Goal: Check status: Check status

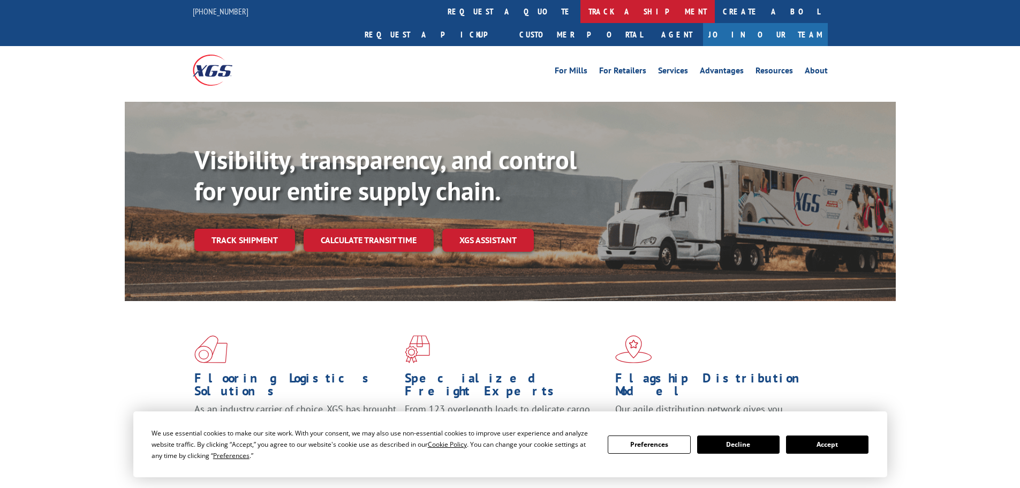
click at [580, 13] on link "track a shipment" at bounding box center [647, 11] width 134 height 23
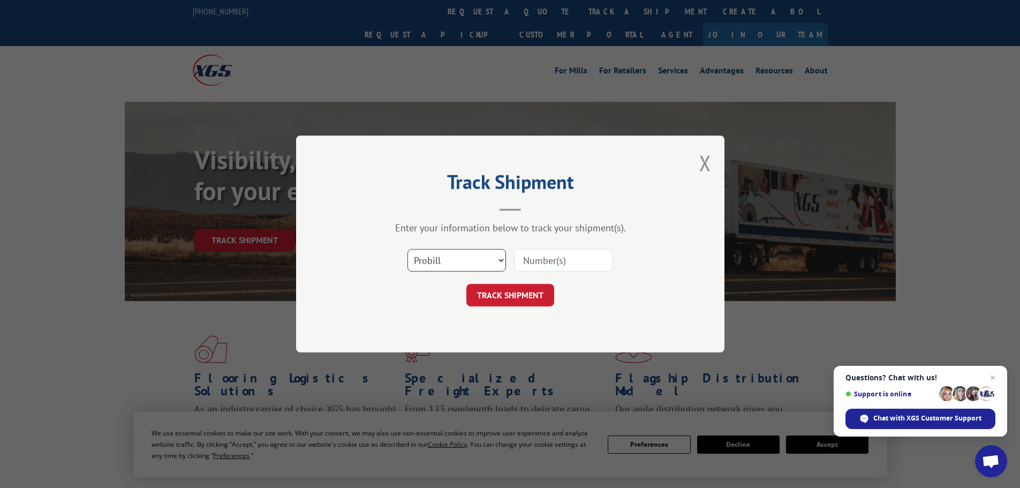
drag, startPoint x: 416, startPoint y: 254, endPoint x: 430, endPoint y: 270, distance: 21.7
click at [416, 254] on select "Select category... Probill BOL PO" at bounding box center [456, 260] width 99 height 22
click at [569, 264] on input at bounding box center [563, 260] width 99 height 22
paste input "15472314"
type input "15472314"
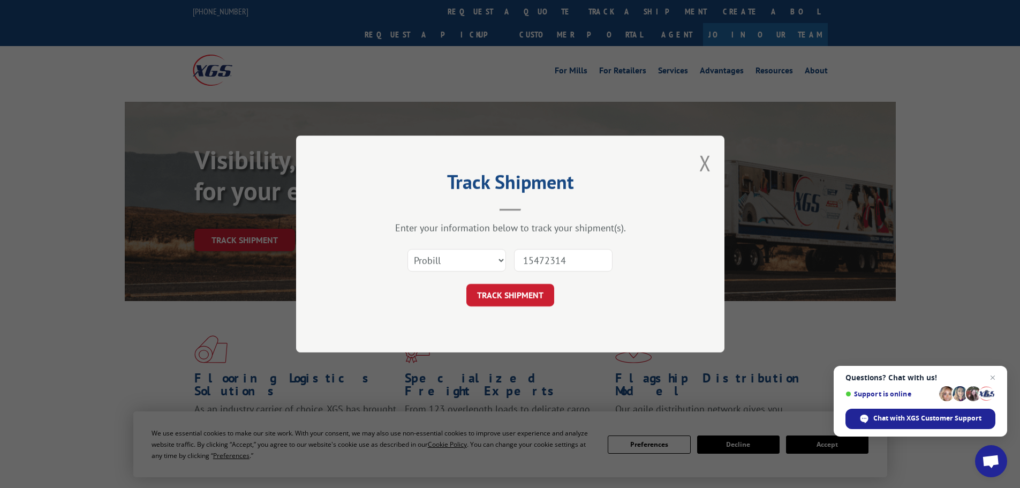
drag, startPoint x: 529, startPoint y: 286, endPoint x: 527, endPoint y: 292, distance: 5.6
click at [529, 286] on button "TRACK SHIPMENT" at bounding box center [510, 295] width 88 height 22
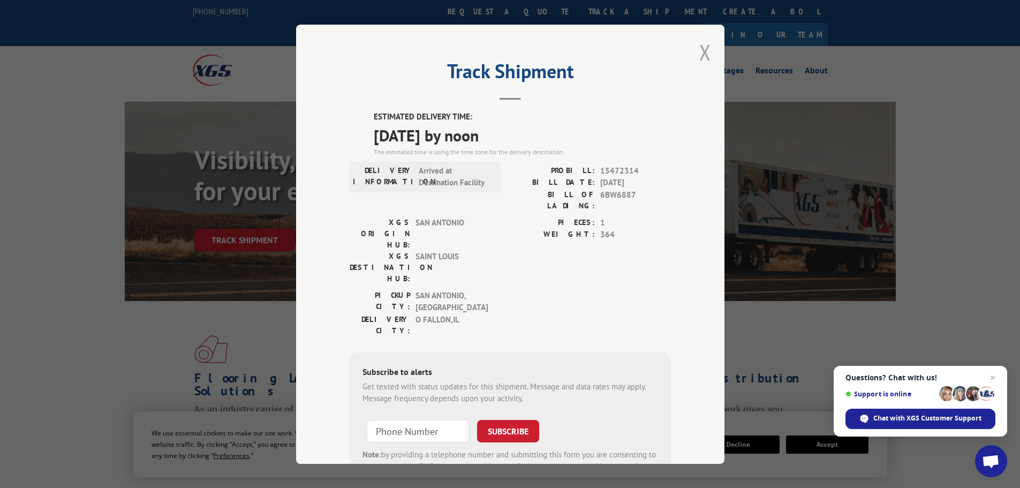
click at [702, 50] on button "Close modal" at bounding box center [705, 52] width 12 height 28
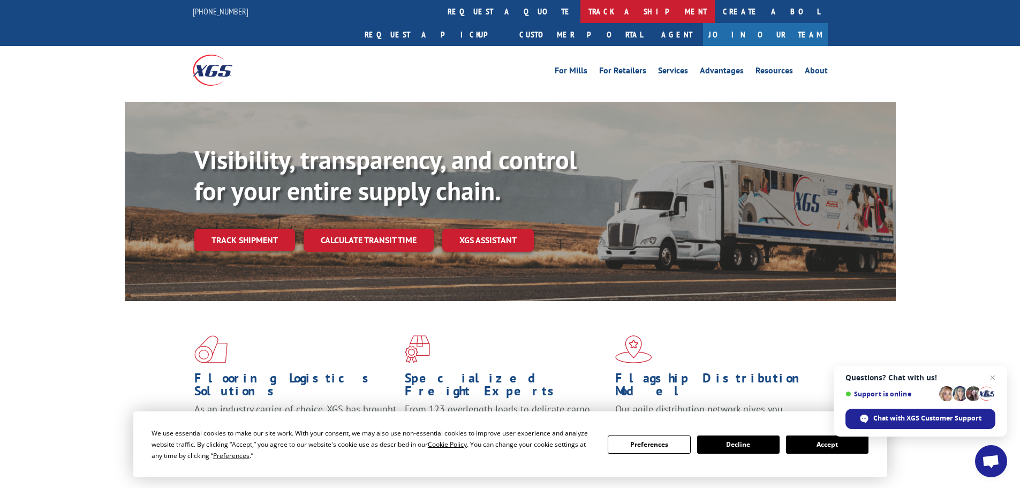
click at [580, 10] on link "track a shipment" at bounding box center [647, 11] width 134 height 23
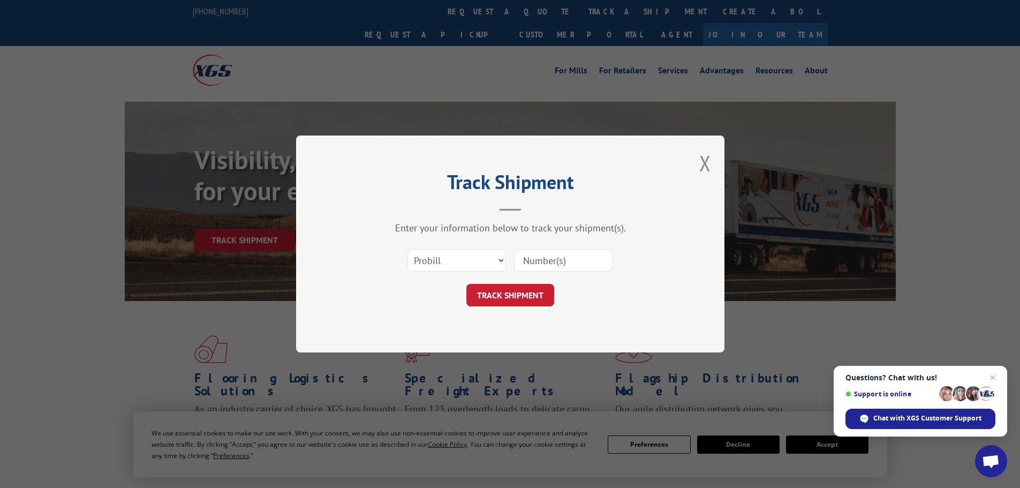
drag, startPoint x: 566, startPoint y: 263, endPoint x: 562, endPoint y: 268, distance: 6.8
click at [566, 263] on input at bounding box center [563, 260] width 99 height 22
paste input "15340340"
type input "15340340"
click at [538, 291] on button "TRACK SHIPMENT" at bounding box center [510, 295] width 88 height 22
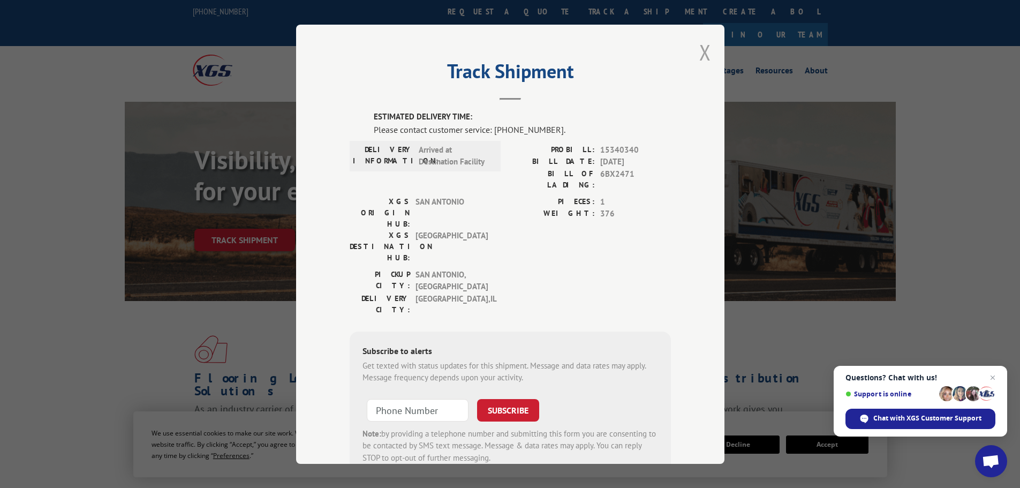
drag, startPoint x: 692, startPoint y: 49, endPoint x: 697, endPoint y: 65, distance: 16.3
click at [693, 49] on div "Track Shipment ESTIMATED DELIVERY TIME: Please contact customer service: [PHONE…" at bounding box center [510, 244] width 428 height 439
click at [700, 61] on button "Close modal" at bounding box center [705, 52] width 12 height 28
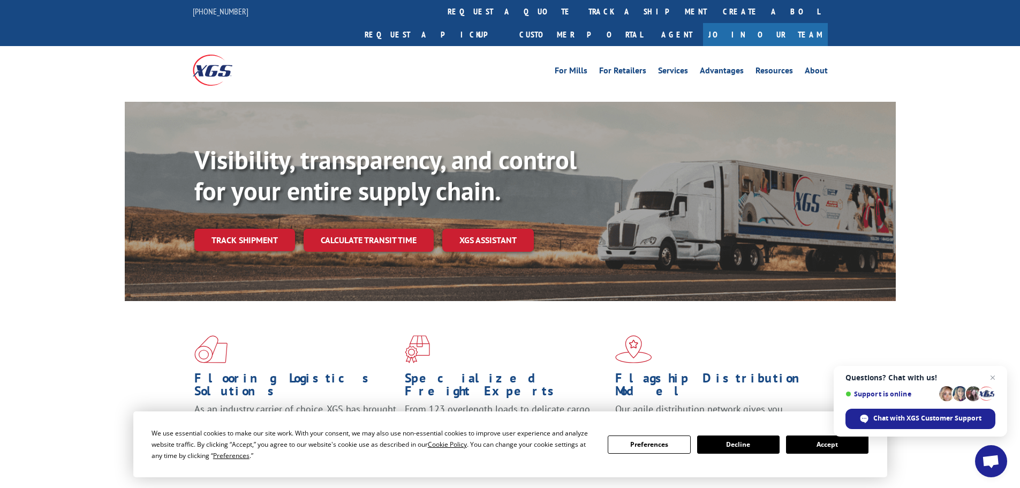
click at [580, 19] on link "track a shipment" at bounding box center [647, 11] width 134 height 23
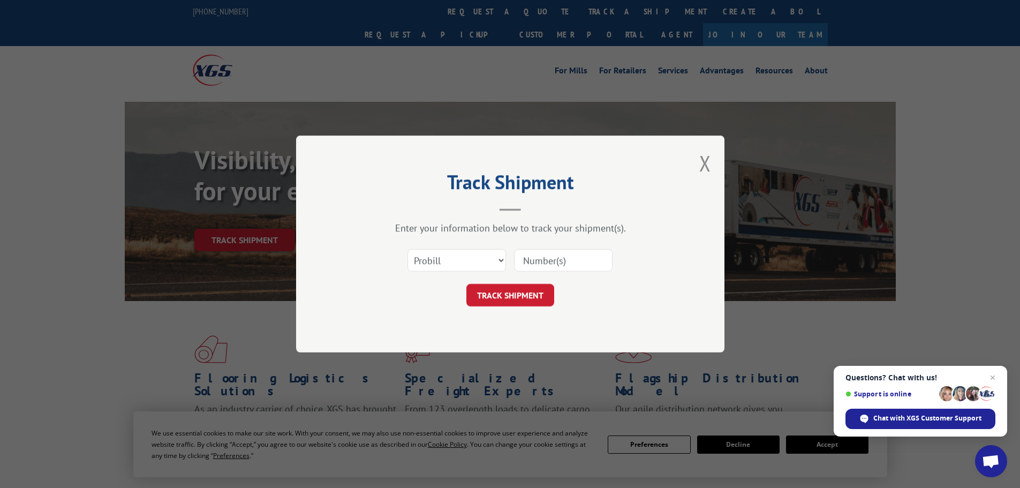
drag, startPoint x: 555, startPoint y: 255, endPoint x: 549, endPoint y: 264, distance: 10.1
click at [555, 256] on input at bounding box center [563, 260] width 99 height 22
paste input "15472328"
type input "15472328"
click at [511, 299] on button "TRACK SHIPMENT" at bounding box center [510, 295] width 88 height 22
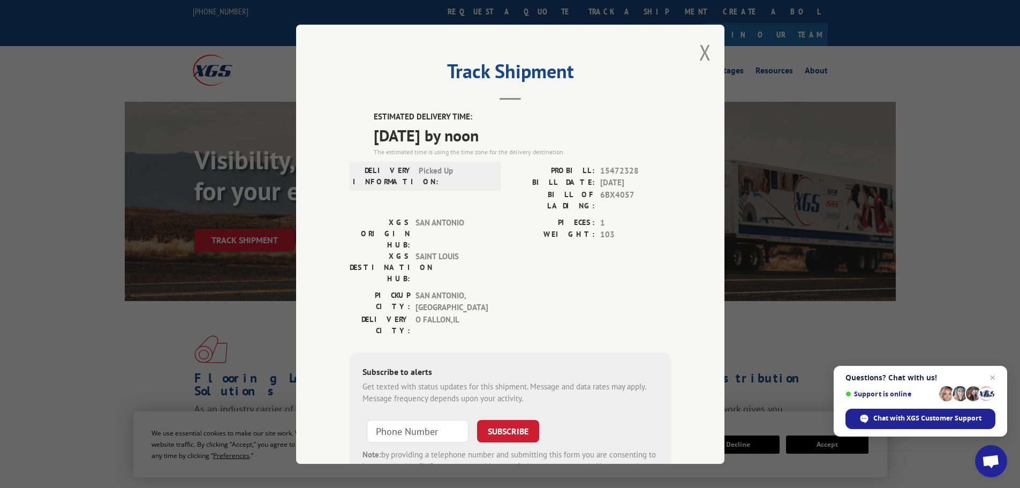
drag, startPoint x: 699, startPoint y: 65, endPoint x: 692, endPoint y: 64, distance: 7.0
click at [699, 64] on button "Close modal" at bounding box center [705, 52] width 12 height 28
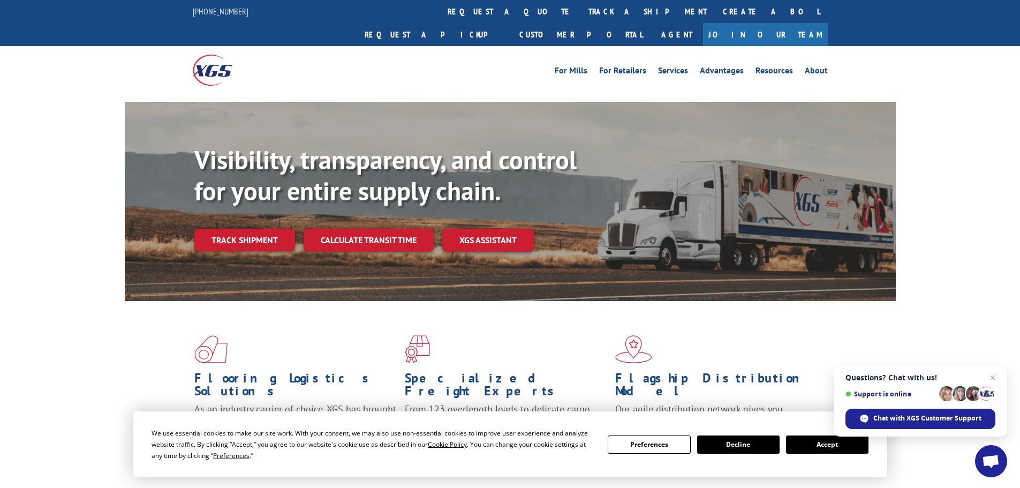
click at [580, 10] on link "track a shipment" at bounding box center [647, 11] width 134 height 23
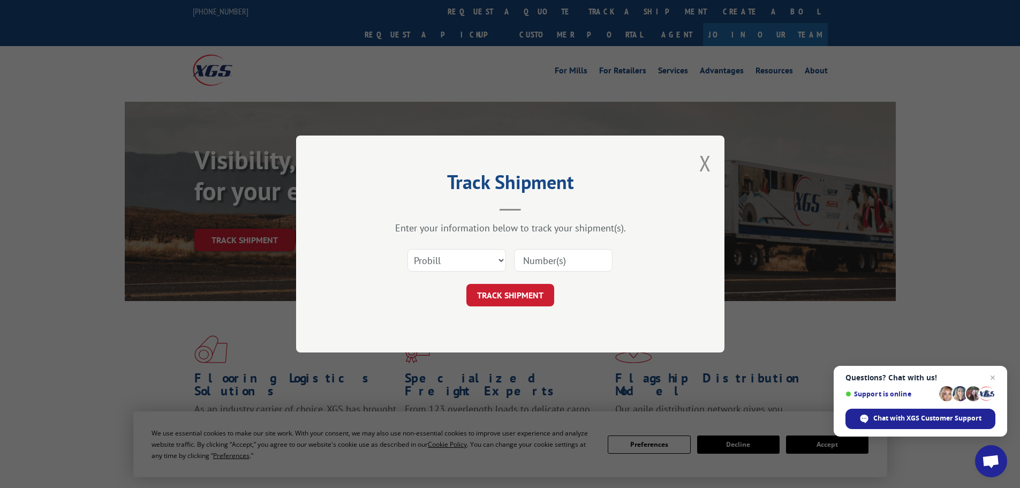
drag, startPoint x: 560, startPoint y: 257, endPoint x: 551, endPoint y: 269, distance: 14.6
click at [560, 257] on input at bounding box center [563, 260] width 99 height 22
paste input "15472312"
type input "15472312"
click at [512, 294] on button "TRACK SHIPMENT" at bounding box center [510, 295] width 88 height 22
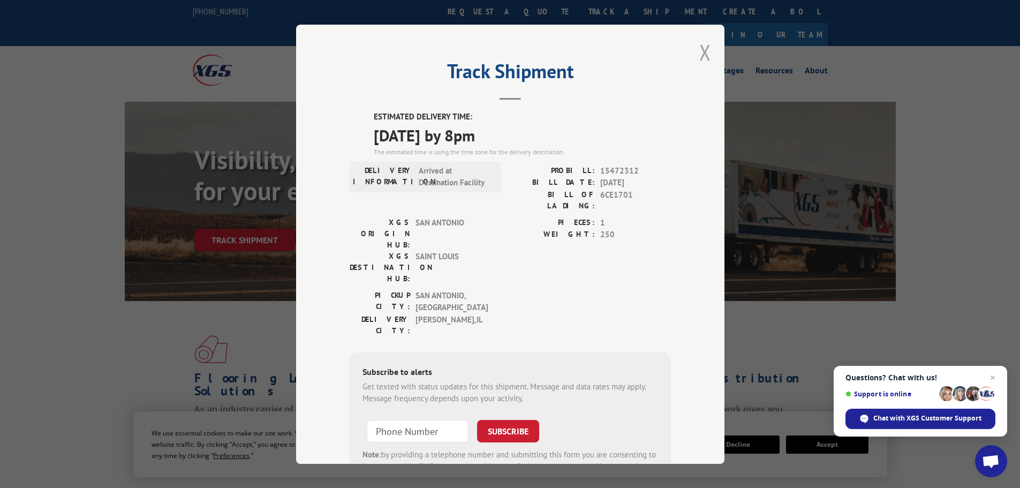
click at [699, 54] on button "Close modal" at bounding box center [705, 52] width 12 height 28
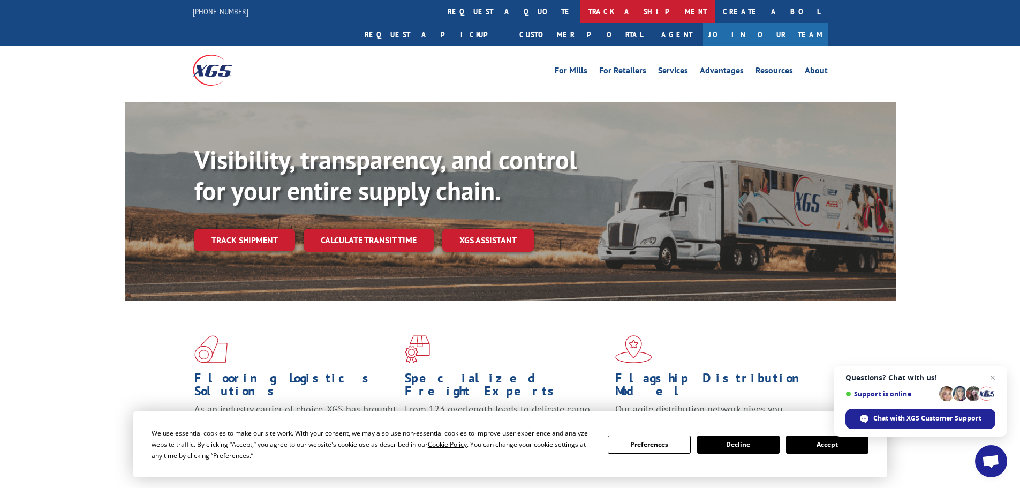
click at [580, 4] on link "track a shipment" at bounding box center [647, 11] width 134 height 23
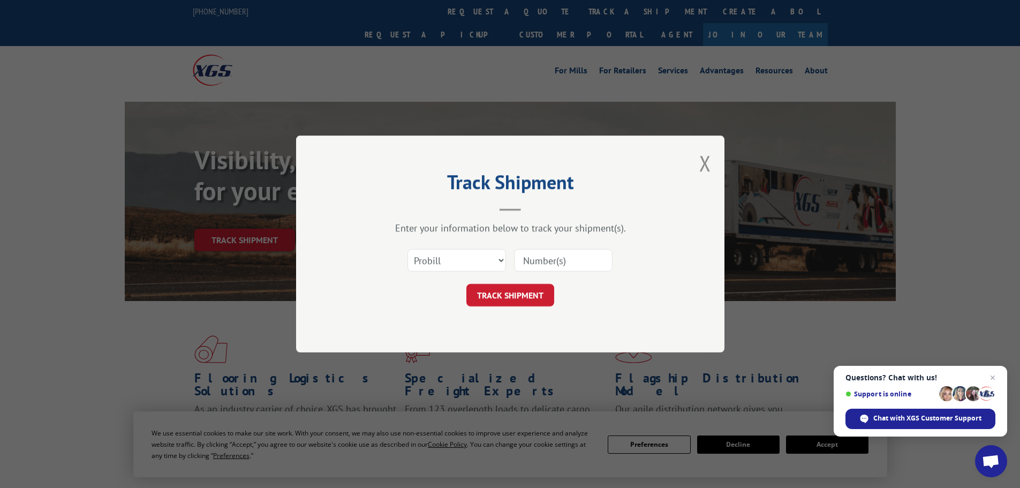
click at [549, 252] on input at bounding box center [563, 260] width 99 height 22
paste input "15472303"
type input "15472303"
click at [525, 289] on button "TRACK SHIPMENT" at bounding box center [510, 295] width 88 height 22
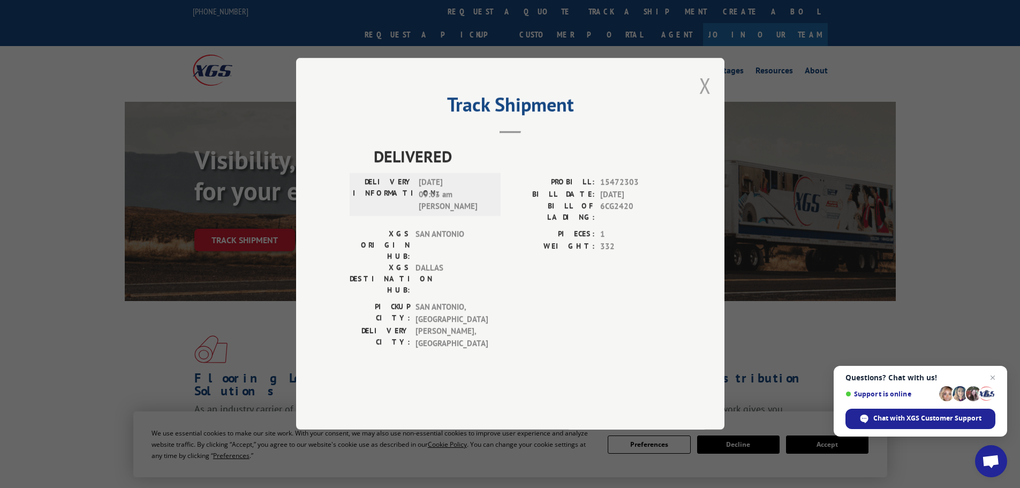
click at [708, 100] on button "Close modal" at bounding box center [705, 85] width 12 height 28
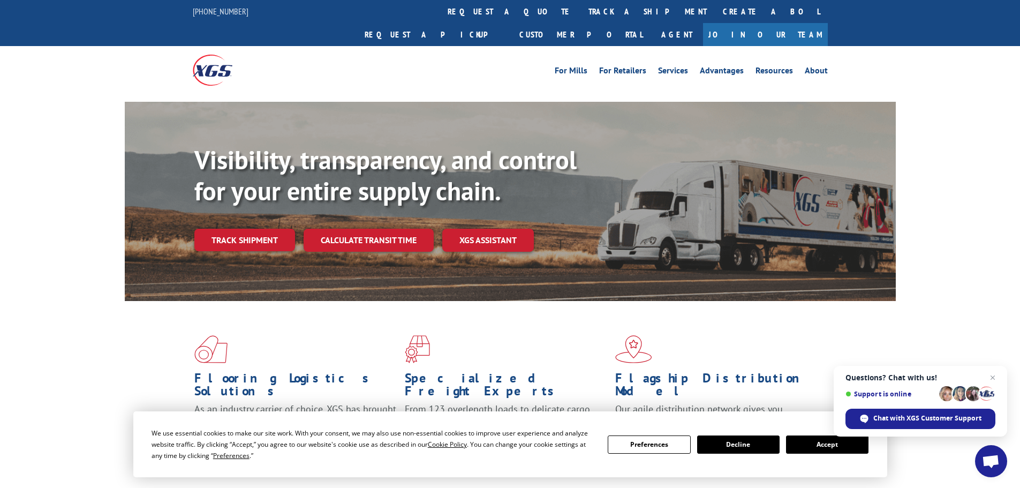
click at [580, 9] on link "track a shipment" at bounding box center [647, 11] width 134 height 23
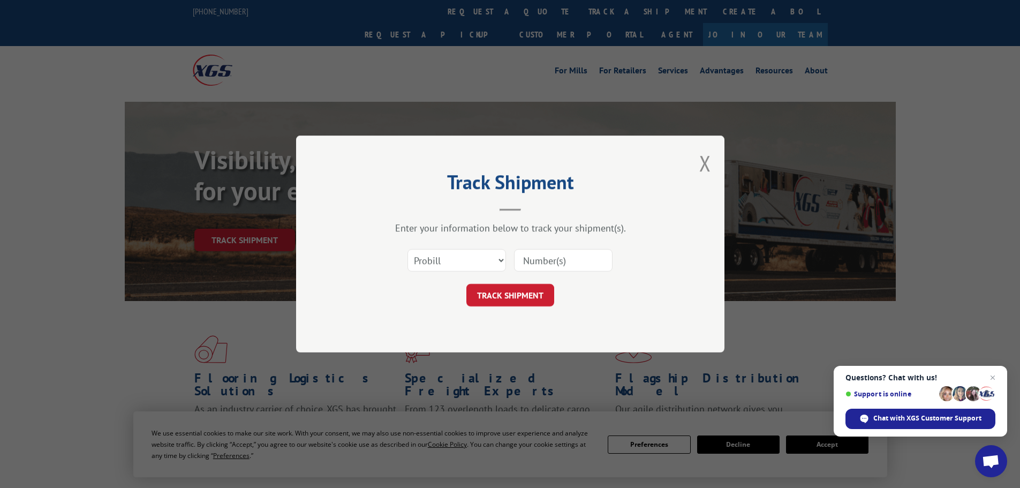
drag, startPoint x: 563, startPoint y: 260, endPoint x: 558, endPoint y: 270, distance: 10.8
click at [563, 260] on input at bounding box center [563, 260] width 99 height 22
paste input "15472442"
type input "15472442"
click at [522, 296] on button "TRACK SHIPMENT" at bounding box center [510, 295] width 88 height 22
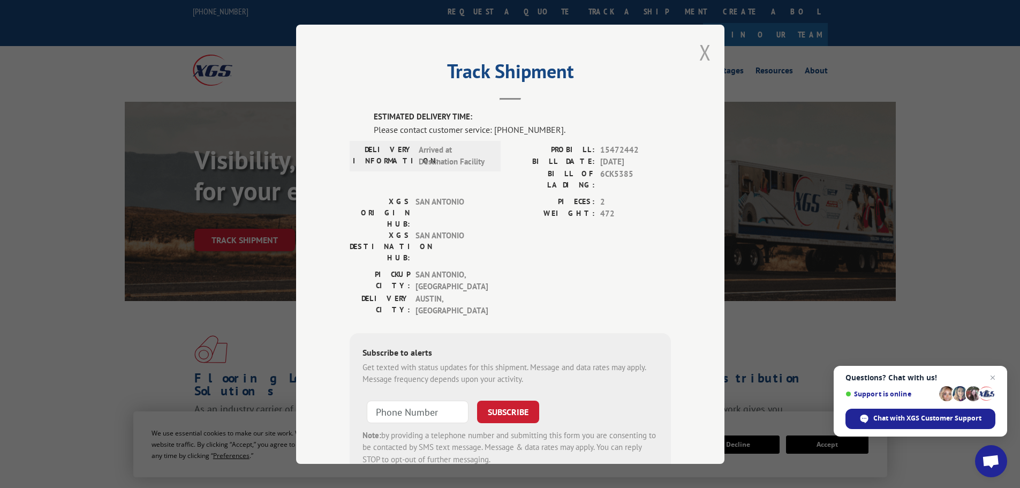
click at [699, 43] on button "Close modal" at bounding box center [705, 52] width 12 height 28
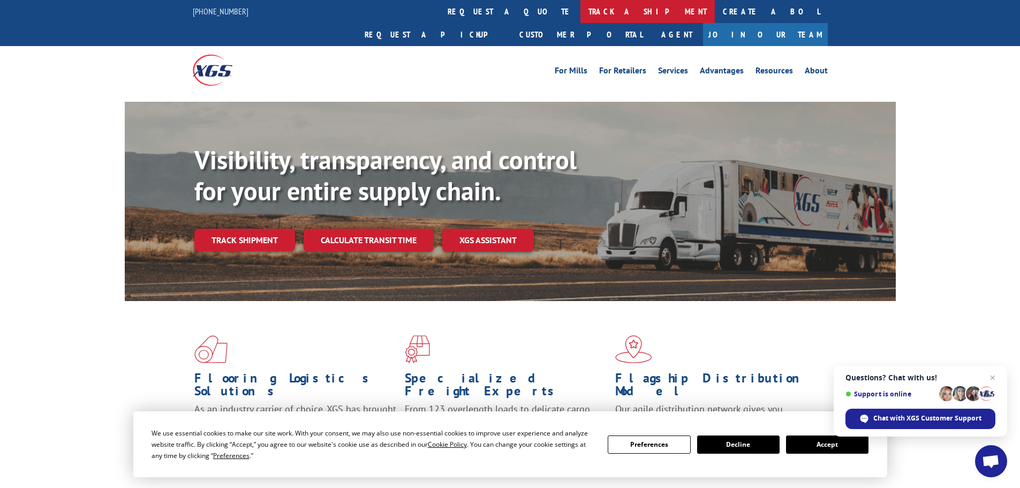
click at [580, 7] on link "track a shipment" at bounding box center [647, 11] width 134 height 23
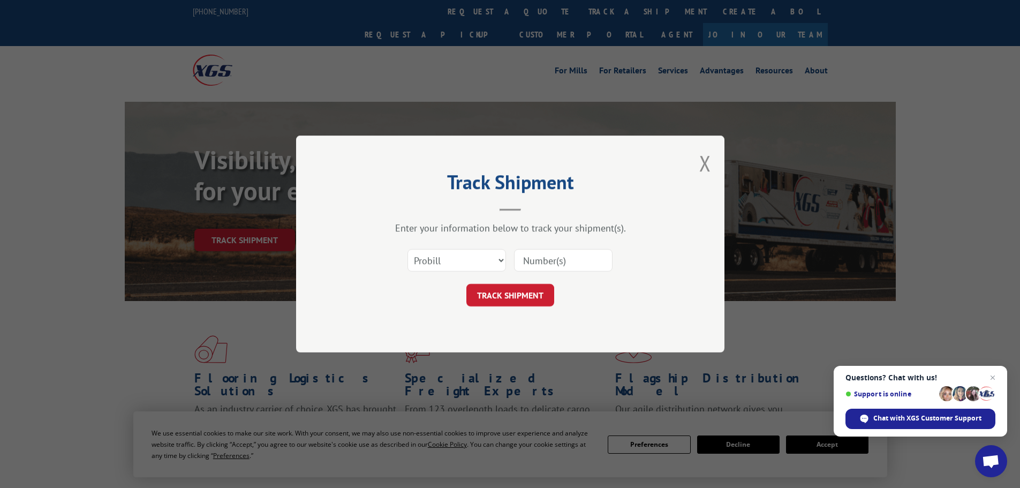
drag, startPoint x: 577, startPoint y: 270, endPoint x: 569, endPoint y: 270, distance: 8.6
click at [576, 270] on input at bounding box center [563, 260] width 99 height 22
paste input "15340322"
type input "15340322"
click at [489, 304] on button "TRACK SHIPMENT" at bounding box center [510, 295] width 88 height 22
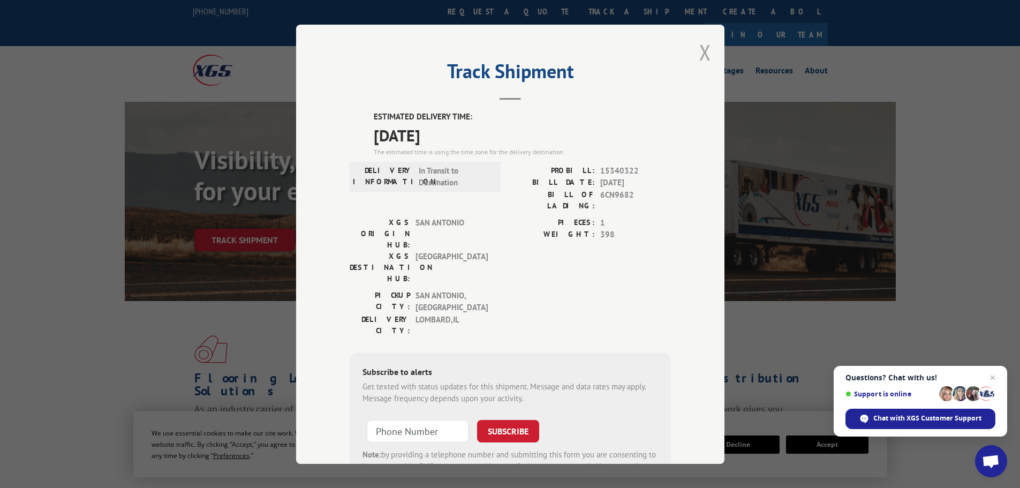
drag, startPoint x: 712, startPoint y: 48, endPoint x: 699, endPoint y: 51, distance: 13.4
click at [711, 48] on div "Track Shipment ESTIMATED DELIVERY TIME: [DATE] The estimated time is using the …" at bounding box center [510, 244] width 428 height 439
drag, startPoint x: 696, startPoint y: 54, endPoint x: 628, endPoint y: 36, distance: 70.4
click at [699, 54] on button "Close modal" at bounding box center [705, 52] width 12 height 28
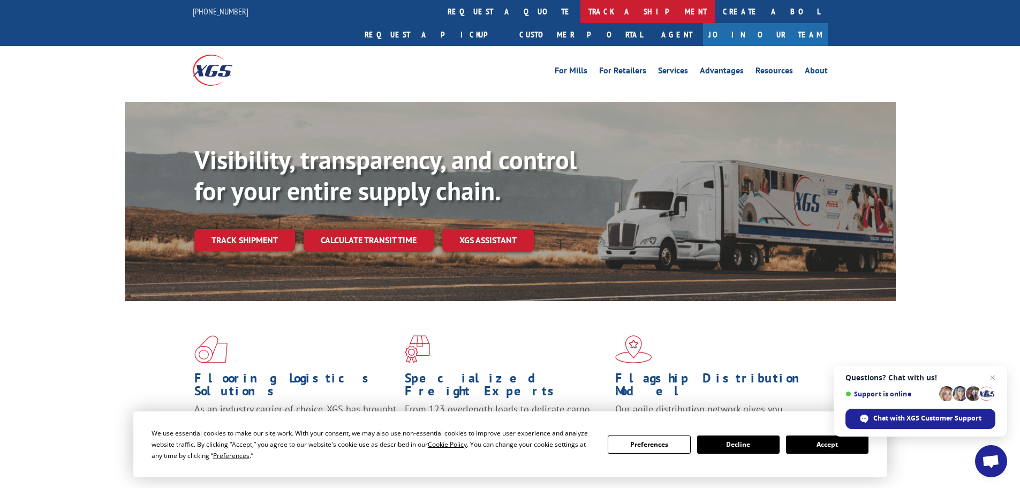
click at [580, 3] on link "track a shipment" at bounding box center [647, 11] width 134 height 23
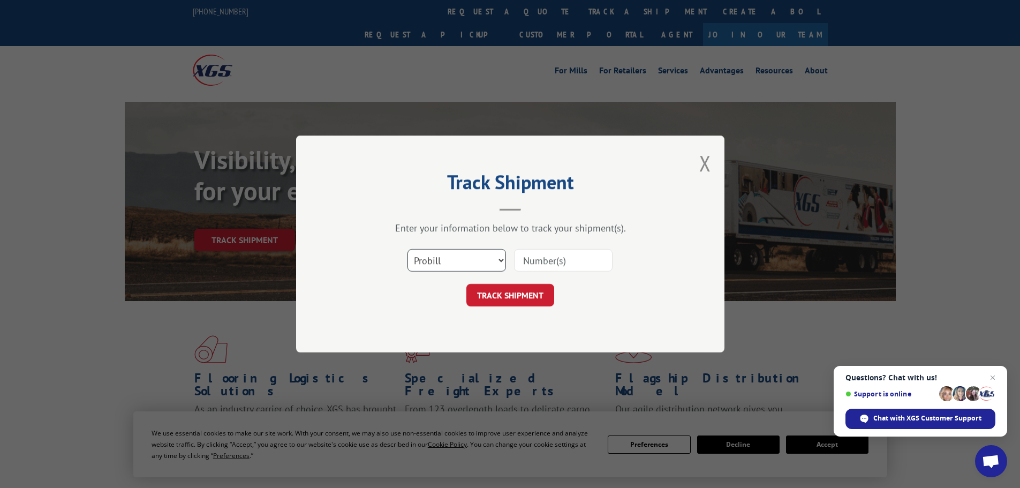
click at [462, 254] on select "Select category... Probill BOL PO" at bounding box center [456, 260] width 99 height 22
select select "bol"
click at [407, 249] on select "Select category... Probill BOL PO" at bounding box center [456, 260] width 99 height 22
click at [552, 263] on input at bounding box center [563, 260] width 99 height 22
paste input "6CN7291"
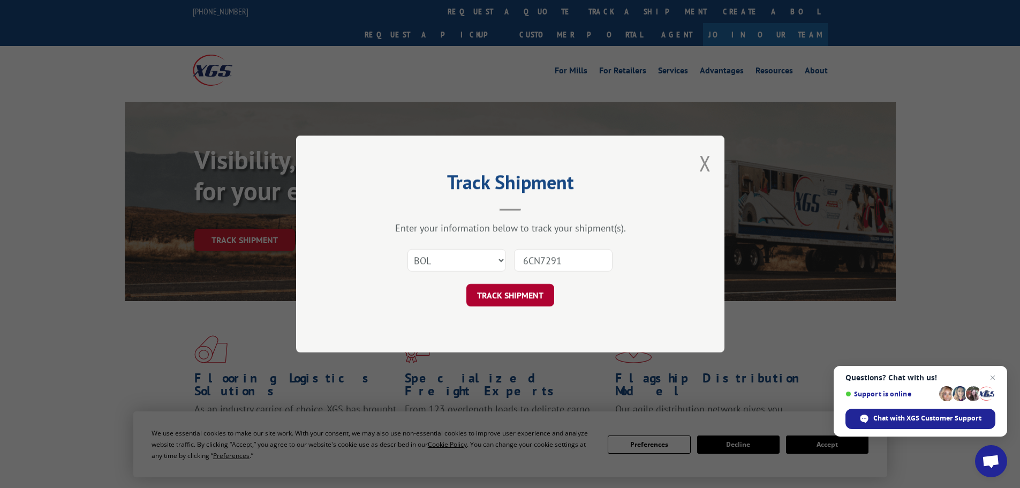
type input "6CN7291"
click at [515, 300] on button "TRACK SHIPMENT" at bounding box center [510, 295] width 88 height 22
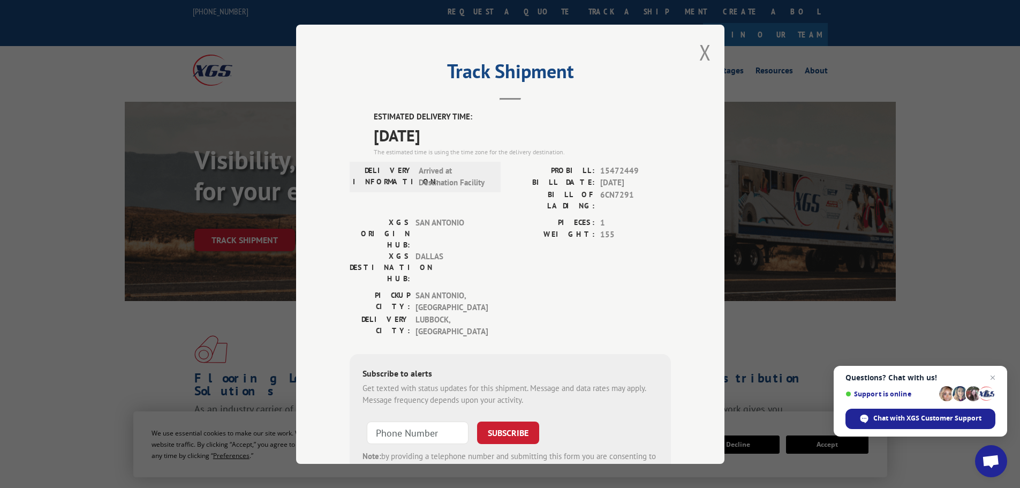
click at [619, 171] on span "15472449" at bounding box center [635, 170] width 71 height 12
copy span "15472449"
click at [708, 58] on div "Track Shipment ESTIMATED DELIVERY TIME: [DATE] The estimated time is using the …" at bounding box center [510, 244] width 428 height 439
click at [699, 57] on button "Close modal" at bounding box center [705, 52] width 12 height 28
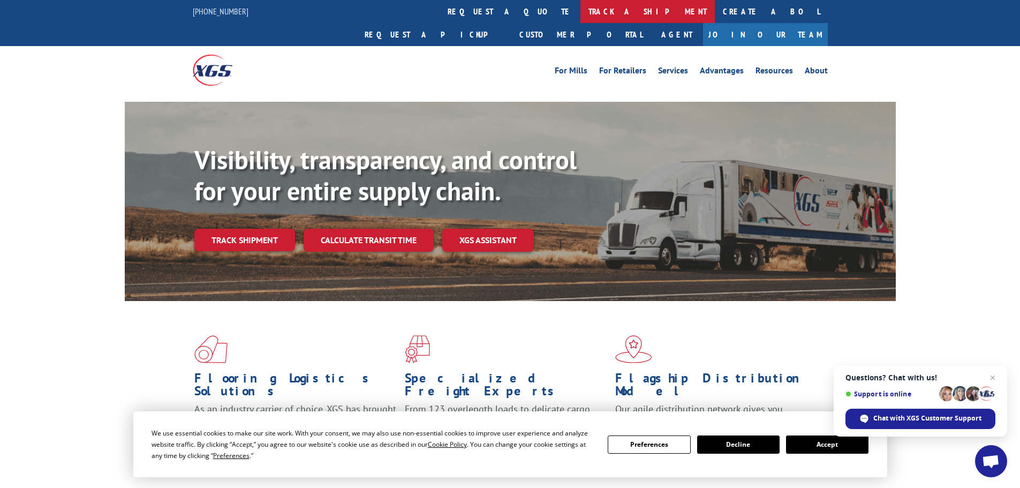
click at [580, 9] on link "track a shipment" at bounding box center [647, 11] width 134 height 23
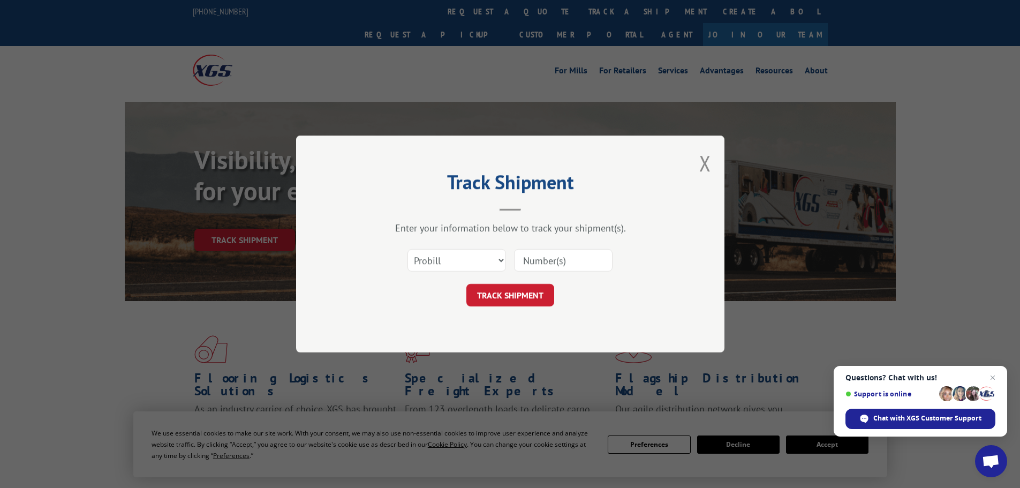
click at [556, 263] on input at bounding box center [563, 260] width 99 height 22
paste input "15472436"
type input "15472436"
click at [532, 291] on button "TRACK SHIPMENT" at bounding box center [510, 295] width 88 height 22
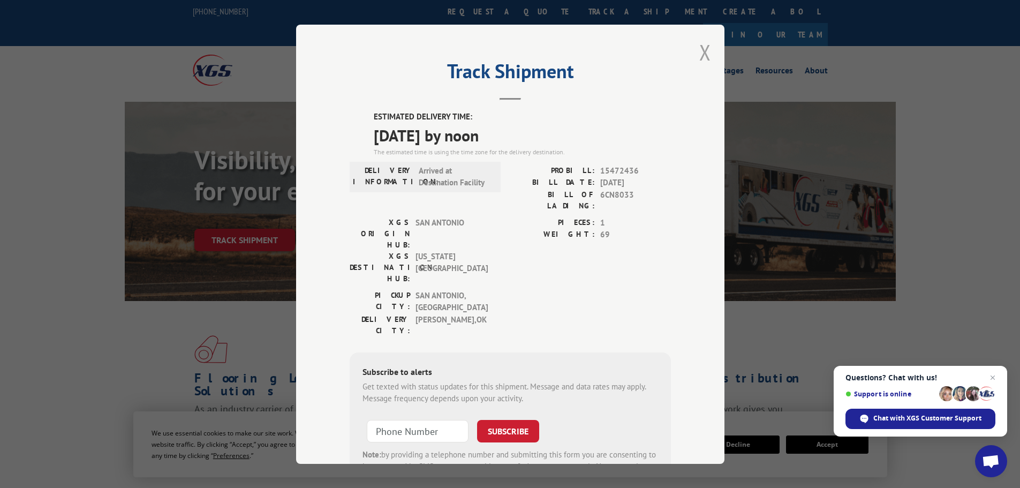
click at [699, 55] on button "Close modal" at bounding box center [705, 52] width 12 height 28
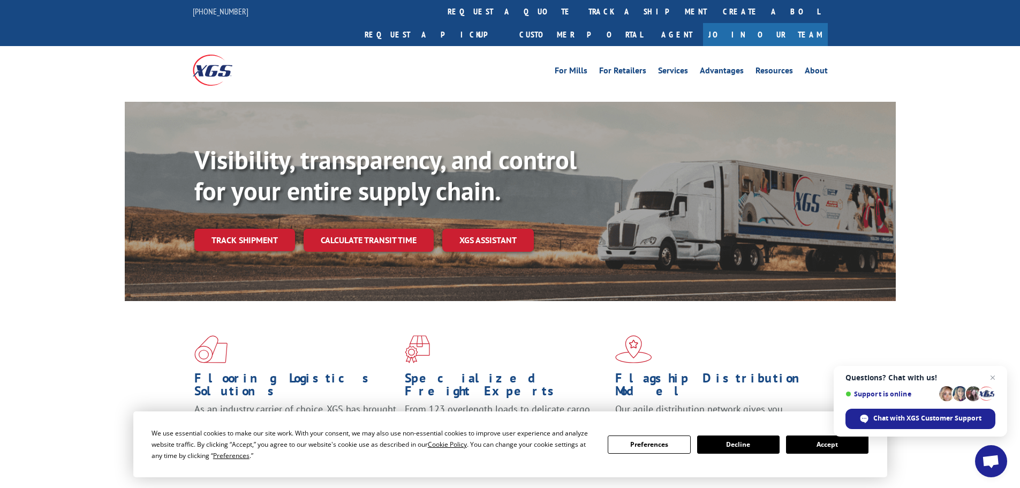
drag, startPoint x: 479, startPoint y: 11, endPoint x: 490, endPoint y: 12, distance: 11.3
click at [580, 11] on link "track a shipment" at bounding box center [647, 11] width 134 height 23
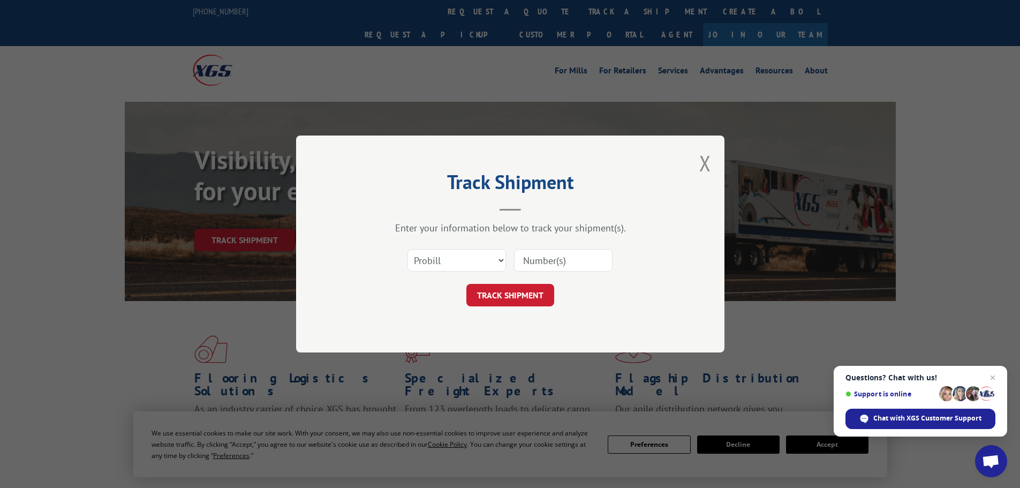
click at [541, 252] on input at bounding box center [563, 260] width 99 height 22
paste input "15340327"
type input "15340327"
click at [511, 288] on button "TRACK SHIPMENT" at bounding box center [510, 295] width 88 height 22
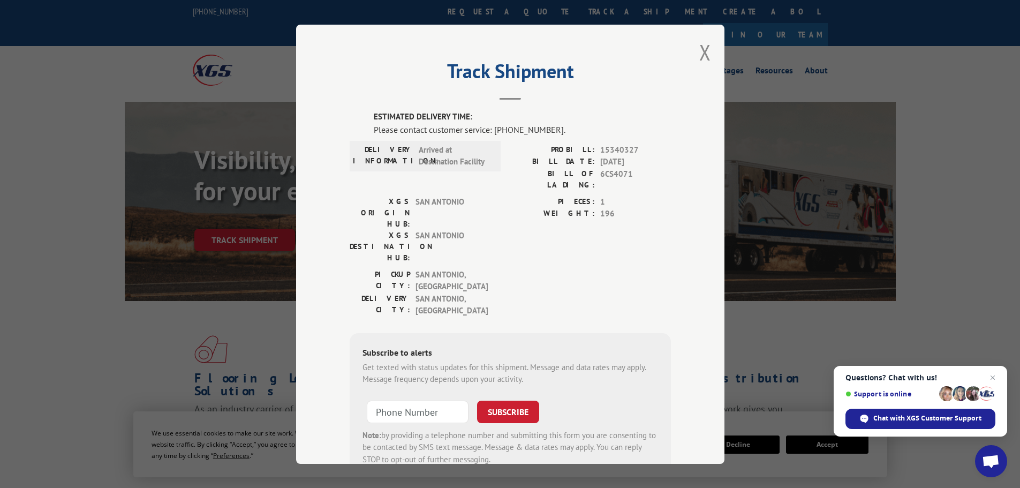
drag, startPoint x: 701, startPoint y: 53, endPoint x: 682, endPoint y: 52, distance: 18.8
click at [701, 53] on button "Close modal" at bounding box center [705, 52] width 12 height 28
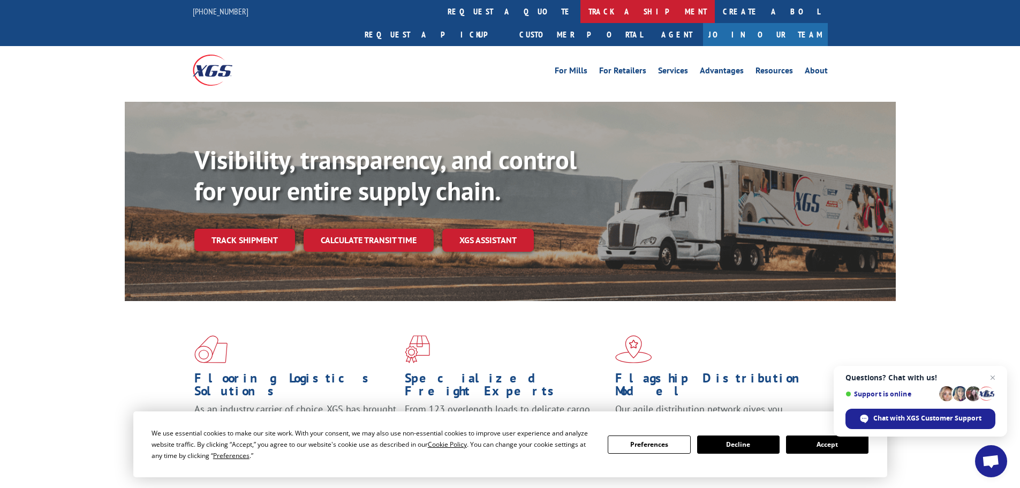
click at [580, 5] on link "track a shipment" at bounding box center [647, 11] width 134 height 23
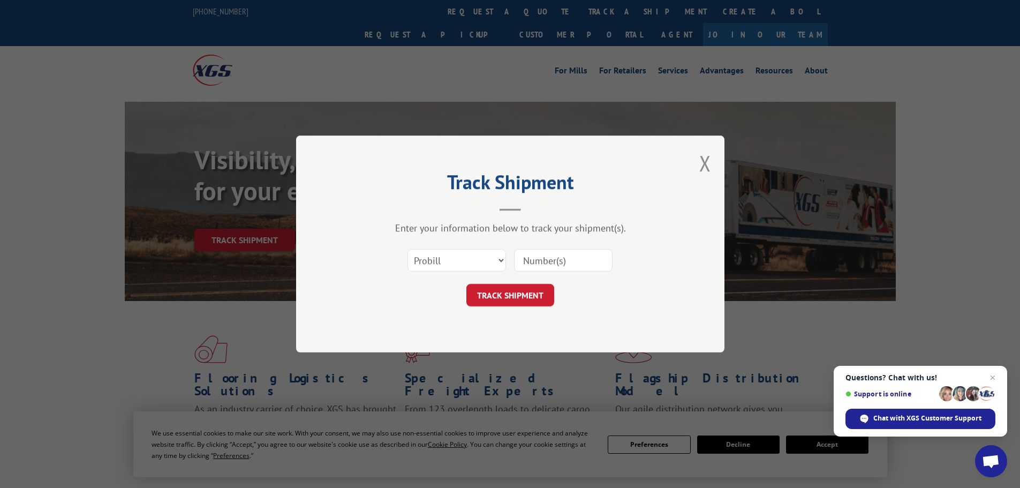
click at [551, 259] on input at bounding box center [563, 260] width 99 height 22
paste input "15340323"
type input "15340323"
click at [537, 291] on button "TRACK SHIPMENT" at bounding box center [510, 295] width 88 height 22
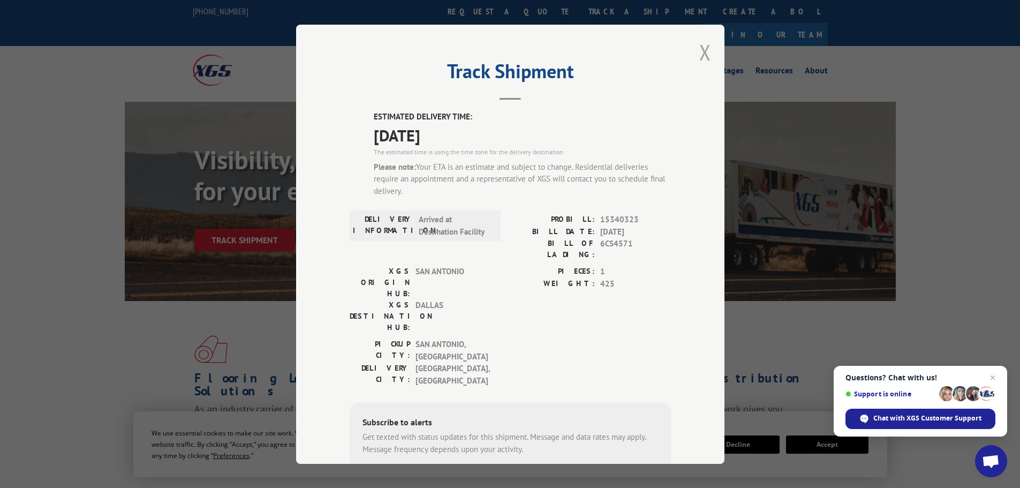
drag, startPoint x: 706, startPoint y: 56, endPoint x: 663, endPoint y: 64, distance: 43.6
click at [705, 56] on button "Close modal" at bounding box center [705, 52] width 12 height 28
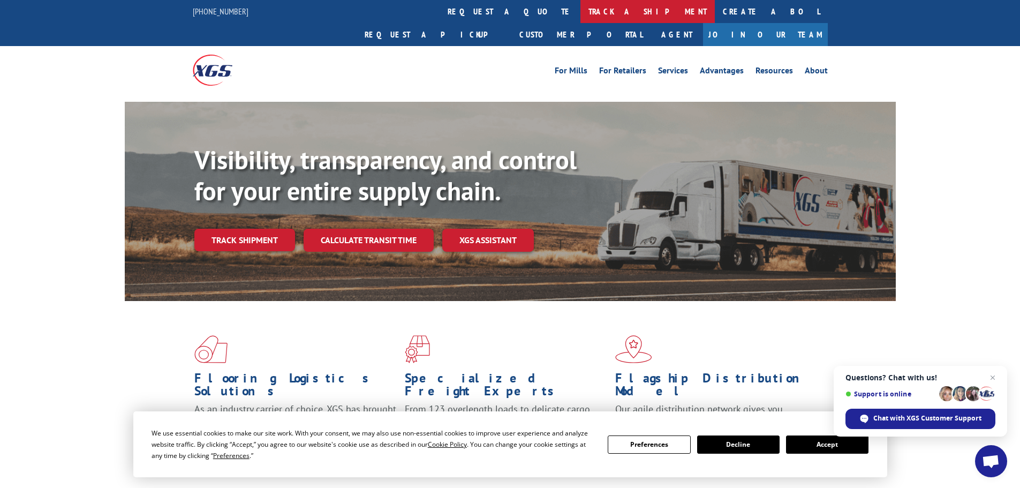
click at [580, 16] on link "track a shipment" at bounding box center [647, 11] width 134 height 23
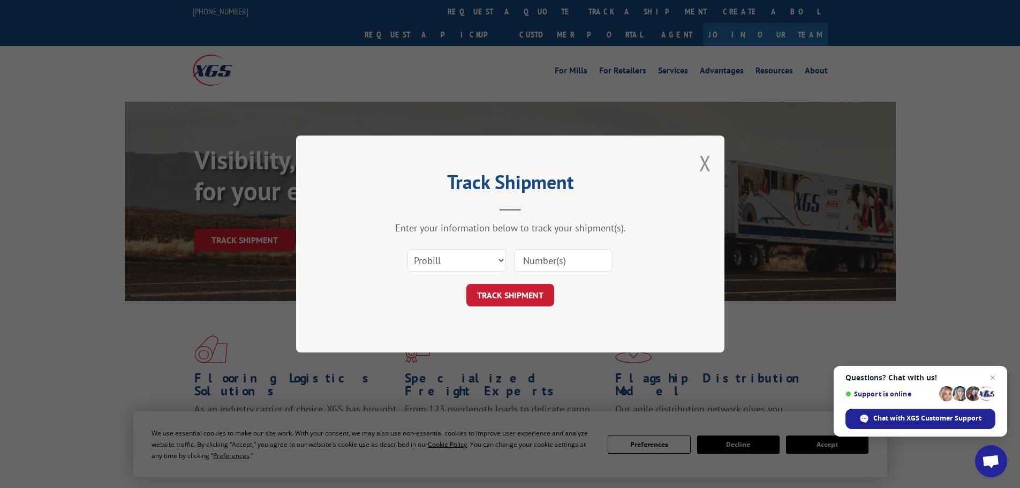
drag, startPoint x: 563, startPoint y: 271, endPoint x: 564, endPoint y: 266, distance: 5.4
click at [563, 271] on input at bounding box center [563, 260] width 99 height 22
paste input "15340323"
type input "15340323"
click at [532, 289] on button "TRACK SHIPMENT" at bounding box center [510, 295] width 88 height 22
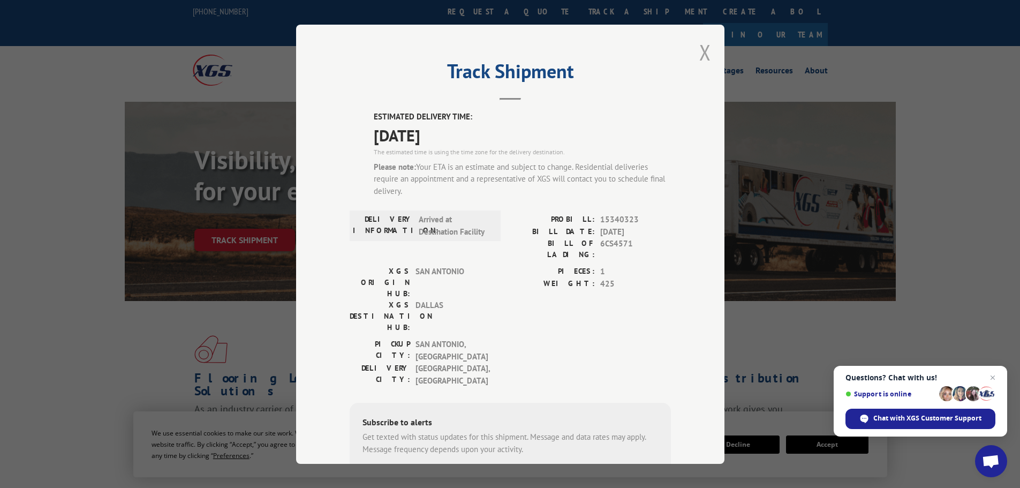
click at [704, 49] on button "Close modal" at bounding box center [705, 52] width 12 height 28
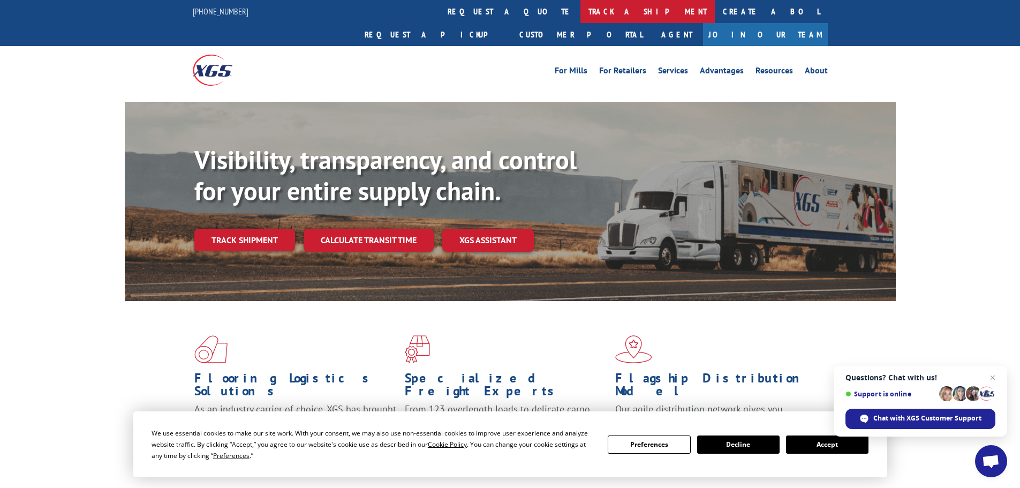
click at [580, 7] on link "track a shipment" at bounding box center [647, 11] width 134 height 23
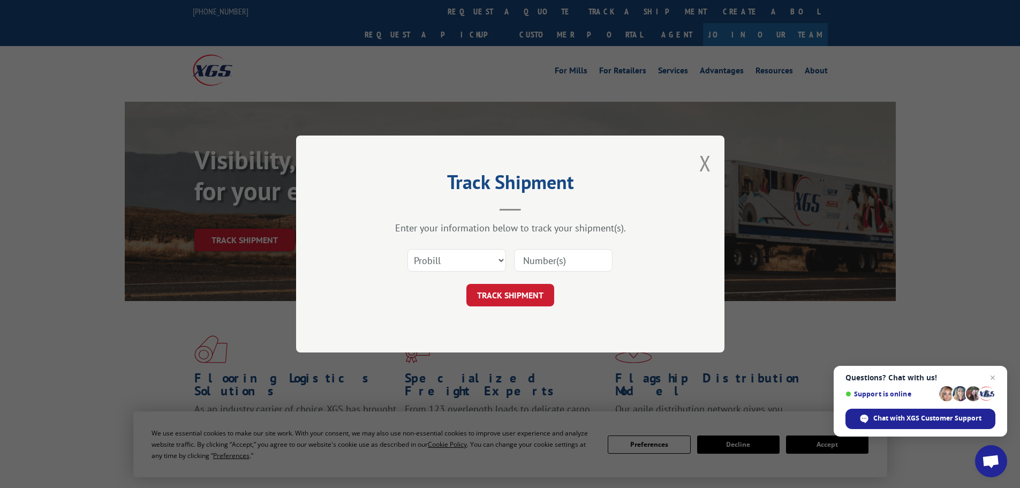
click at [603, 263] on input at bounding box center [563, 260] width 99 height 22
paste input "15340320"
type input "15340320"
click at [520, 299] on button "TRACK SHIPMENT" at bounding box center [510, 295] width 88 height 22
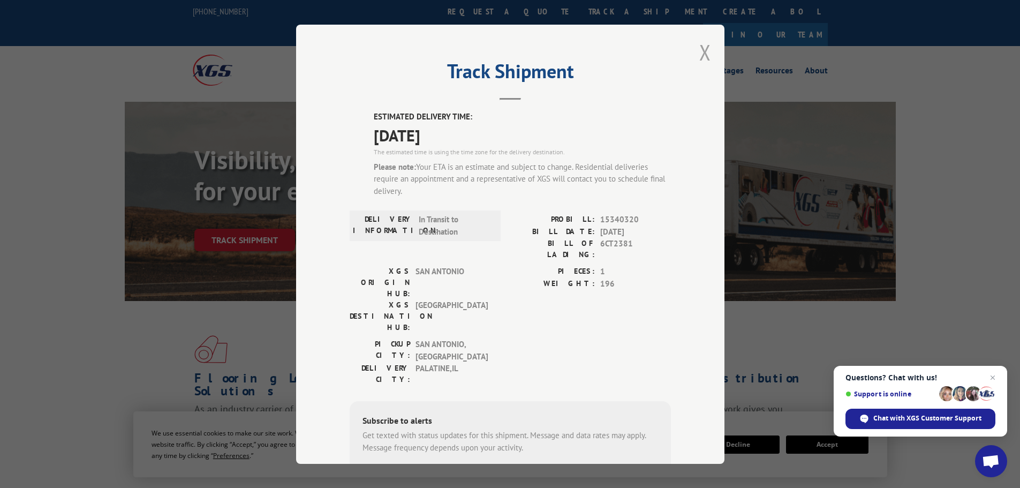
drag, startPoint x: 693, startPoint y: 52, endPoint x: 705, endPoint y: 53, distance: 11.8
click at [693, 52] on div "Track Shipment ESTIMATED DELIVERY TIME: [DATE] The estimated time is using the …" at bounding box center [510, 244] width 428 height 439
click at [705, 53] on button "Close modal" at bounding box center [705, 52] width 12 height 28
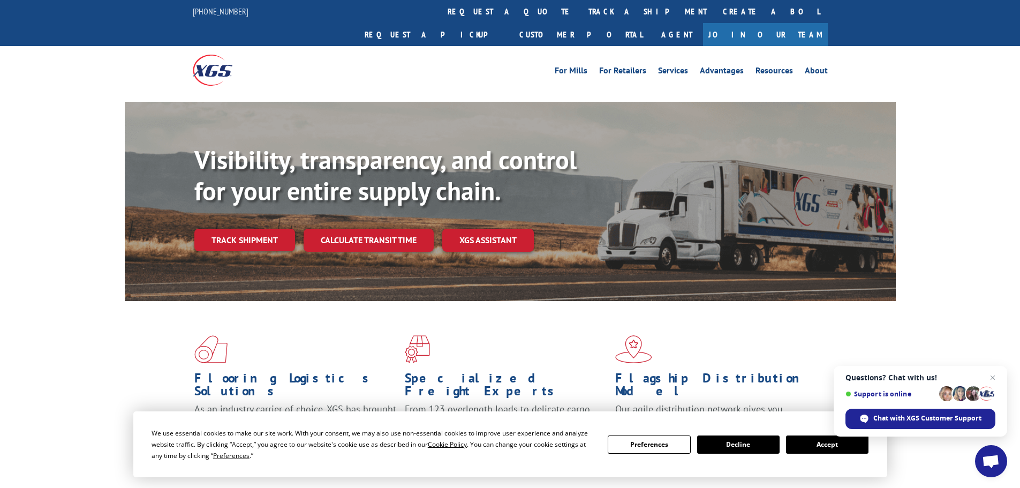
drag, startPoint x: 482, startPoint y: 17, endPoint x: 480, endPoint y: 26, distance: 8.8
click at [580, 17] on link "track a shipment" at bounding box center [647, 11] width 134 height 23
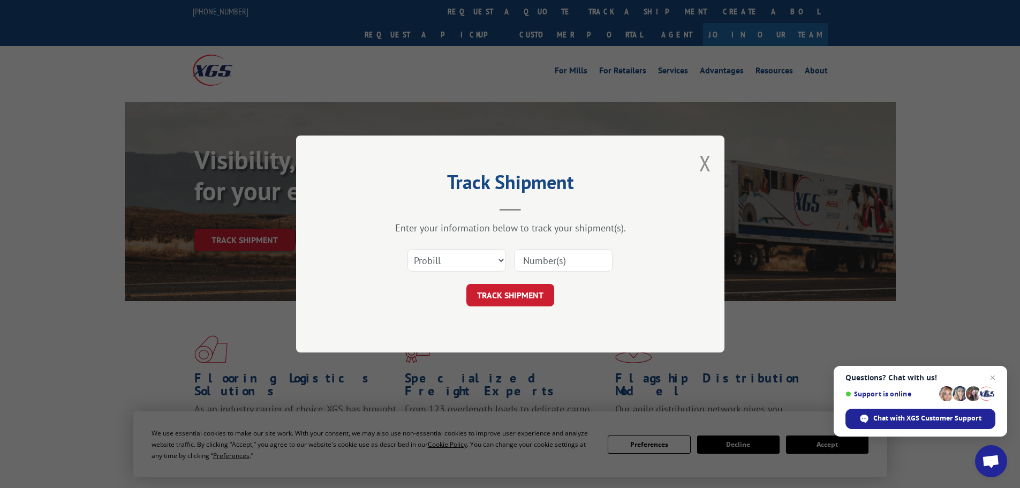
click at [554, 257] on input at bounding box center [563, 260] width 99 height 22
paste input "15340325"
type input "15340325"
click at [529, 299] on button "TRACK SHIPMENT" at bounding box center [510, 295] width 88 height 22
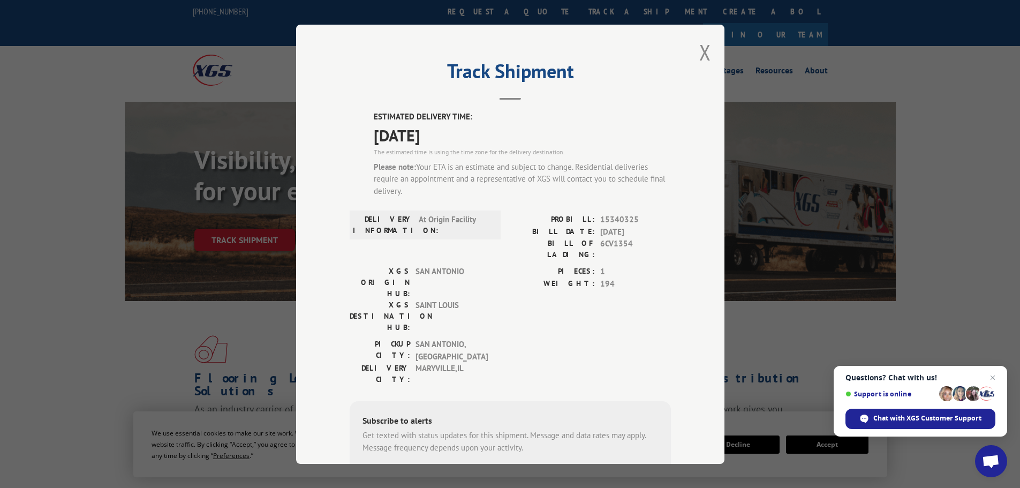
drag, startPoint x: 699, startPoint y: 56, endPoint x: 687, endPoint y: 65, distance: 15.6
click at [692, 61] on div "Track Shipment ESTIMATED DELIVERY TIME: [DATE] The estimated time is using the …" at bounding box center [510, 244] width 428 height 439
click at [713, 50] on div "Track Shipment ESTIMATED DELIVERY TIME: [DATE] The estimated time is using the …" at bounding box center [510, 244] width 428 height 439
click at [699, 53] on button "Close modal" at bounding box center [705, 52] width 12 height 28
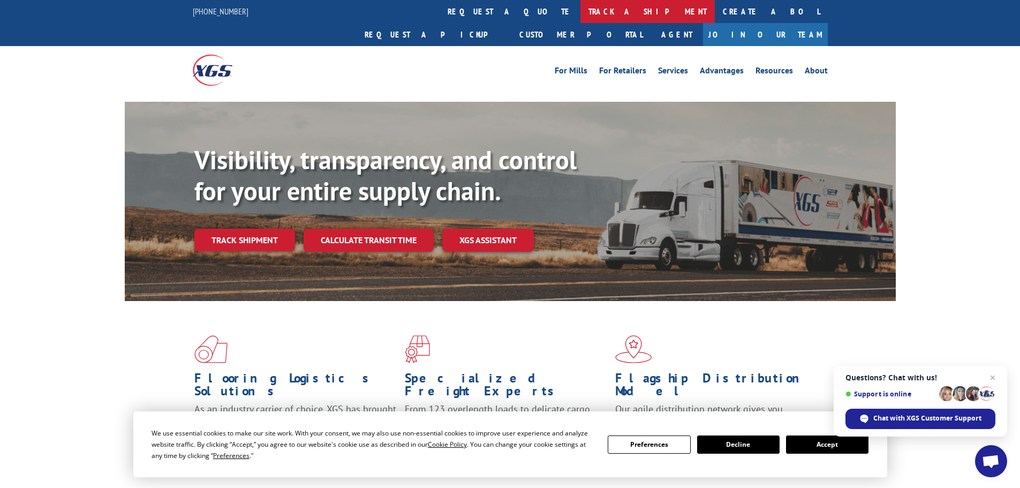
click at [580, 12] on link "track a shipment" at bounding box center [647, 11] width 134 height 23
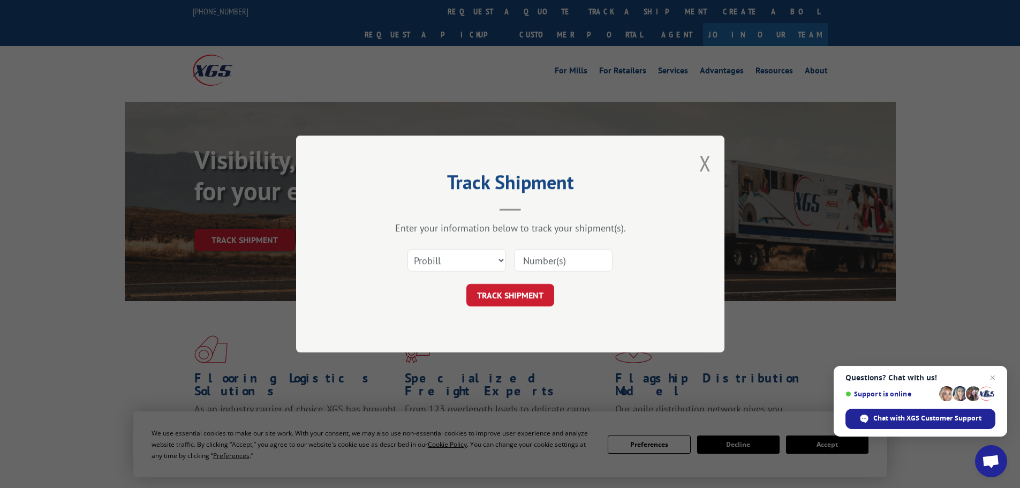
click at [586, 256] on input at bounding box center [563, 260] width 99 height 22
paste input "15339906"
type input "15339906"
click at [520, 295] on button "TRACK SHIPMENT" at bounding box center [510, 295] width 88 height 22
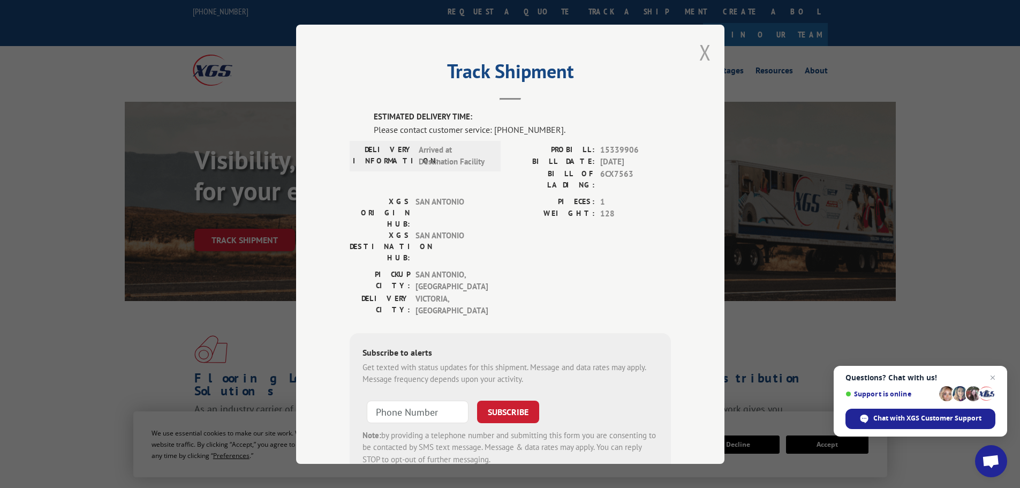
click at [699, 58] on button "Close modal" at bounding box center [705, 52] width 12 height 28
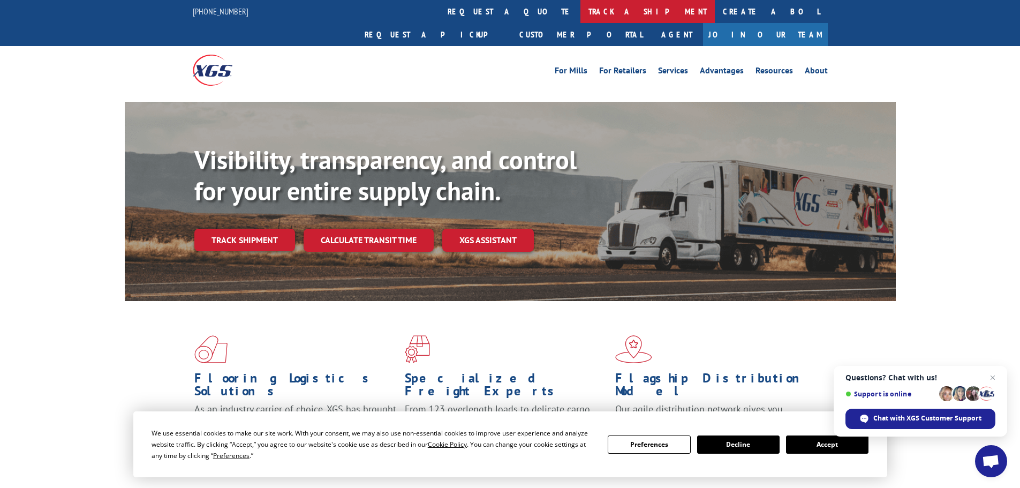
click at [580, 12] on link "track a shipment" at bounding box center [647, 11] width 134 height 23
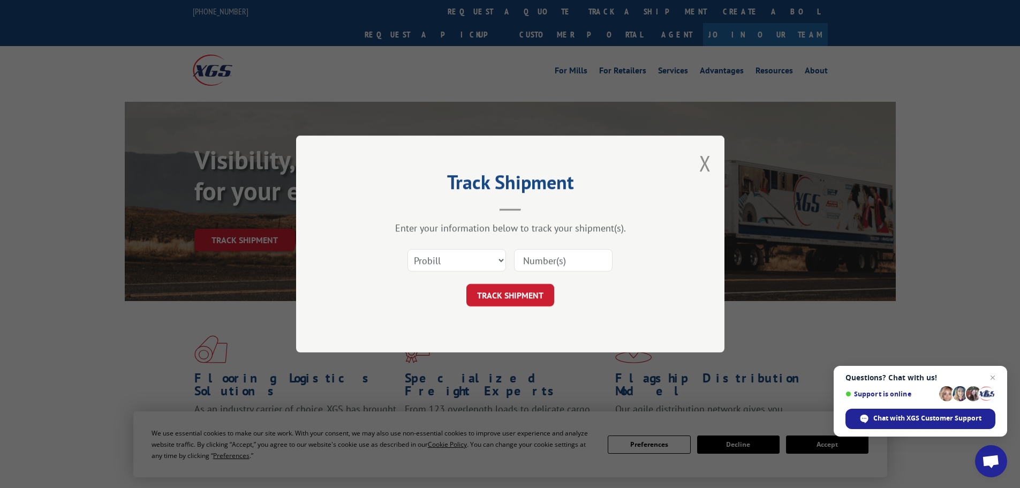
click at [549, 261] on input at bounding box center [563, 260] width 99 height 22
paste input "15340056"
type input "15340056"
click at [507, 292] on button "TRACK SHIPMENT" at bounding box center [510, 295] width 88 height 22
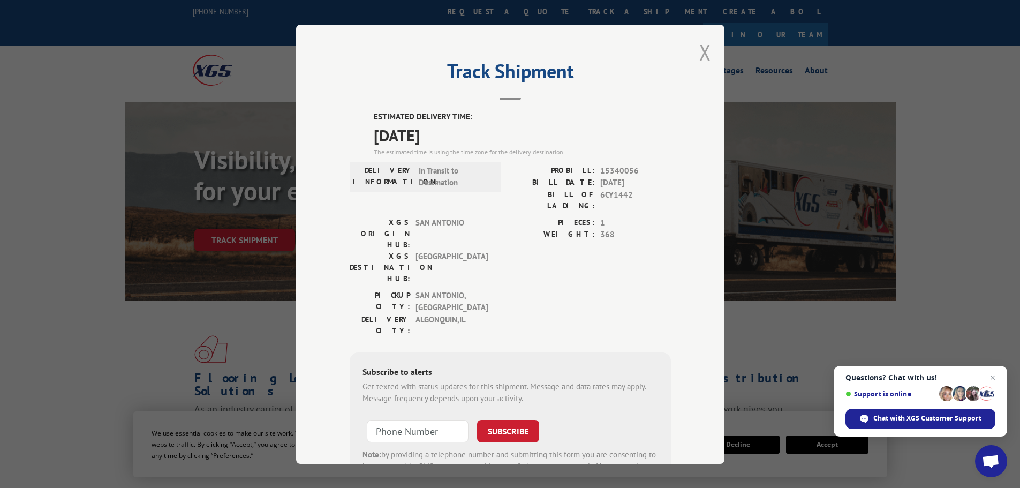
click at [706, 56] on button "Close modal" at bounding box center [705, 52] width 12 height 28
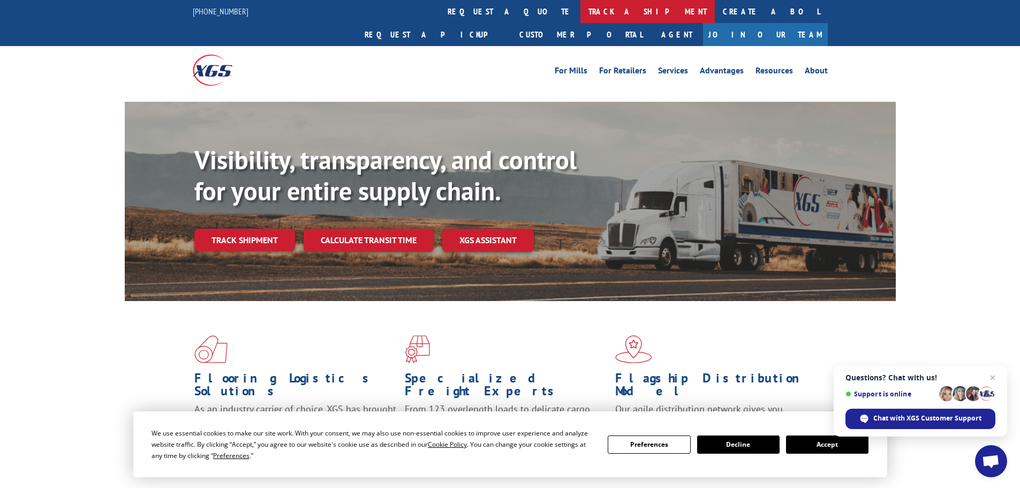
click at [580, 5] on link "track a shipment" at bounding box center [647, 11] width 134 height 23
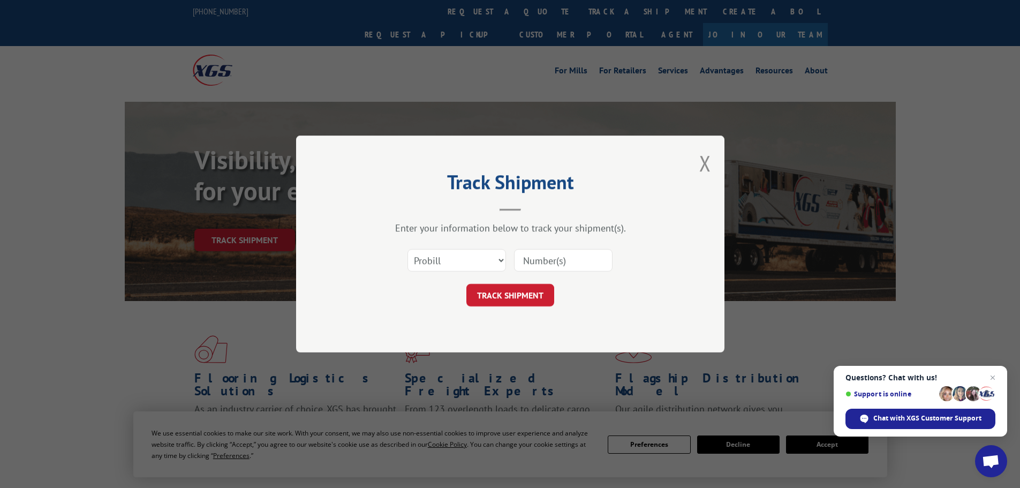
drag, startPoint x: 563, startPoint y: 254, endPoint x: 554, endPoint y: 270, distance: 17.7
click at [564, 263] on input at bounding box center [563, 260] width 99 height 22
paste input "15339905"
type input "15339905"
drag, startPoint x: 532, startPoint y: 289, endPoint x: 570, endPoint y: 298, distance: 39.2
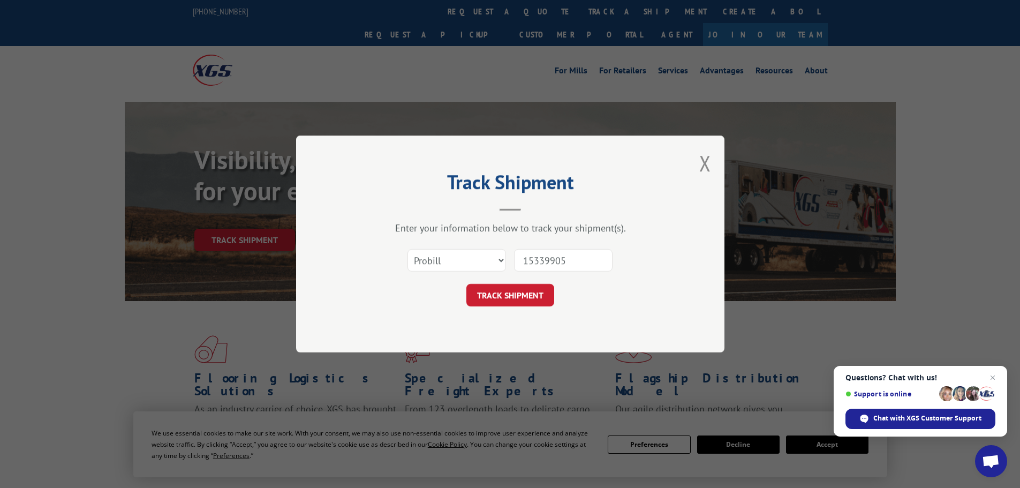
click at [532, 289] on button "TRACK SHIPMENT" at bounding box center [510, 295] width 88 height 22
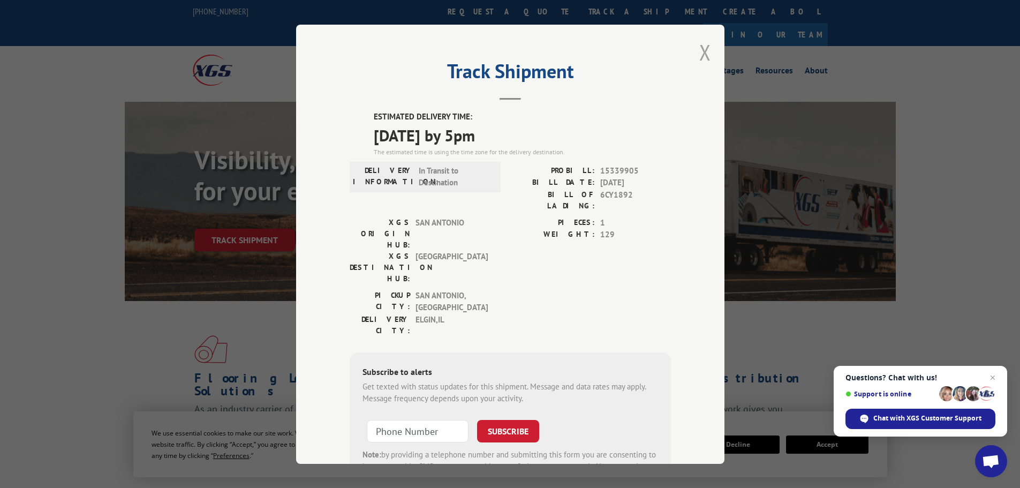
click at [699, 53] on button "Close modal" at bounding box center [705, 52] width 12 height 28
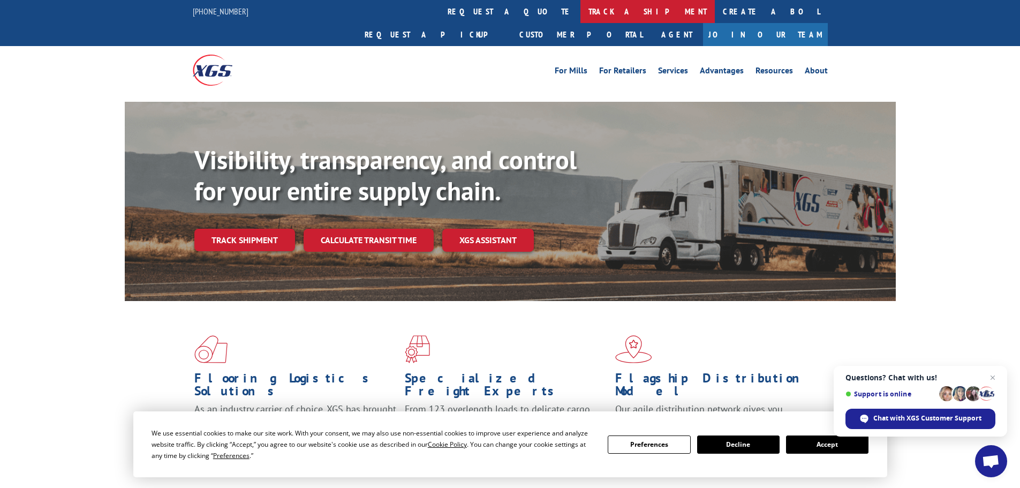
click at [580, 16] on link "track a shipment" at bounding box center [647, 11] width 134 height 23
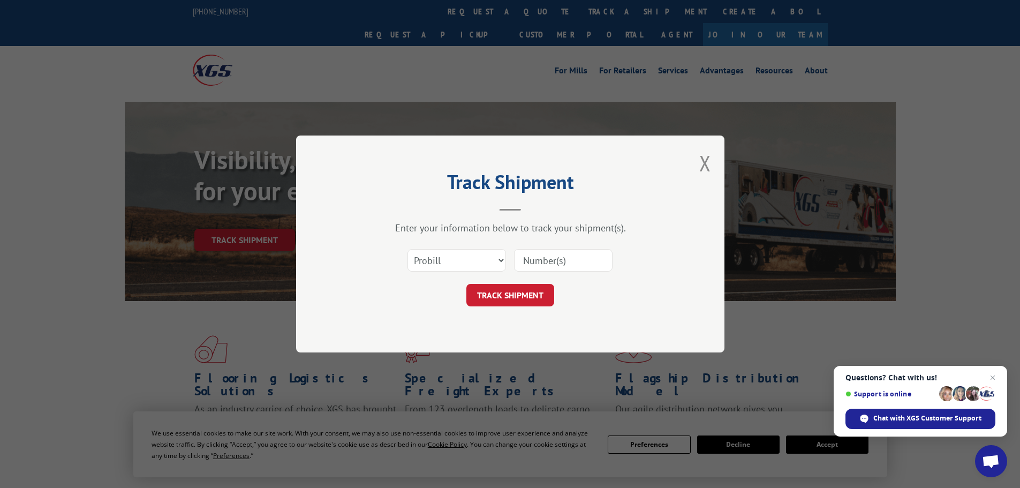
click at [586, 258] on input at bounding box center [563, 260] width 99 height 22
paste input "15339904"
type input "15339904"
click at [512, 293] on button "TRACK SHIPMENT" at bounding box center [510, 295] width 88 height 22
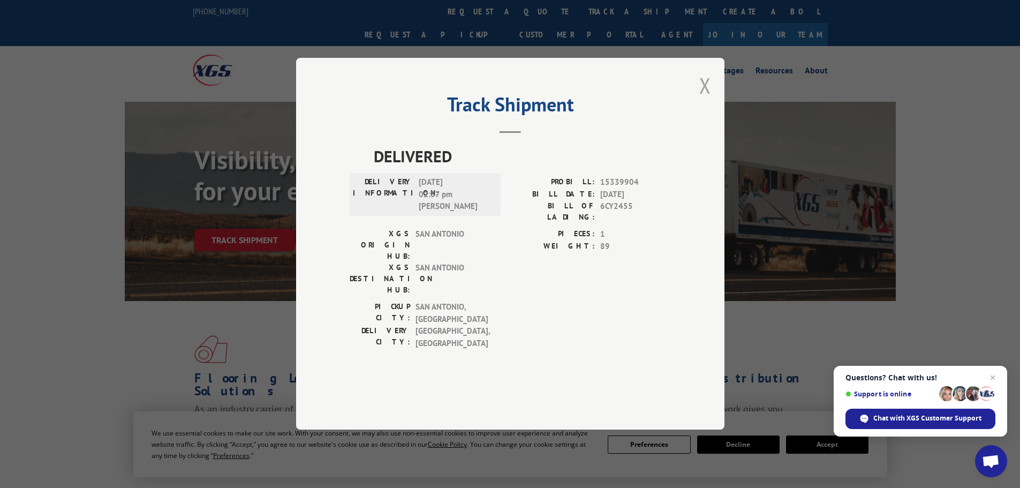
click at [700, 100] on button "Close modal" at bounding box center [705, 85] width 12 height 28
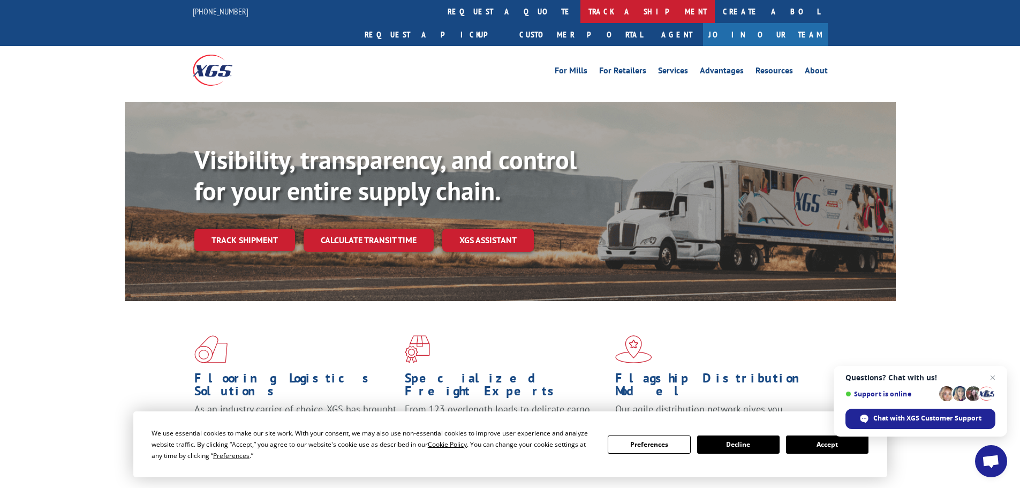
click at [580, 13] on link "track a shipment" at bounding box center [647, 11] width 134 height 23
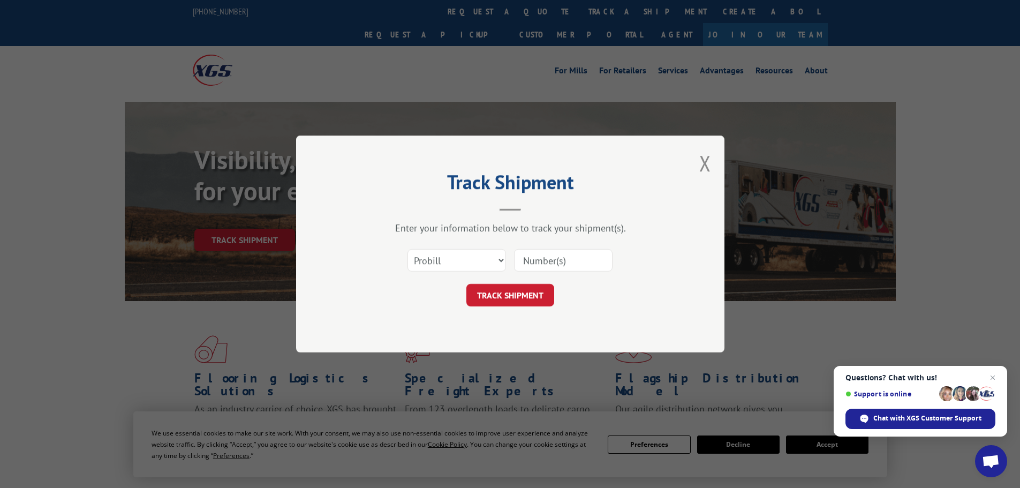
click at [573, 273] on div "Select category... Probill BOL PO" at bounding box center [510, 260] width 321 height 35
drag, startPoint x: 582, startPoint y: 259, endPoint x: 579, endPoint y: 265, distance: 6.7
click at [582, 259] on input at bounding box center [563, 260] width 99 height 22
paste input "15339903"
type input "15339903"
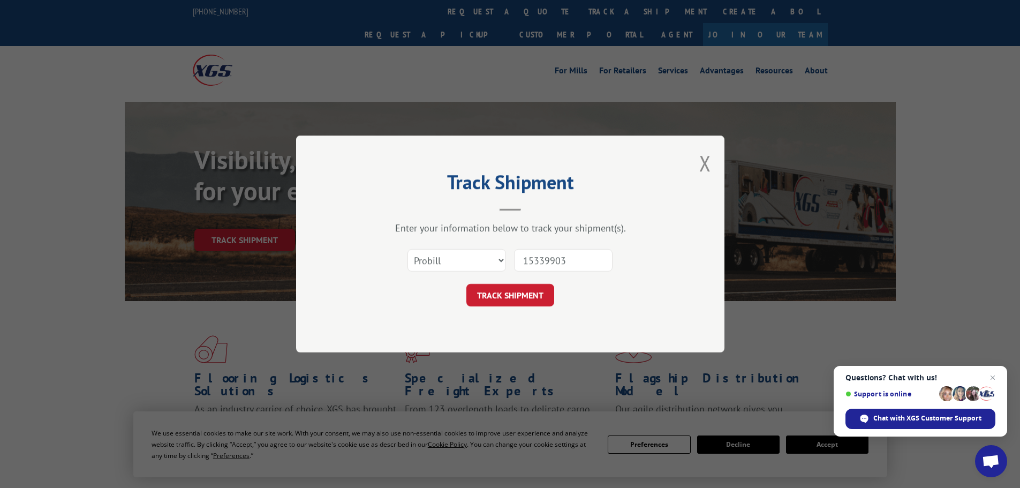
click at [514, 285] on button "TRACK SHIPMENT" at bounding box center [510, 295] width 88 height 22
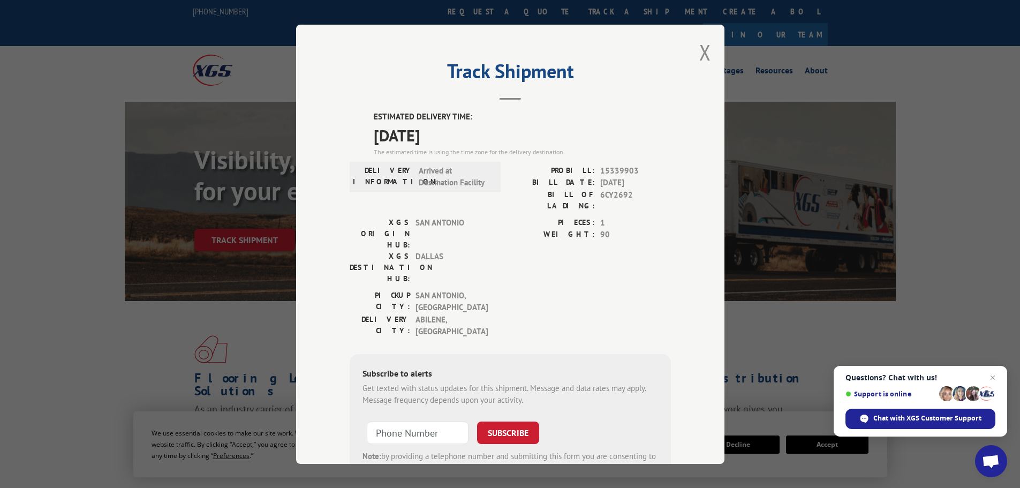
click at [712, 59] on div "Track Shipment ESTIMATED DELIVERY TIME: [DATE] The estimated time is using the …" at bounding box center [510, 244] width 428 height 439
drag, startPoint x: 684, startPoint y: 58, endPoint x: 691, endPoint y: 58, distance: 7.5
click at [686, 58] on div "Track Shipment ESTIMATED DELIVERY TIME: [DATE] The estimated time is using the …" at bounding box center [510, 244] width 428 height 439
click at [700, 53] on button "Close modal" at bounding box center [705, 52] width 12 height 28
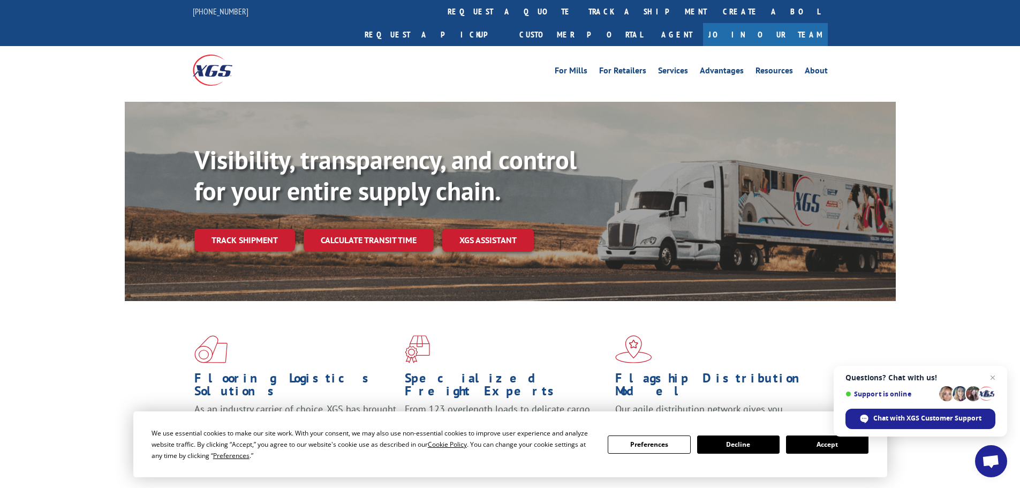
drag, startPoint x: 474, startPoint y: 17, endPoint x: 481, endPoint y: 23, distance: 9.1
click at [580, 17] on link "track a shipment" at bounding box center [647, 11] width 134 height 23
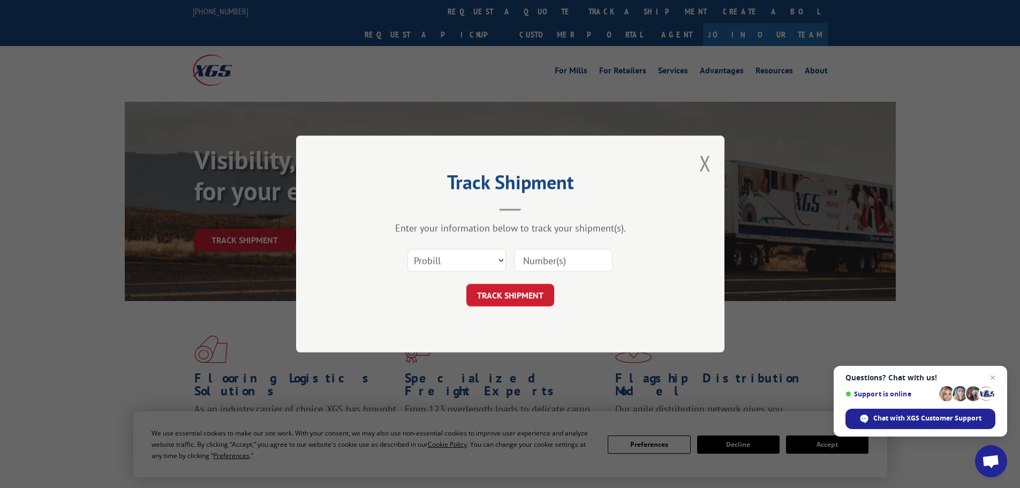
click at [556, 263] on input at bounding box center [563, 260] width 99 height 22
paste input "15339885"
type input "15339885"
click at [505, 297] on button "TRACK SHIPMENT" at bounding box center [510, 295] width 88 height 22
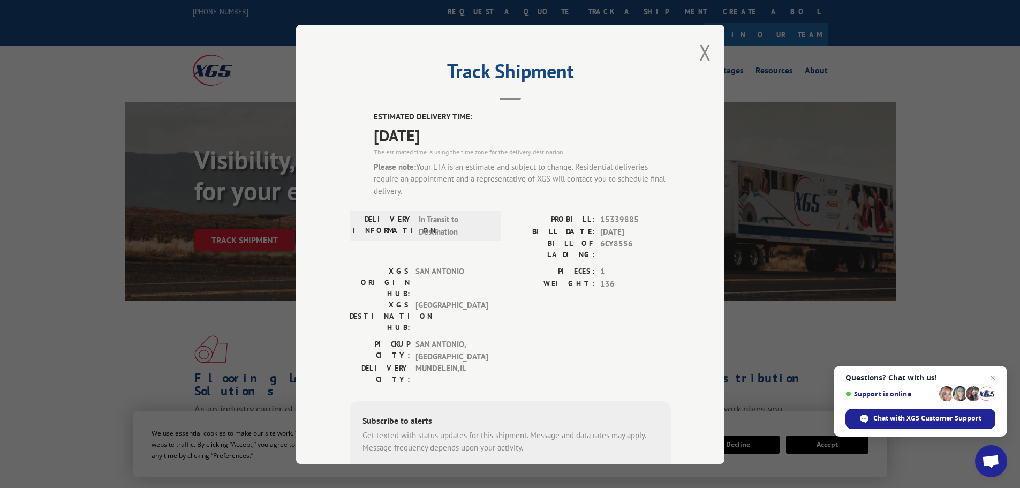
drag, startPoint x: 700, startPoint y: 55, endPoint x: 672, endPoint y: 62, distance: 28.7
click at [700, 55] on button "Close modal" at bounding box center [705, 52] width 12 height 28
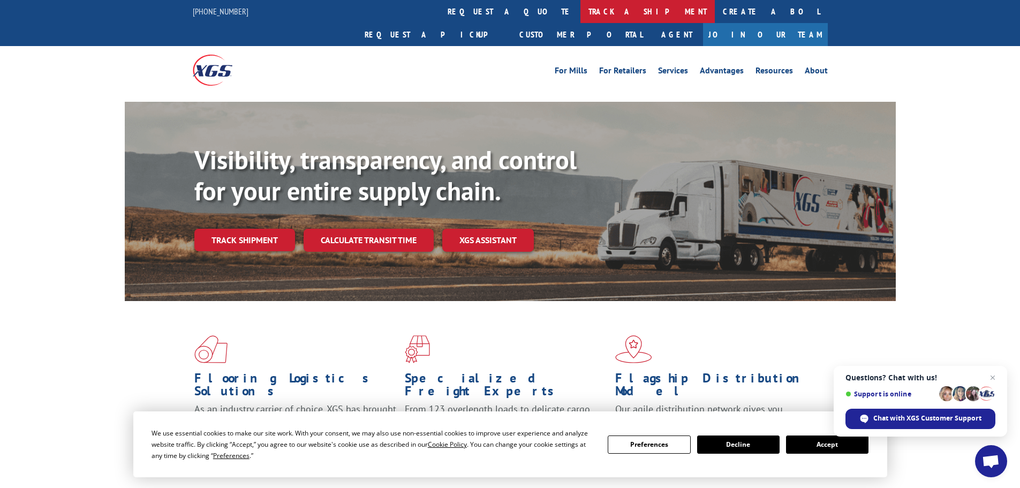
click at [580, 18] on link "track a shipment" at bounding box center [647, 11] width 134 height 23
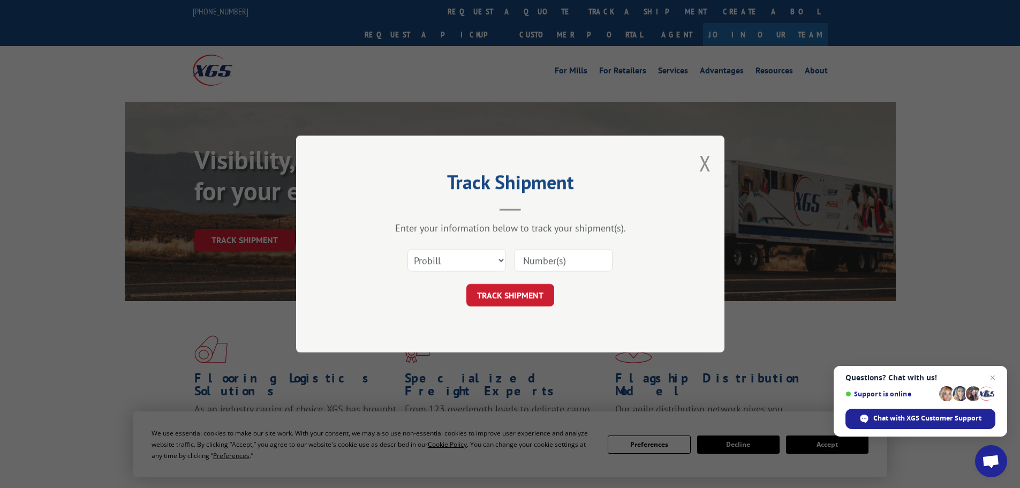
click at [560, 260] on input at bounding box center [563, 260] width 99 height 22
paste input "15339890"
type input "15339890"
drag, startPoint x: 515, startPoint y: 300, endPoint x: 515, endPoint y: 307, distance: 6.4
click at [515, 300] on button "TRACK SHIPMENT" at bounding box center [510, 295] width 88 height 22
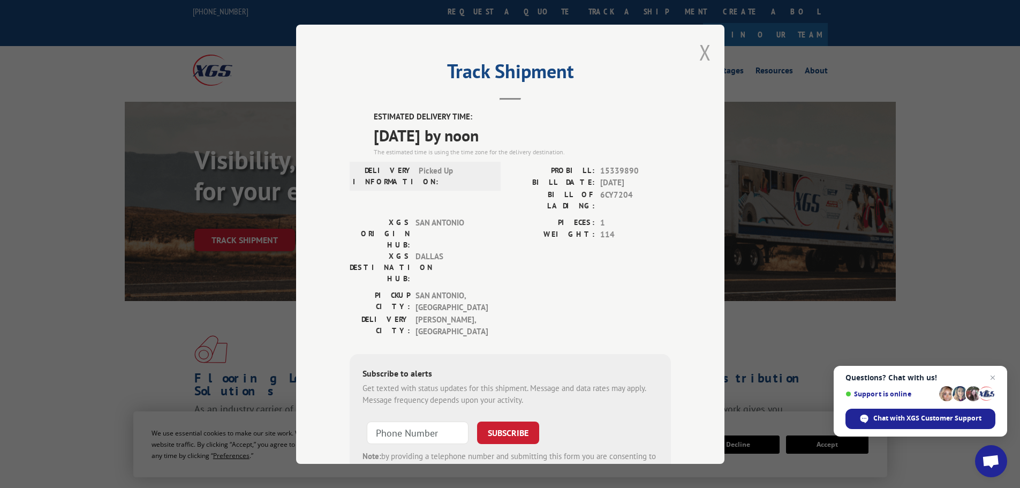
click at [700, 47] on button "Close modal" at bounding box center [705, 52] width 12 height 28
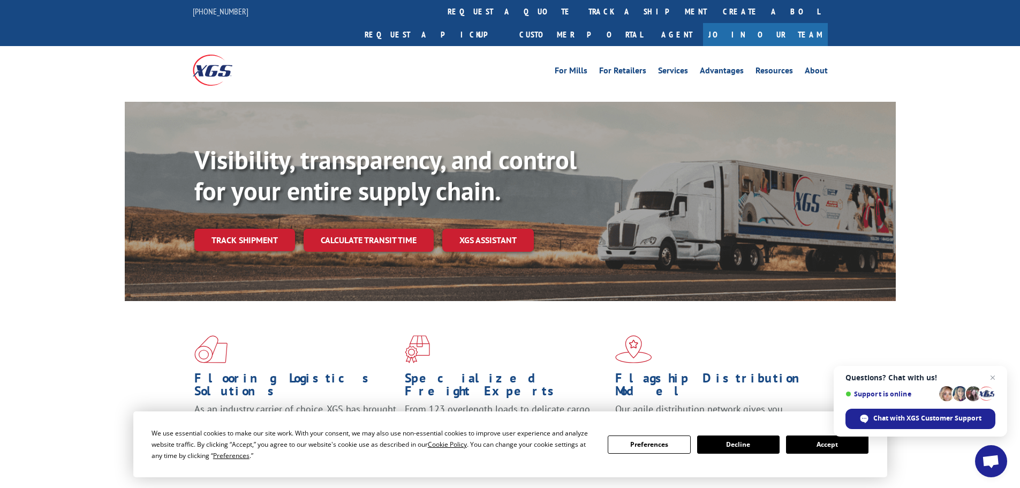
click at [580, 12] on link "track a shipment" at bounding box center [647, 11] width 134 height 23
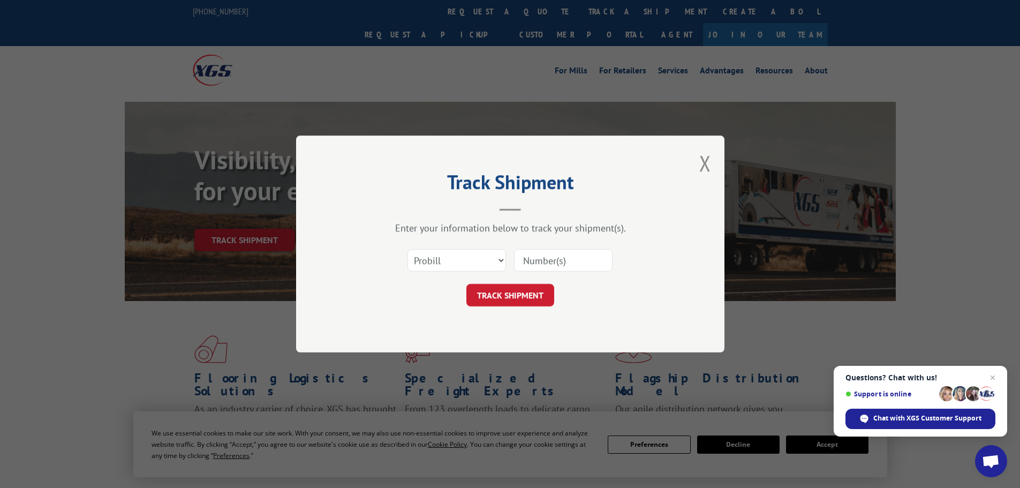
drag, startPoint x: 549, startPoint y: 256, endPoint x: 536, endPoint y: 267, distance: 17.1
click at [549, 257] on input at bounding box center [563, 260] width 99 height 22
paste input "15340058"
type input "15340058"
click at [523, 289] on button "TRACK SHIPMENT" at bounding box center [510, 295] width 88 height 22
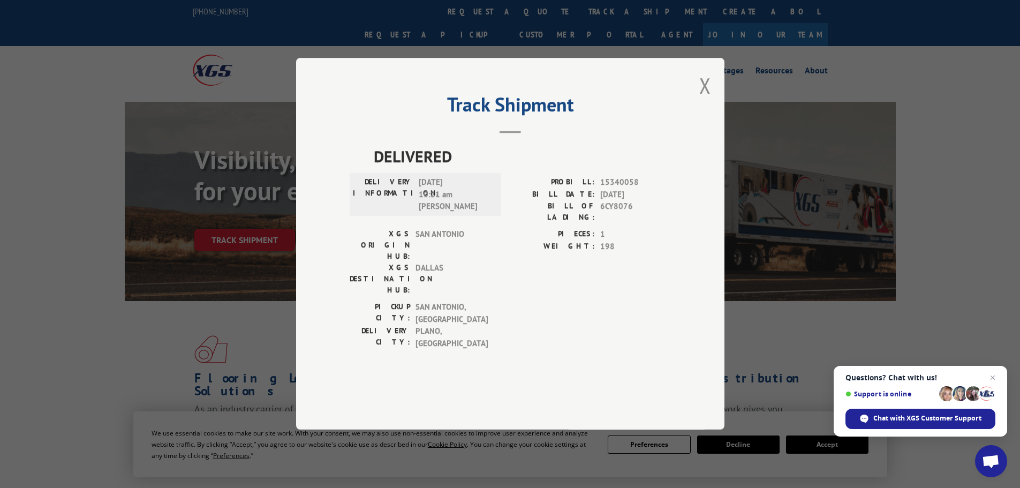
drag, startPoint x: 707, startPoint y: 119, endPoint x: 700, endPoint y: 111, distance: 11.0
click at [707, 100] on button "Close modal" at bounding box center [705, 85] width 12 height 28
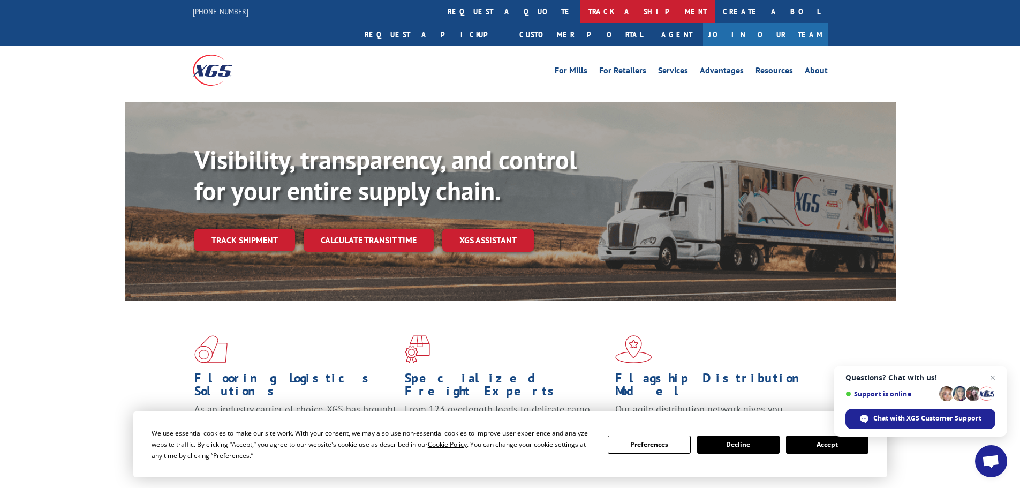
click at [580, 18] on link "track a shipment" at bounding box center [647, 11] width 134 height 23
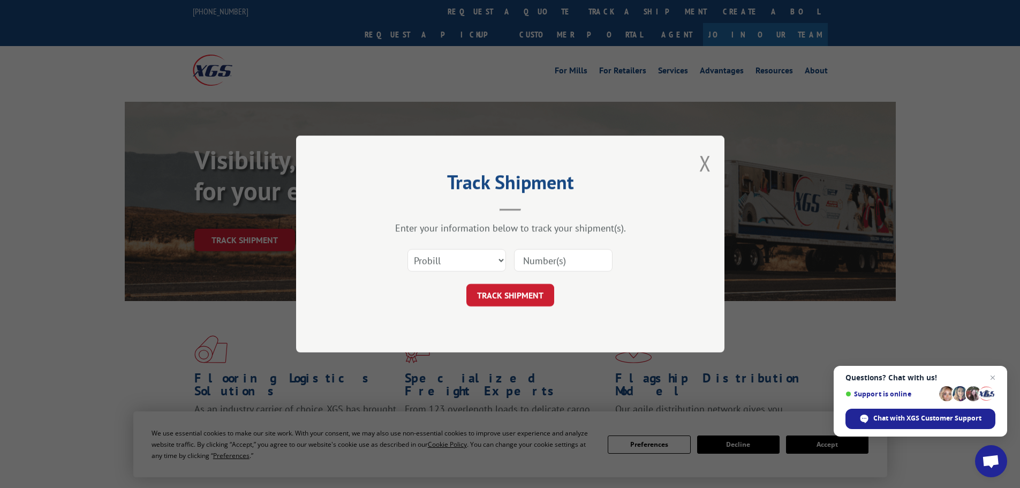
click at [545, 267] on input at bounding box center [563, 260] width 99 height 22
paste input "15340053"
type input "15340053"
drag, startPoint x: 523, startPoint y: 299, endPoint x: 531, endPoint y: 300, distance: 8.6
click at [523, 300] on button "TRACK SHIPMENT" at bounding box center [510, 295] width 88 height 22
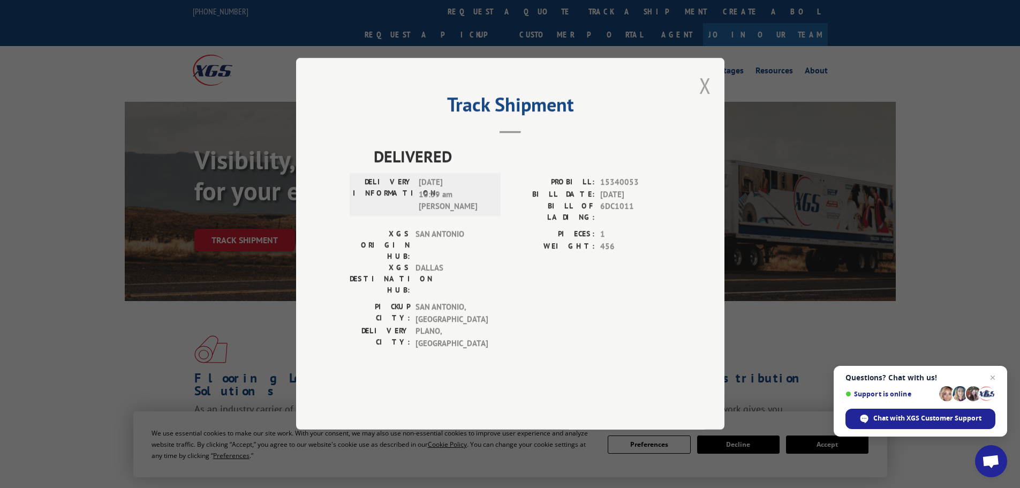
click at [706, 100] on button "Close modal" at bounding box center [705, 85] width 12 height 28
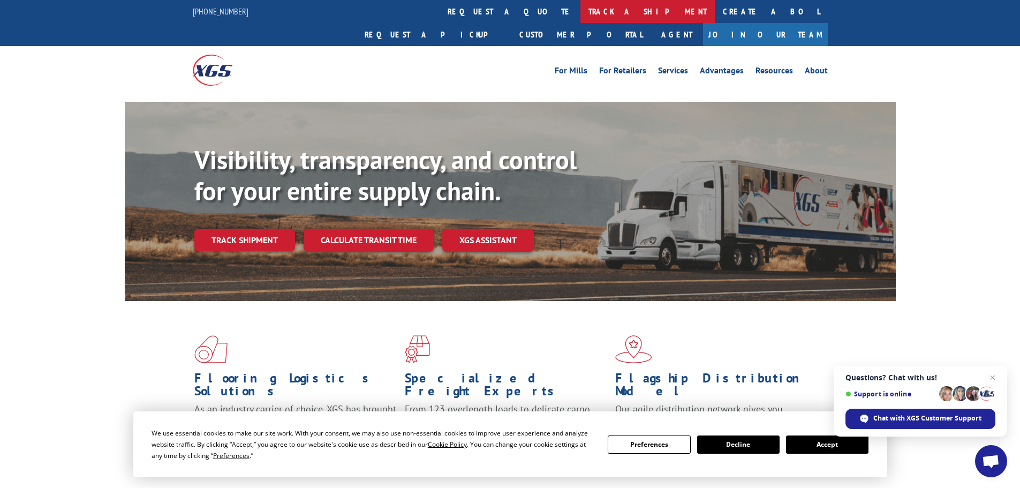
click at [580, 14] on link "track a shipment" at bounding box center [647, 11] width 134 height 23
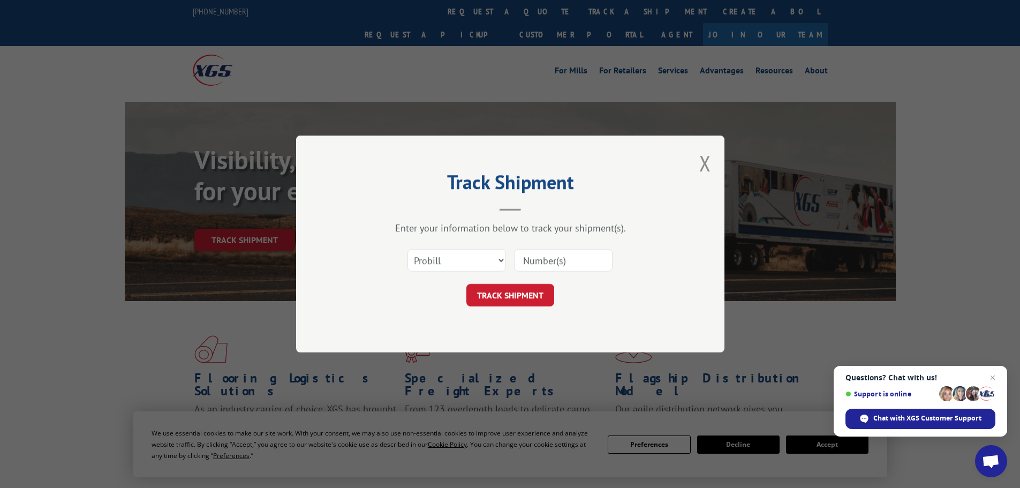
click at [573, 266] on input at bounding box center [563, 260] width 99 height 22
paste input "15472289"
type input "15472289"
click at [507, 297] on button "TRACK SHIPMENT" at bounding box center [510, 295] width 88 height 22
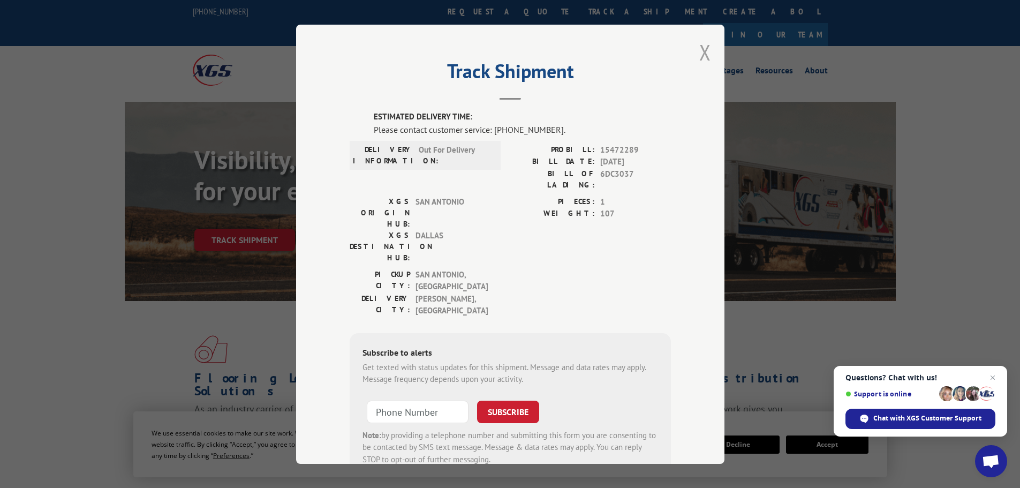
click at [700, 47] on button "Close modal" at bounding box center [705, 52] width 12 height 28
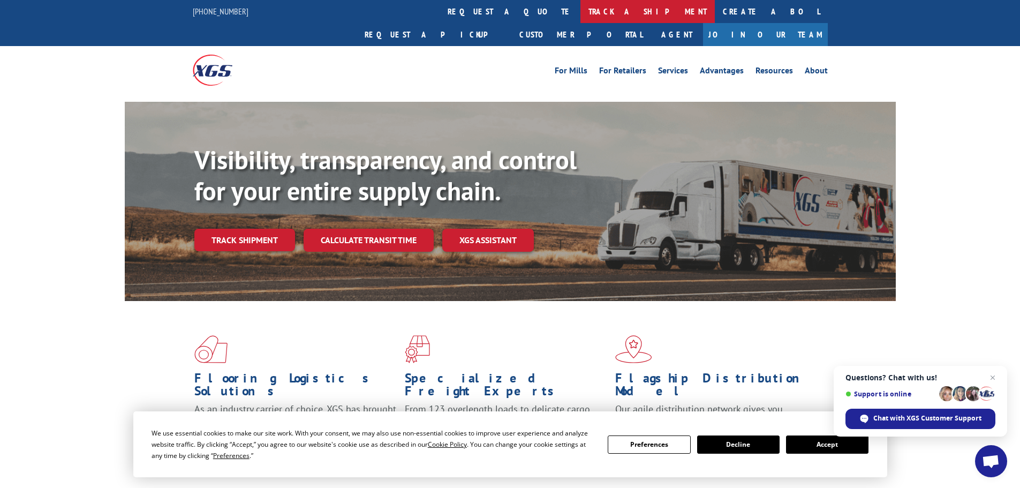
click at [580, 4] on link "track a shipment" at bounding box center [647, 11] width 134 height 23
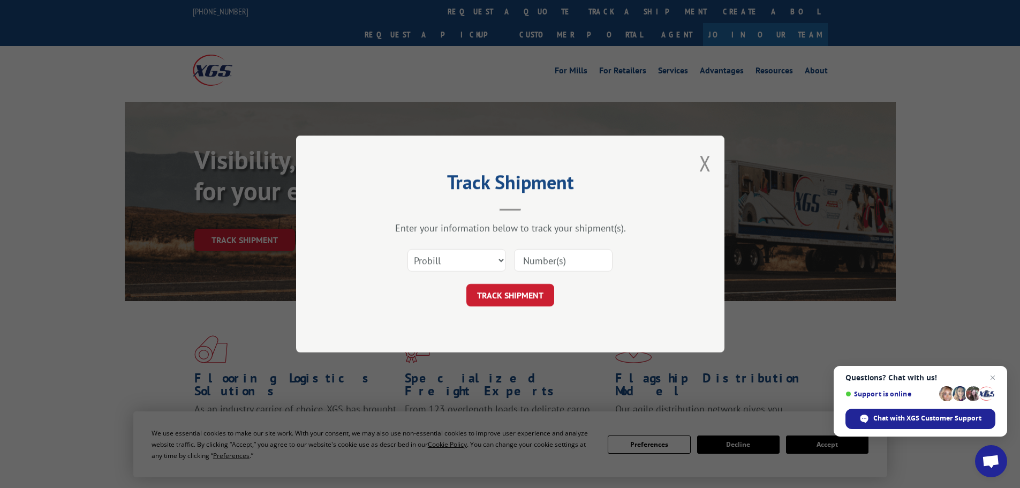
click at [569, 263] on input at bounding box center [563, 260] width 99 height 22
paste input "15472291"
type input "15472291"
click at [519, 303] on button "TRACK SHIPMENT" at bounding box center [510, 295] width 88 height 22
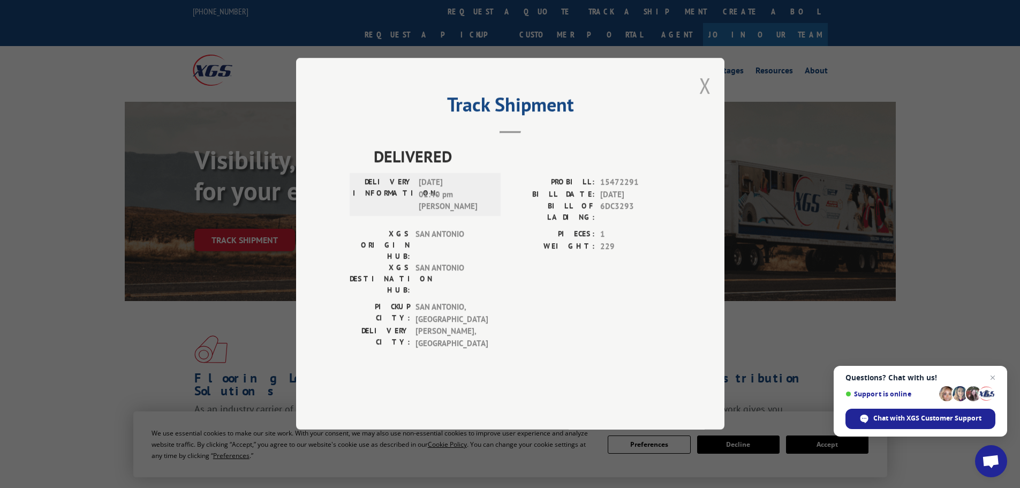
click at [700, 100] on button "Close modal" at bounding box center [705, 85] width 12 height 28
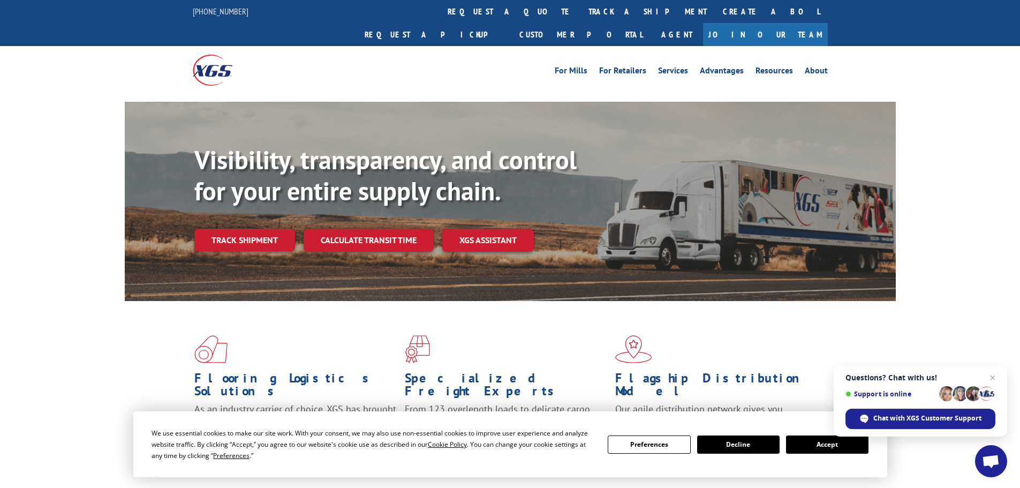
drag, startPoint x: 475, startPoint y: 6, endPoint x: 482, endPoint y: 17, distance: 12.3
click at [580, 6] on link "track a shipment" at bounding box center [647, 11] width 134 height 23
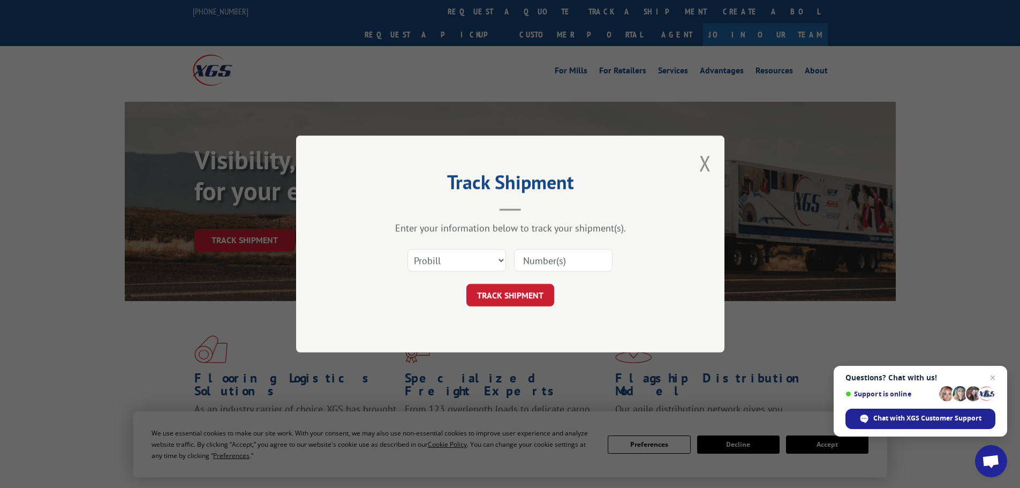
click at [537, 262] on input at bounding box center [563, 260] width 99 height 22
paste input "15472287"
type input "15472287"
click at [522, 291] on button "TRACK SHIPMENT" at bounding box center [510, 295] width 88 height 22
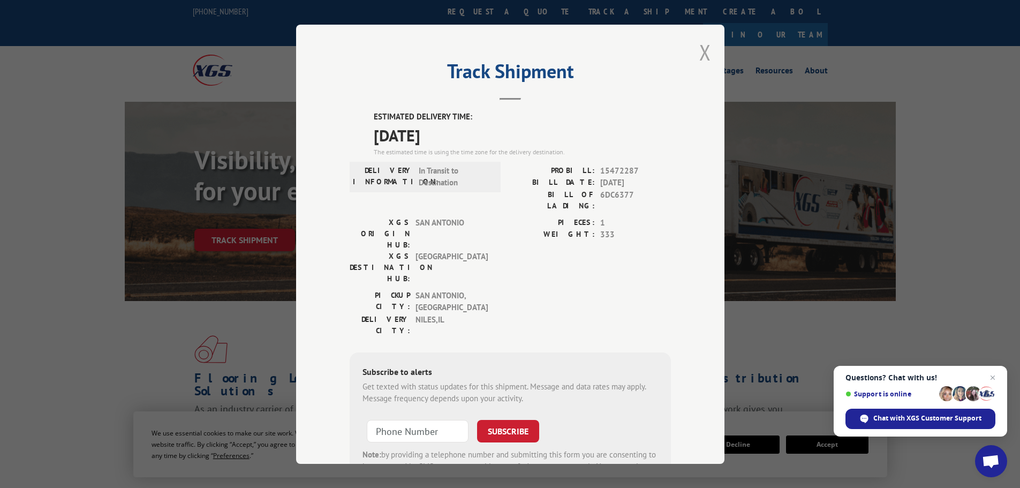
click at [706, 51] on button "Close modal" at bounding box center [705, 52] width 12 height 28
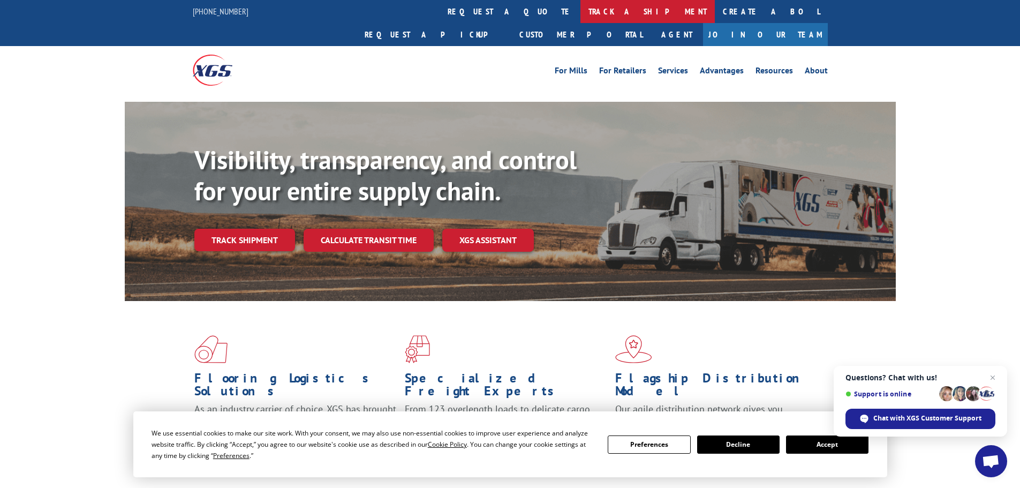
click at [580, 10] on link "track a shipment" at bounding box center [647, 11] width 134 height 23
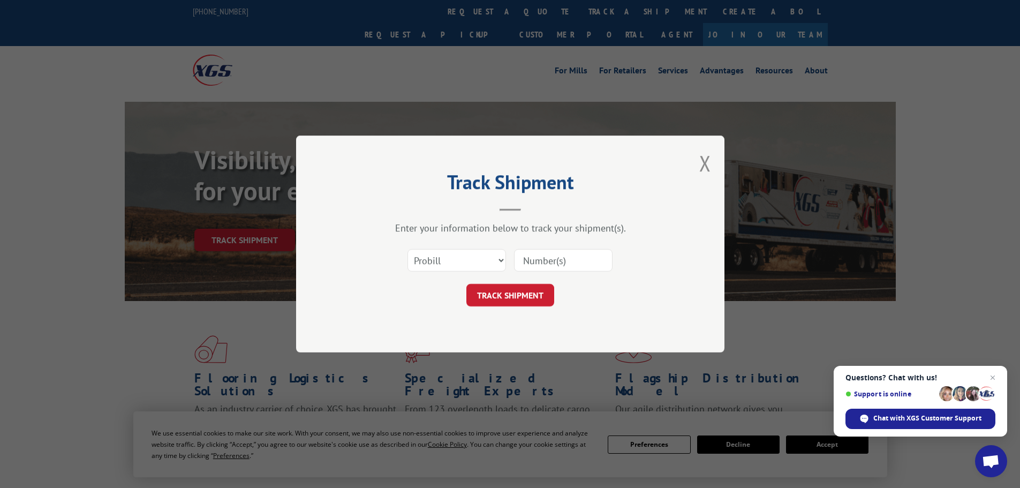
click at [560, 246] on div "Select category... Probill BOL PO" at bounding box center [510, 260] width 321 height 35
click at [561, 259] on input at bounding box center [563, 260] width 99 height 22
paste input "15472292"
type input "15472292"
drag, startPoint x: 526, startPoint y: 289, endPoint x: 546, endPoint y: 307, distance: 26.9
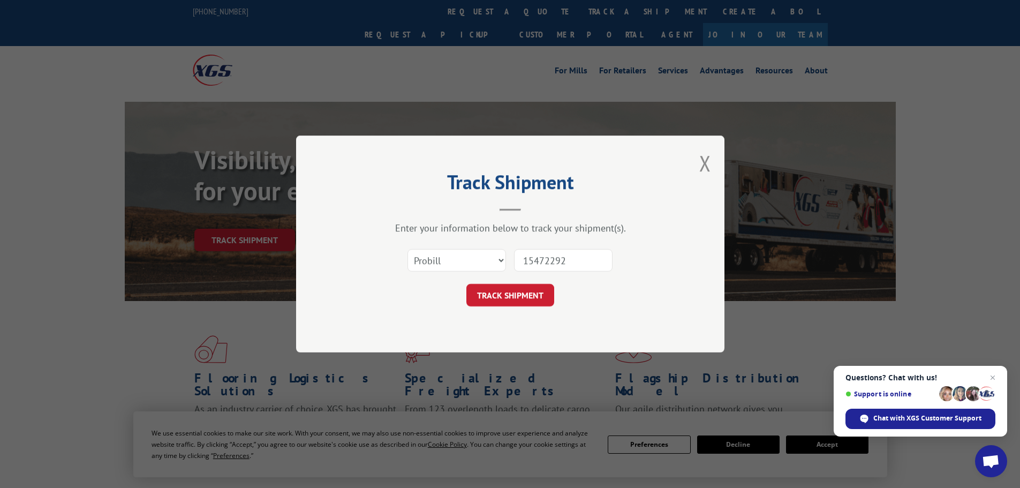
click at [526, 289] on button "TRACK SHIPMENT" at bounding box center [510, 295] width 88 height 22
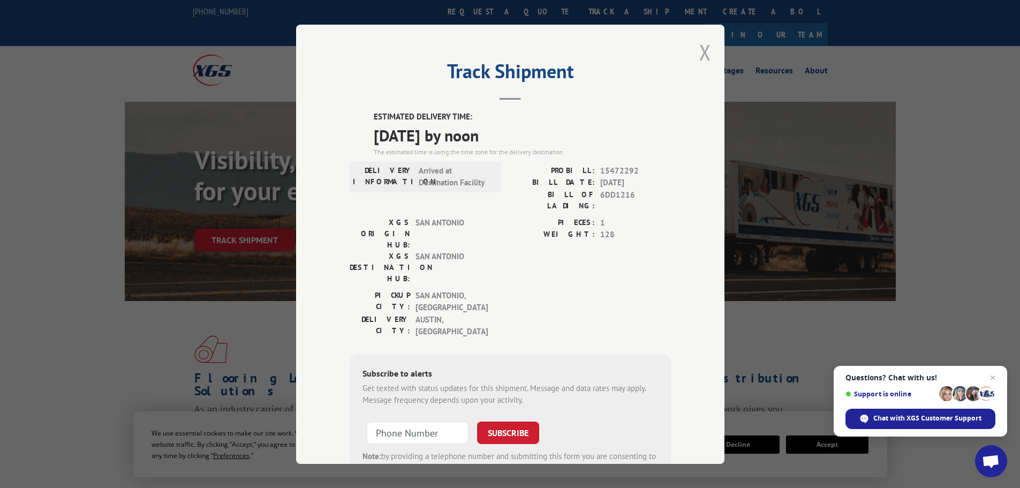
click at [705, 55] on button "Close modal" at bounding box center [705, 52] width 12 height 28
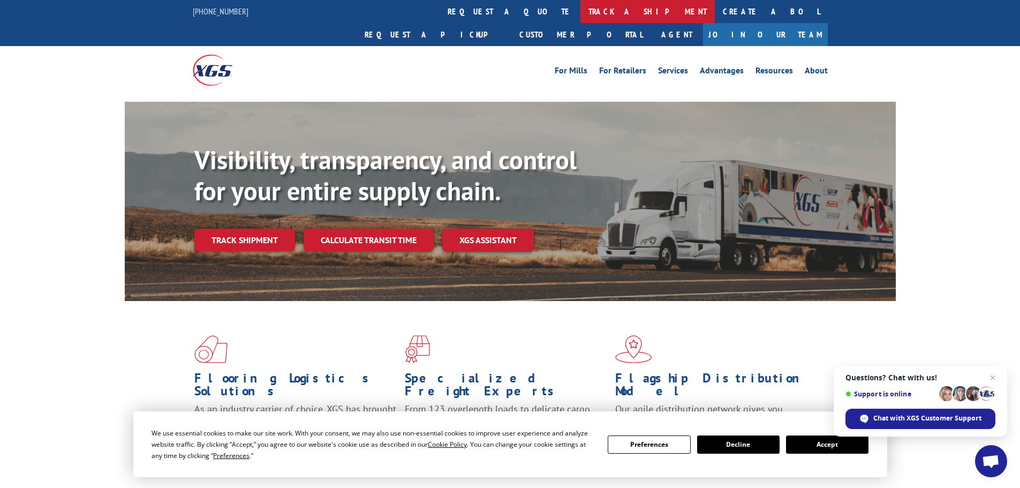
click at [580, 16] on link "track a shipment" at bounding box center [647, 11] width 134 height 23
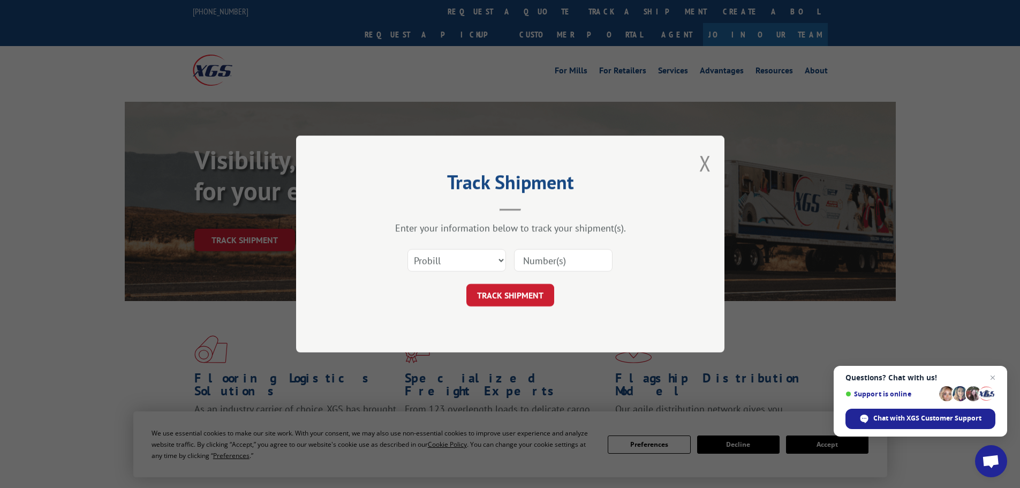
click at [558, 265] on input at bounding box center [563, 260] width 99 height 22
paste input "15340324"
type input "15340324"
click at [530, 288] on button "TRACK SHIPMENT" at bounding box center [510, 295] width 88 height 22
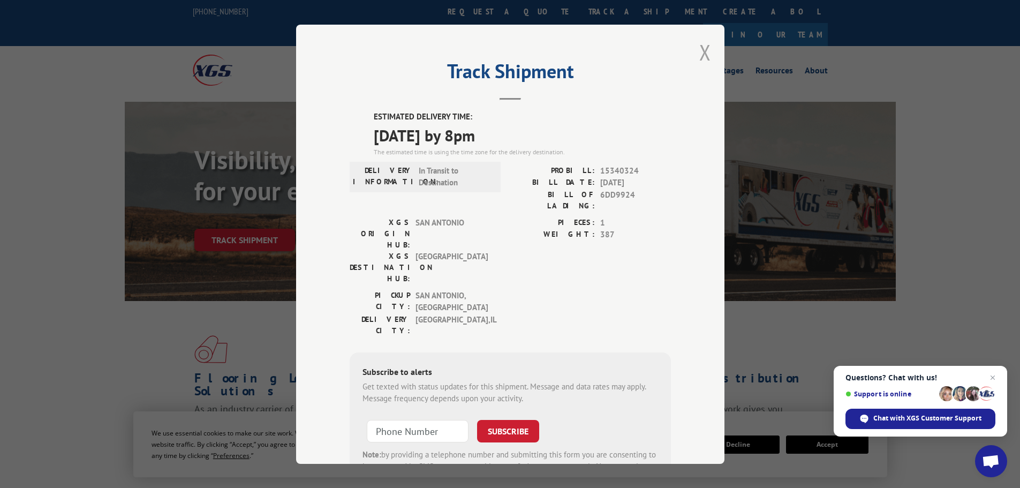
click at [702, 49] on button "Close modal" at bounding box center [705, 52] width 12 height 28
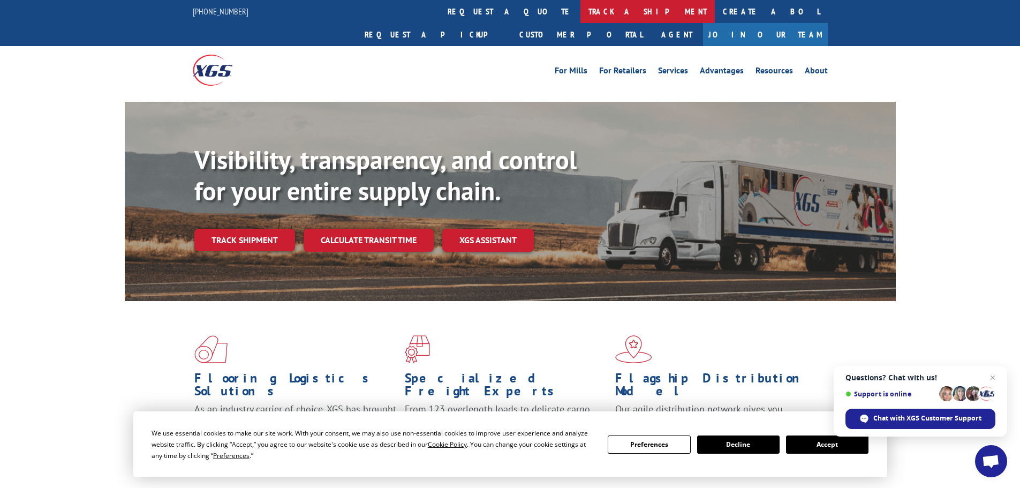
click at [580, 15] on link "track a shipment" at bounding box center [647, 11] width 134 height 23
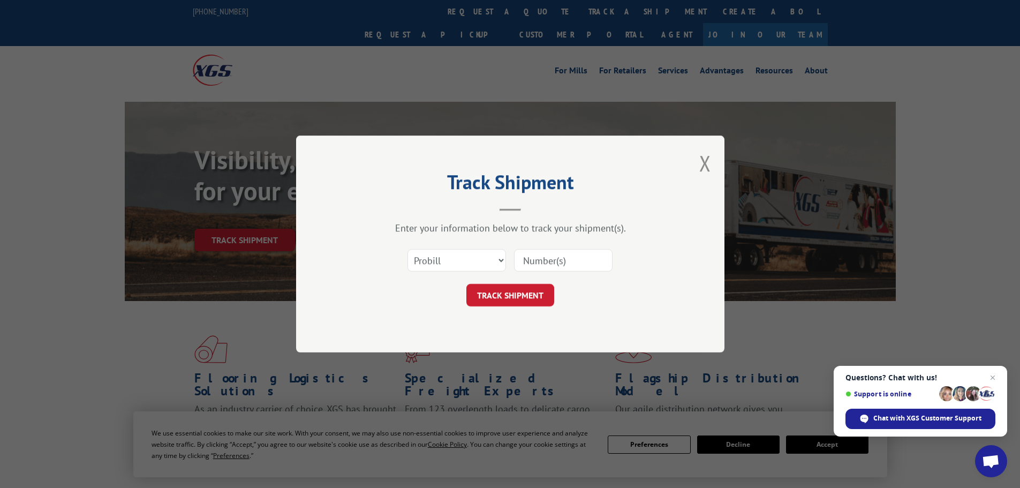
drag, startPoint x: 560, startPoint y: 261, endPoint x: 550, endPoint y: 267, distance: 11.3
click at [560, 261] on input at bounding box center [563, 260] width 99 height 22
paste input "15340054"
type input "15340054"
click at [515, 295] on button "TRACK SHIPMENT" at bounding box center [510, 295] width 88 height 22
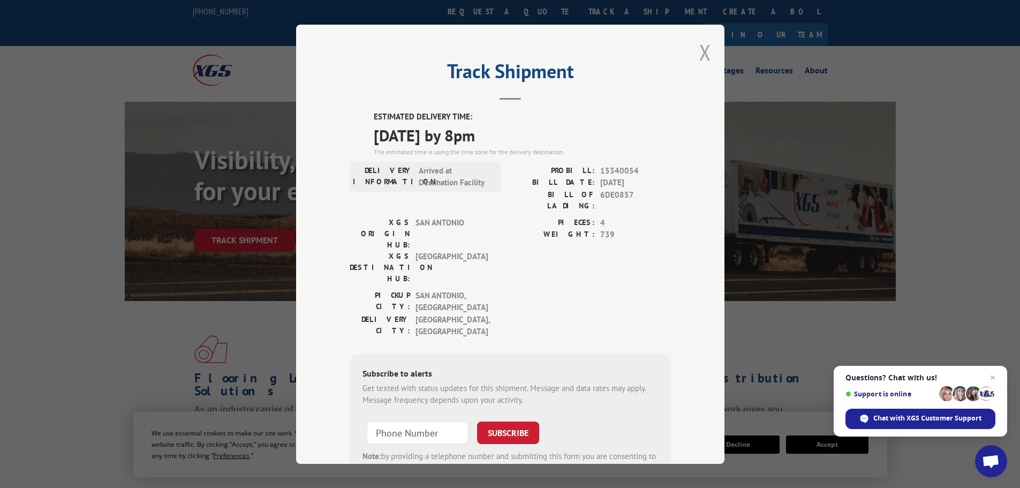
click at [699, 52] on button "Close modal" at bounding box center [705, 52] width 12 height 28
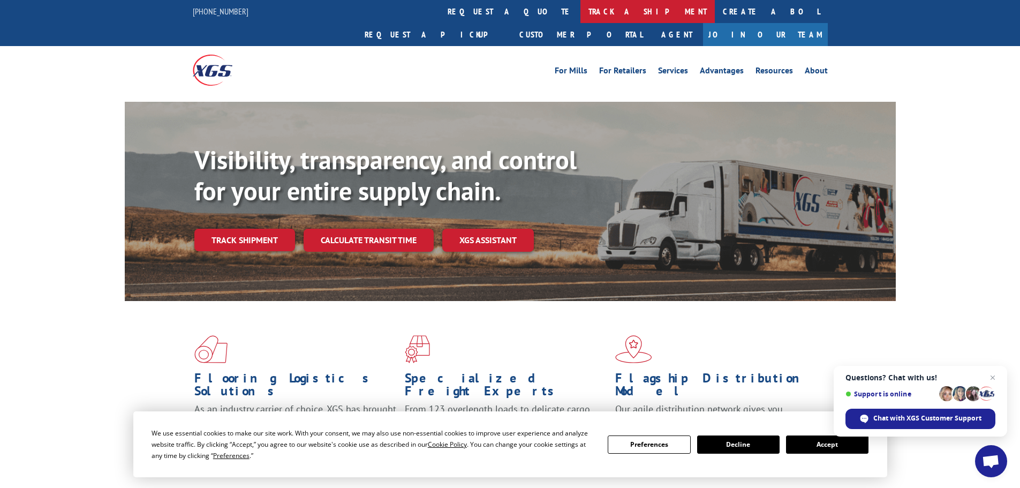
click at [580, 11] on link "track a shipment" at bounding box center [647, 11] width 134 height 23
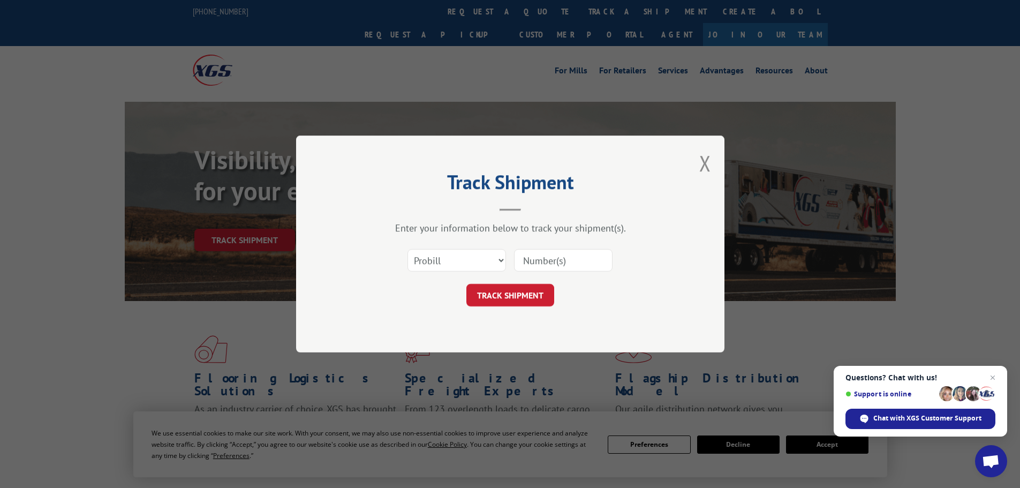
click at [584, 262] on input at bounding box center [563, 260] width 99 height 22
paste input "15339892"
type input "15339892"
click at [521, 302] on button "TRACK SHIPMENT" at bounding box center [510, 295] width 88 height 22
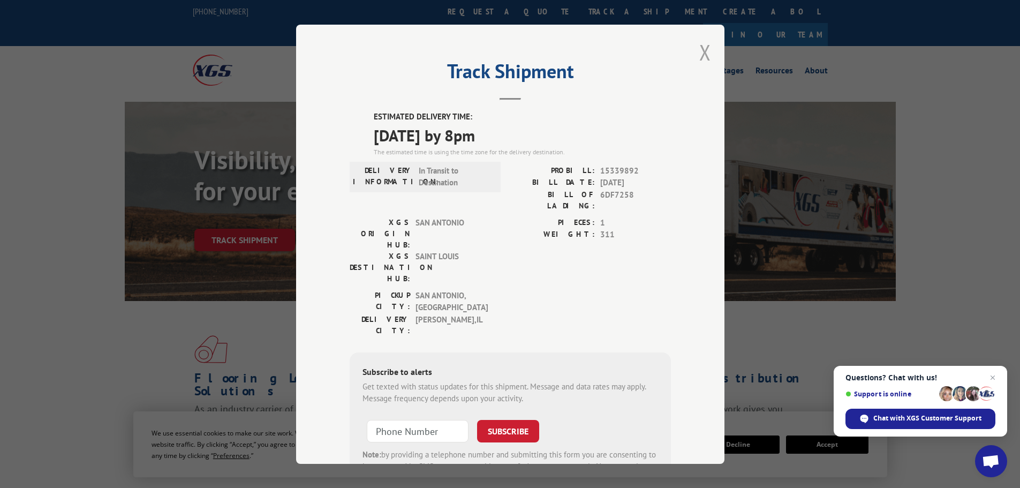
click at [700, 61] on button "Close modal" at bounding box center [705, 52] width 12 height 28
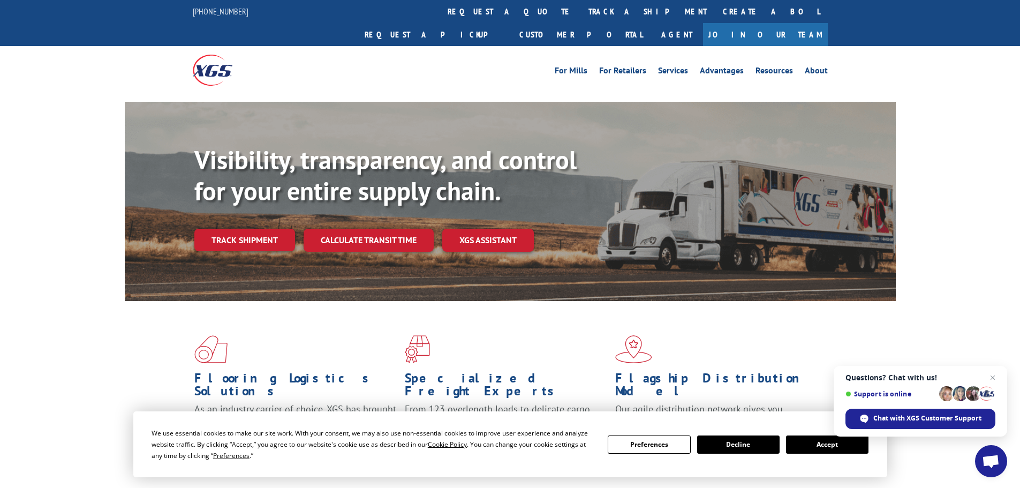
click at [580, 13] on link "track a shipment" at bounding box center [647, 11] width 134 height 23
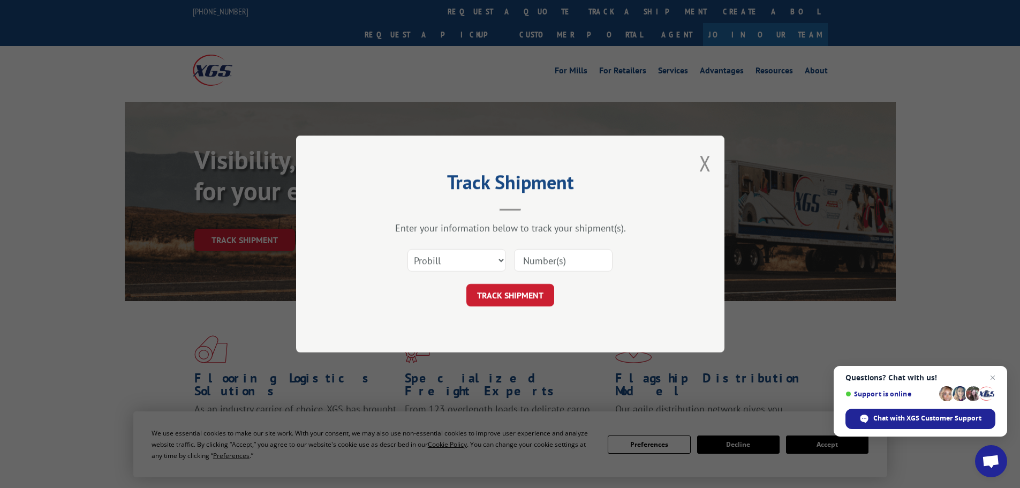
drag, startPoint x: 580, startPoint y: 262, endPoint x: 561, endPoint y: 271, distance: 21.3
click at [580, 262] on input at bounding box center [563, 260] width 99 height 22
paste input "15339893"
type input "15339893"
click at [531, 294] on button "TRACK SHIPMENT" at bounding box center [510, 295] width 88 height 22
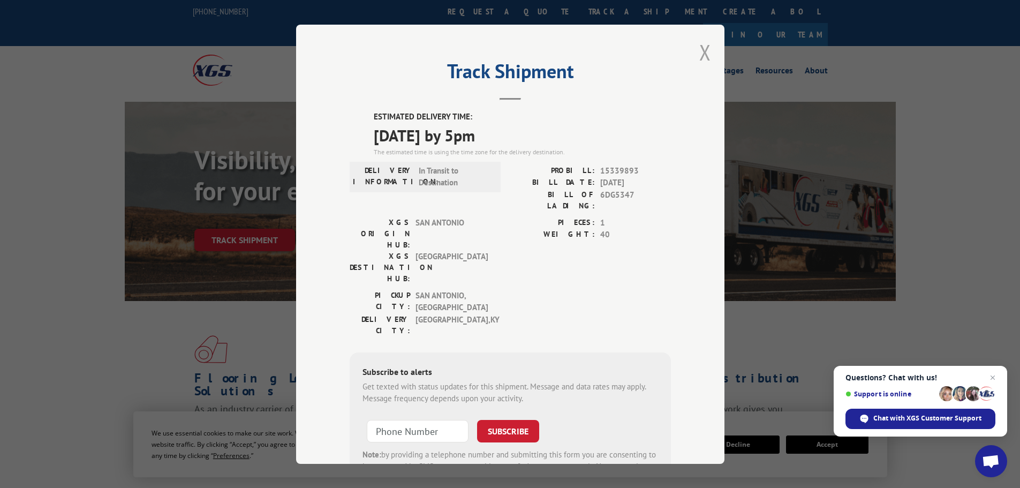
click at [700, 54] on button "Close modal" at bounding box center [705, 52] width 12 height 28
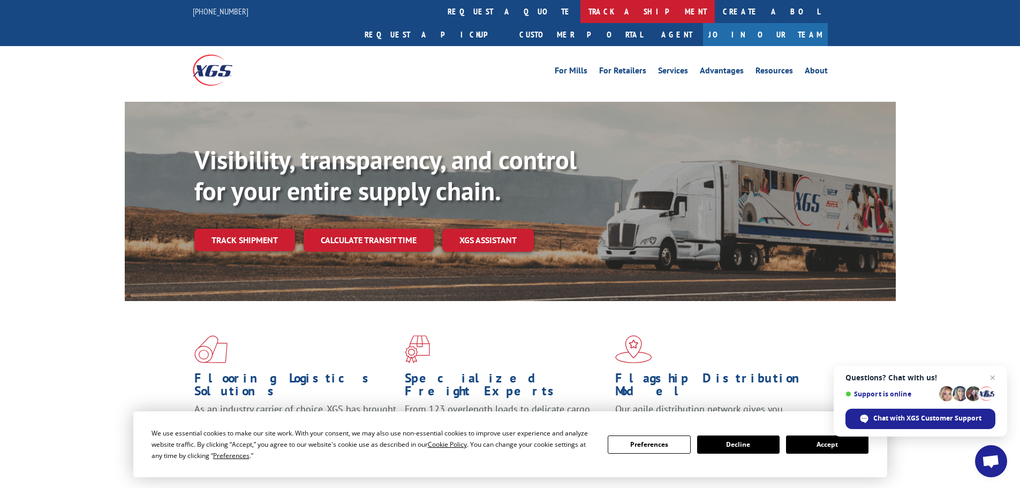
click at [580, 14] on link "track a shipment" at bounding box center [647, 11] width 134 height 23
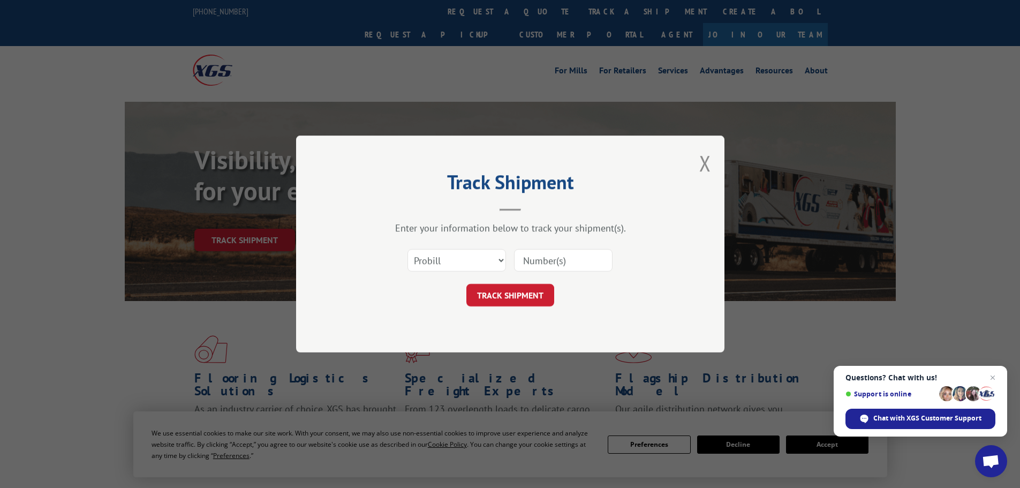
click at [560, 260] on input at bounding box center [563, 260] width 99 height 22
paste input "15339895"
type input "15339895"
click at [528, 305] on button "TRACK SHIPMENT" at bounding box center [510, 295] width 88 height 22
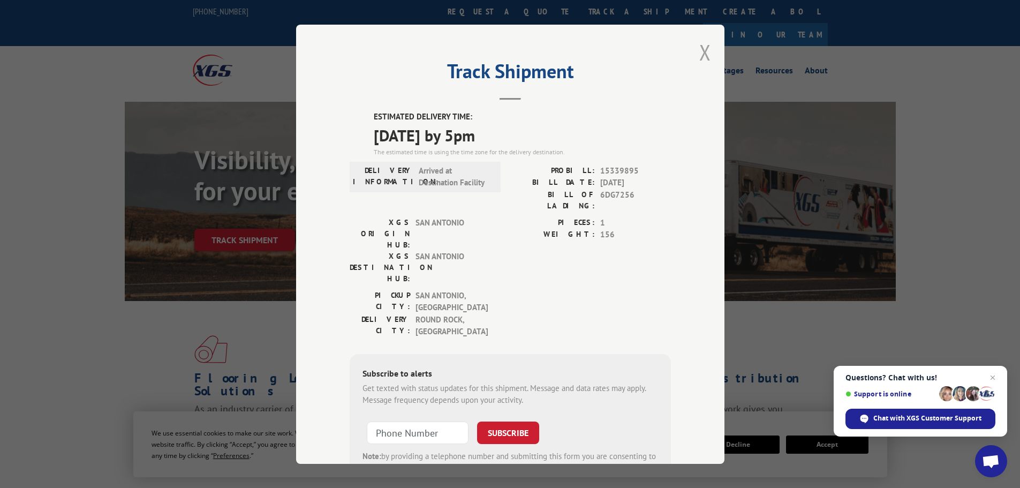
click at [704, 59] on button "Close modal" at bounding box center [705, 52] width 12 height 28
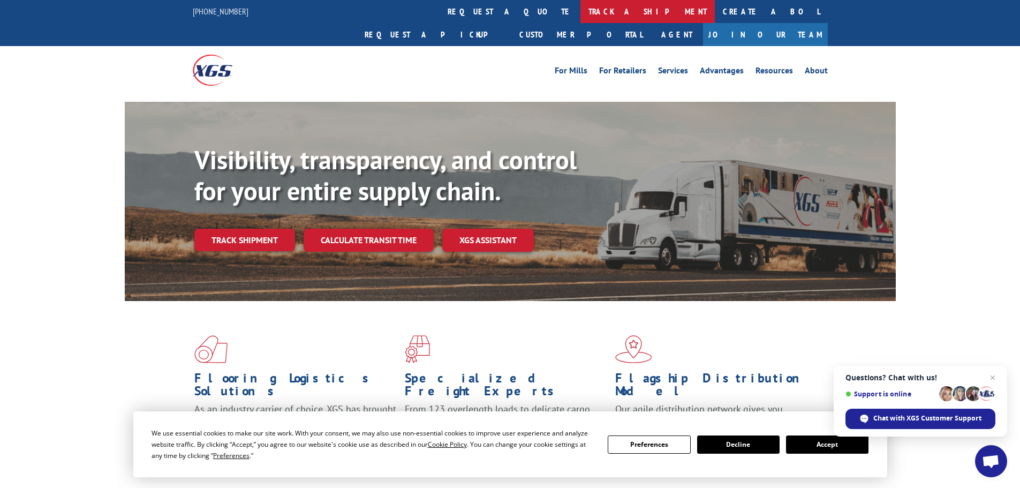
click at [580, 12] on link "track a shipment" at bounding box center [647, 11] width 134 height 23
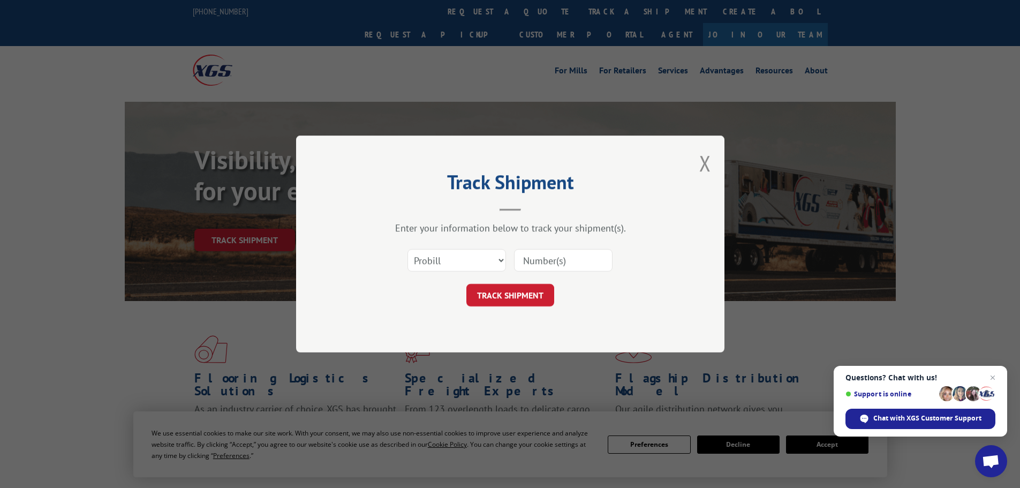
click at [541, 261] on input at bounding box center [563, 260] width 99 height 22
paste input "15339894"
type input "15339894"
click at [514, 287] on button "TRACK SHIPMENT" at bounding box center [510, 295] width 88 height 22
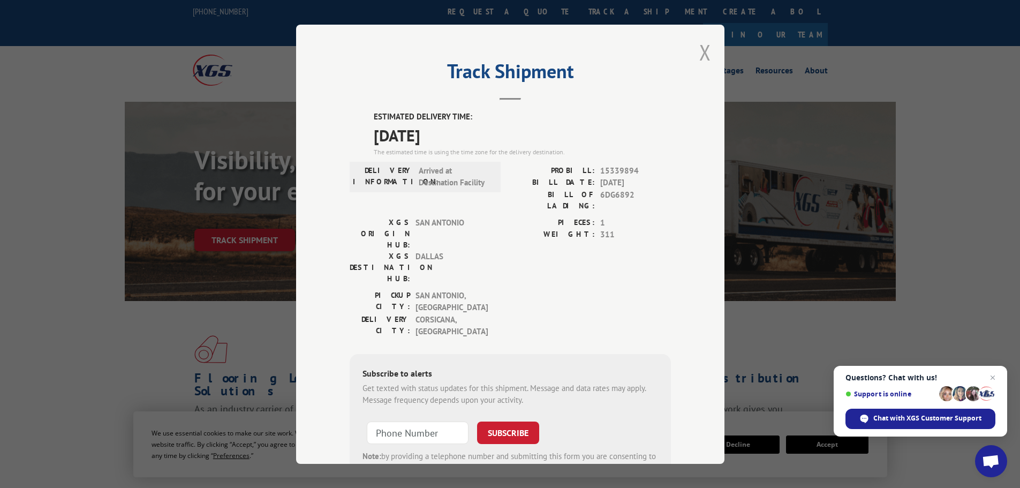
click at [702, 49] on button "Close modal" at bounding box center [705, 52] width 12 height 28
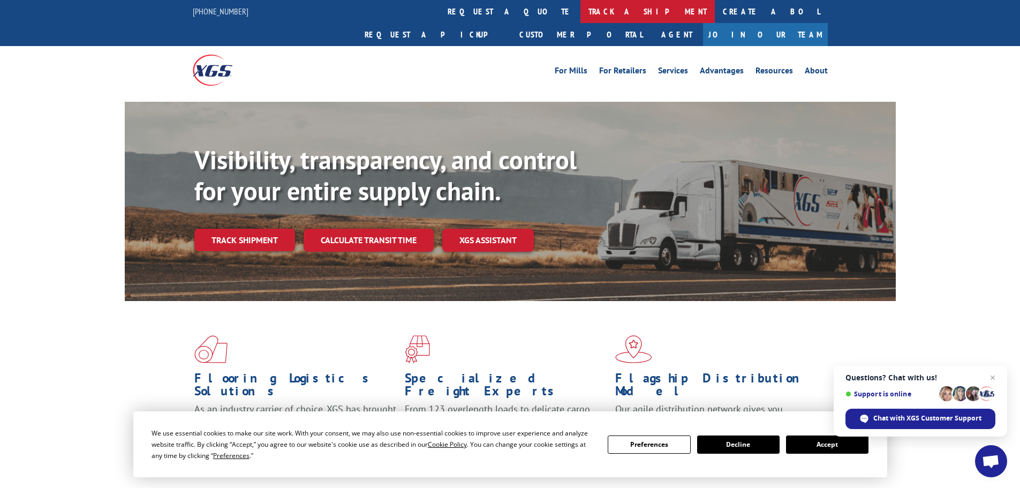
click at [580, 16] on link "track a shipment" at bounding box center [647, 11] width 134 height 23
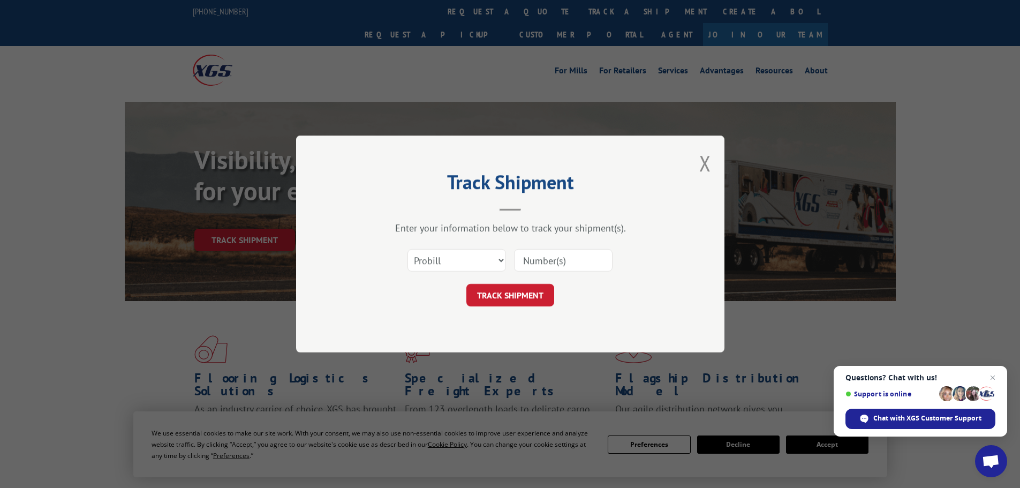
click at [544, 260] on input at bounding box center [563, 260] width 99 height 22
paste input "15339896"
type input "15339896"
click at [510, 290] on button "TRACK SHIPMENT" at bounding box center [510, 295] width 88 height 22
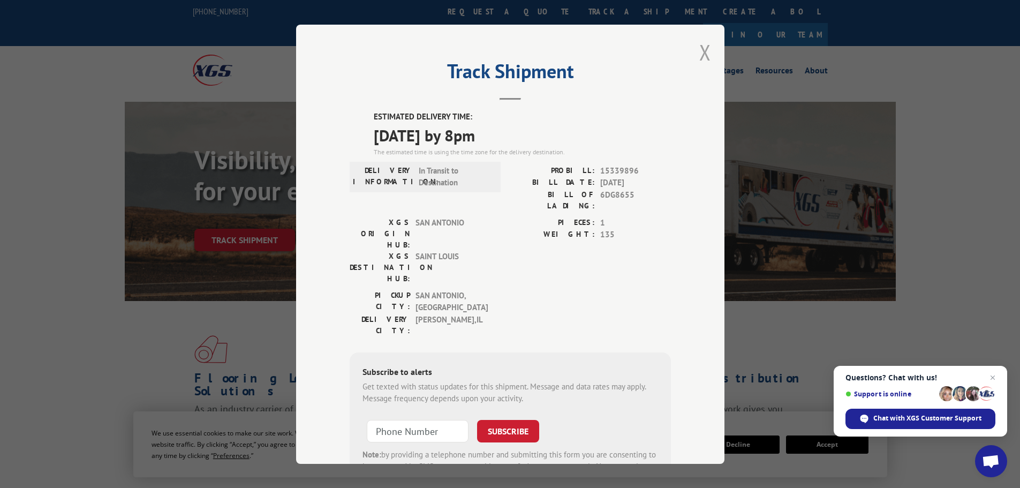
click at [702, 55] on button "Close modal" at bounding box center [705, 52] width 12 height 28
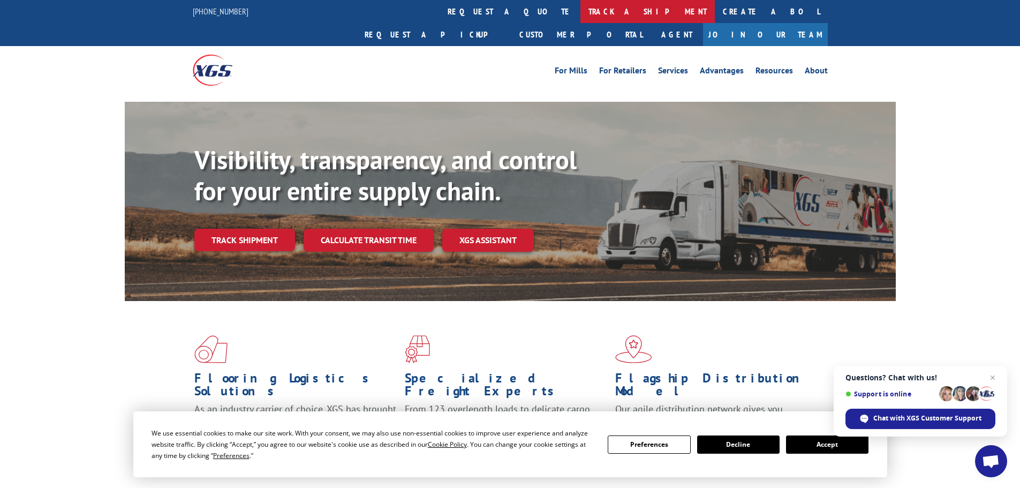
click at [580, 14] on link "track a shipment" at bounding box center [647, 11] width 134 height 23
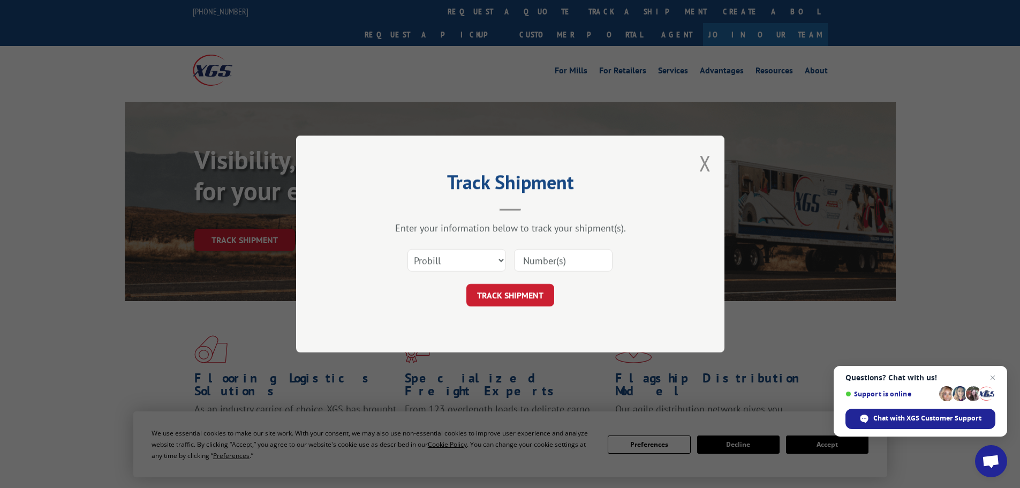
drag, startPoint x: 537, startPoint y: 261, endPoint x: 532, endPoint y: 267, distance: 7.3
click at [537, 261] on input at bounding box center [563, 260] width 99 height 22
paste input "15340048"
type input "15340048"
click at [524, 281] on form "Select category... Probill BOL PO 15340048 TRACK SHIPMENT" at bounding box center [510, 275] width 321 height 64
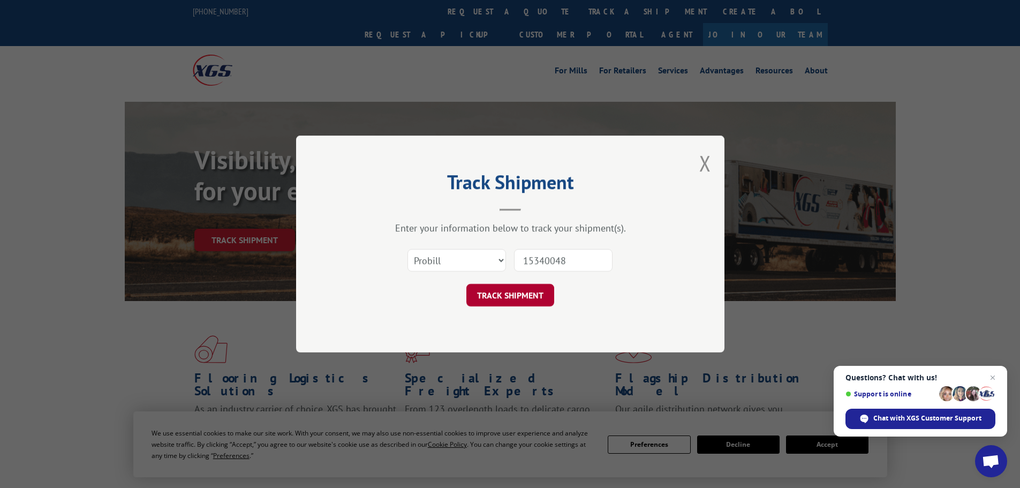
click at [524, 293] on button "TRACK SHIPMENT" at bounding box center [510, 295] width 88 height 22
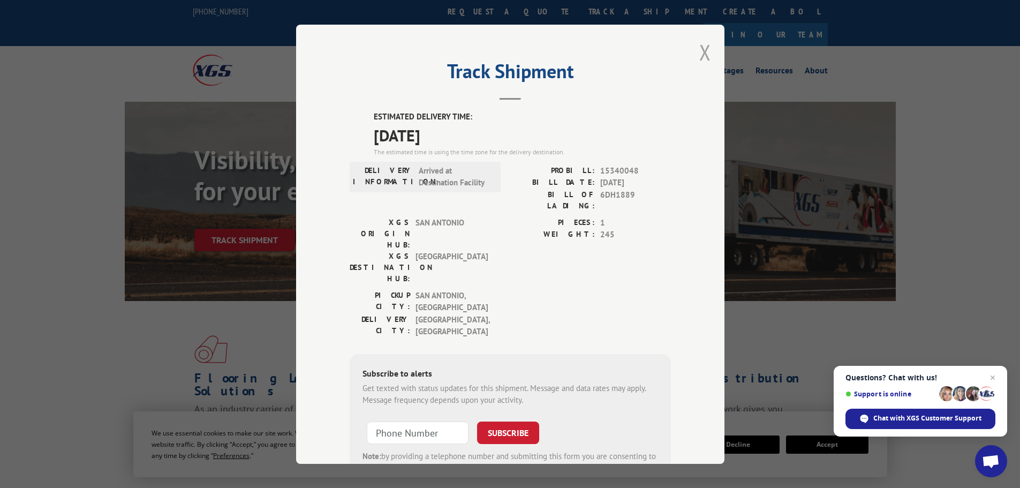
click at [699, 58] on button "Close modal" at bounding box center [705, 52] width 12 height 28
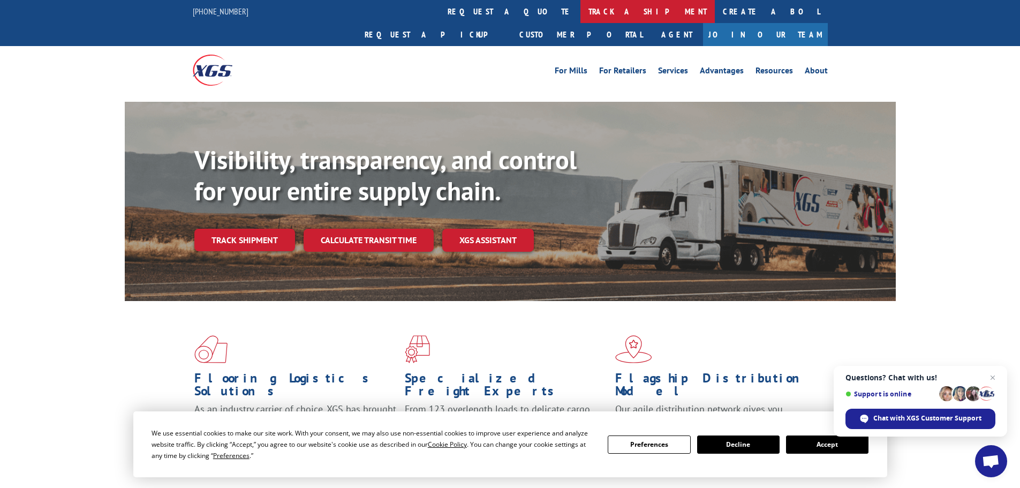
click at [580, 12] on link "track a shipment" at bounding box center [647, 11] width 134 height 23
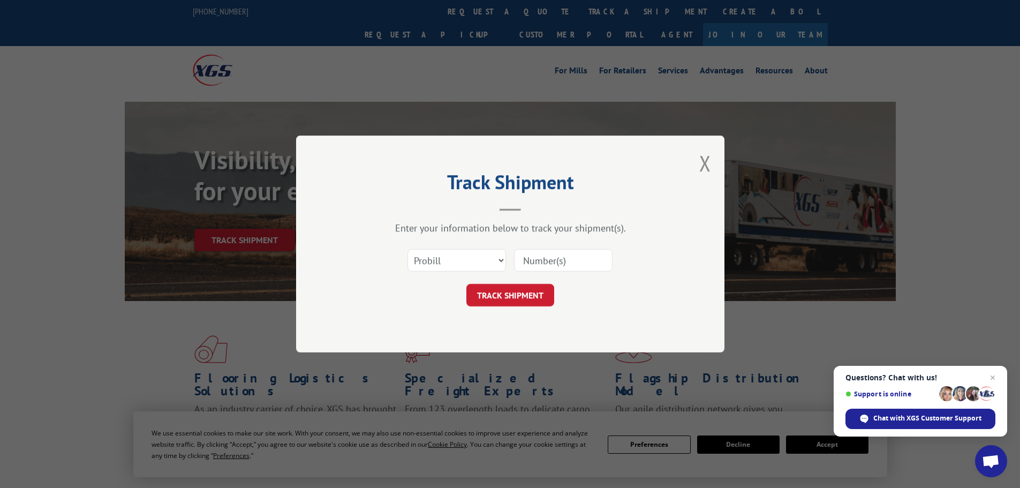
drag, startPoint x: 579, startPoint y: 248, endPoint x: 540, endPoint y: 263, distance: 41.4
click at [575, 250] on div at bounding box center [563, 260] width 99 height 25
click at [564, 261] on input at bounding box center [563, 260] width 99 height 22
paste input "15339897"
type input "15339897"
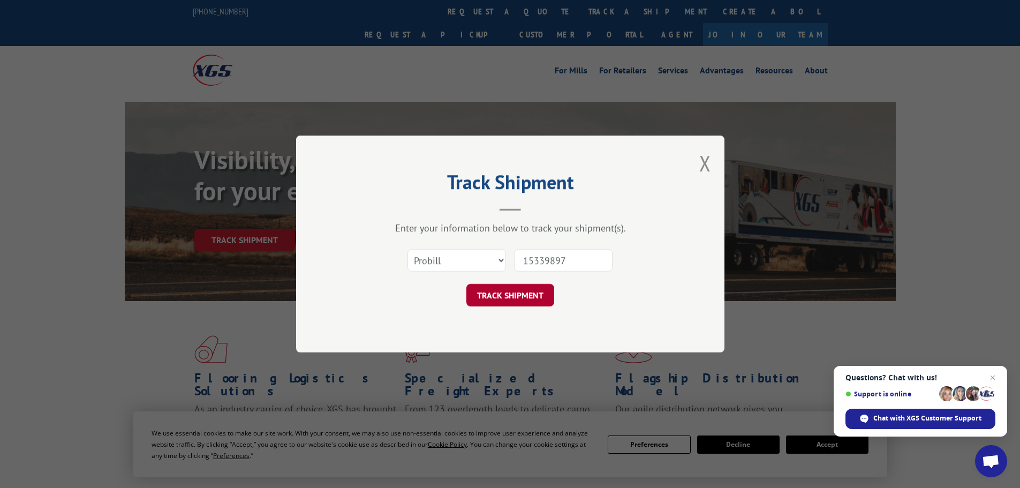
click at [530, 288] on button "TRACK SHIPMENT" at bounding box center [510, 295] width 88 height 22
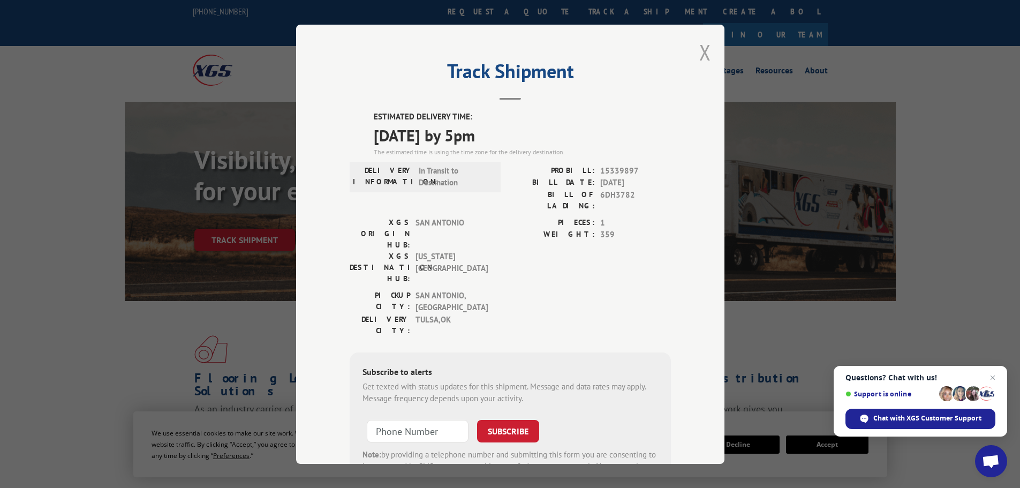
click at [702, 49] on button "Close modal" at bounding box center [705, 52] width 12 height 28
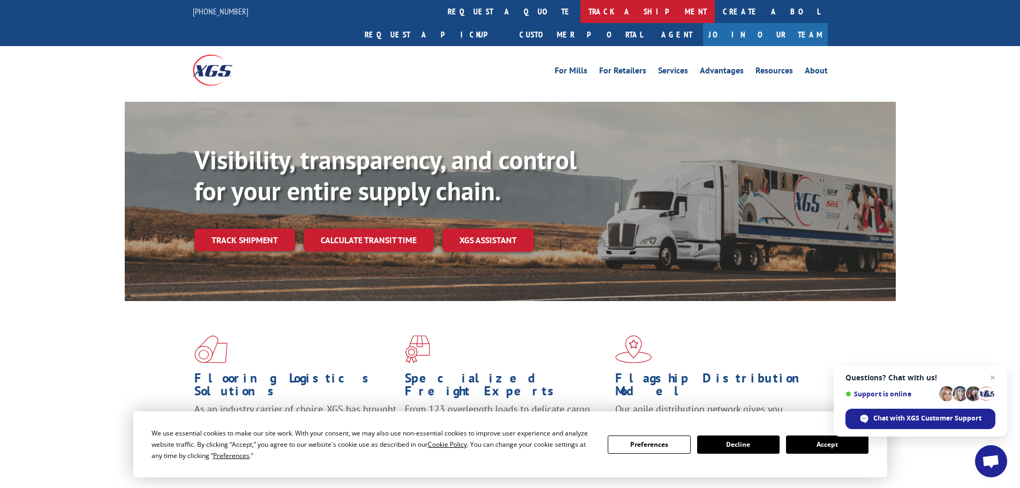
click at [580, 9] on link "track a shipment" at bounding box center [647, 11] width 134 height 23
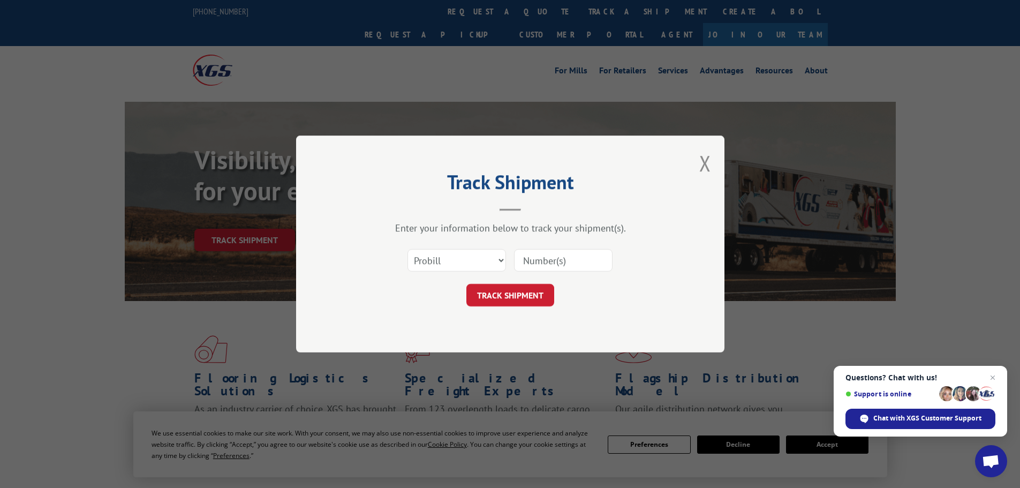
click at [574, 275] on div "Select category... Probill BOL PO" at bounding box center [510, 260] width 321 height 35
drag, startPoint x: 574, startPoint y: 265, endPoint x: 531, endPoint y: 289, distance: 49.1
click at [574, 265] on input at bounding box center [563, 260] width 99 height 22
paste input "15339886"
type input "15339886"
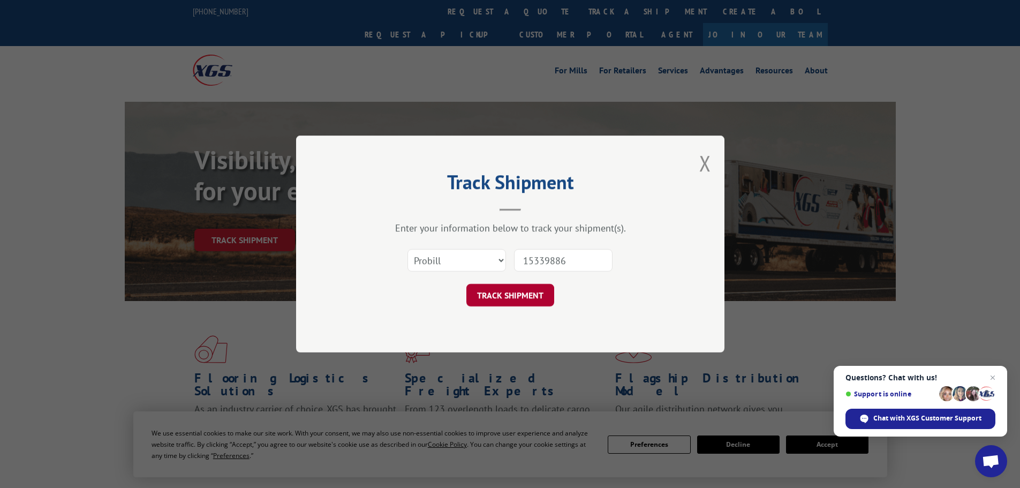
click at [530, 290] on button "TRACK SHIPMENT" at bounding box center [510, 295] width 88 height 22
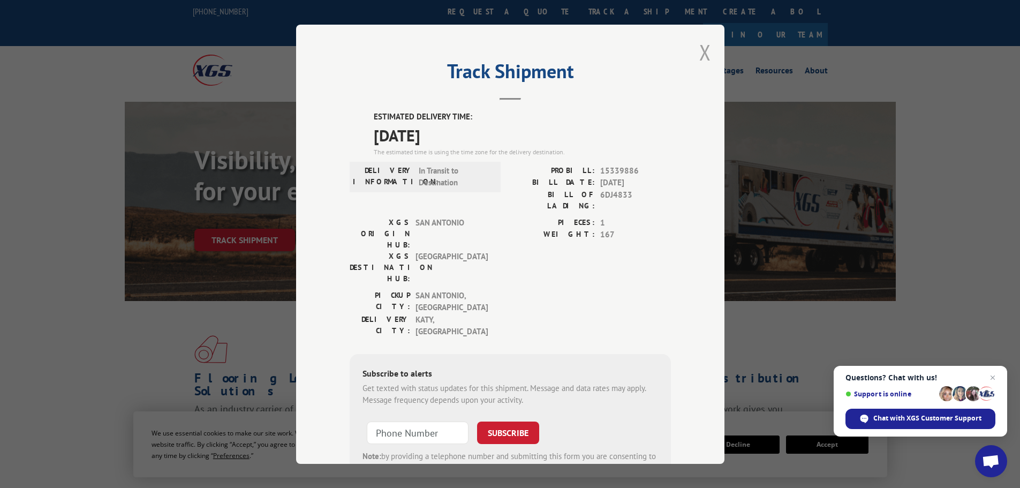
click at [700, 54] on button "Close modal" at bounding box center [705, 52] width 12 height 28
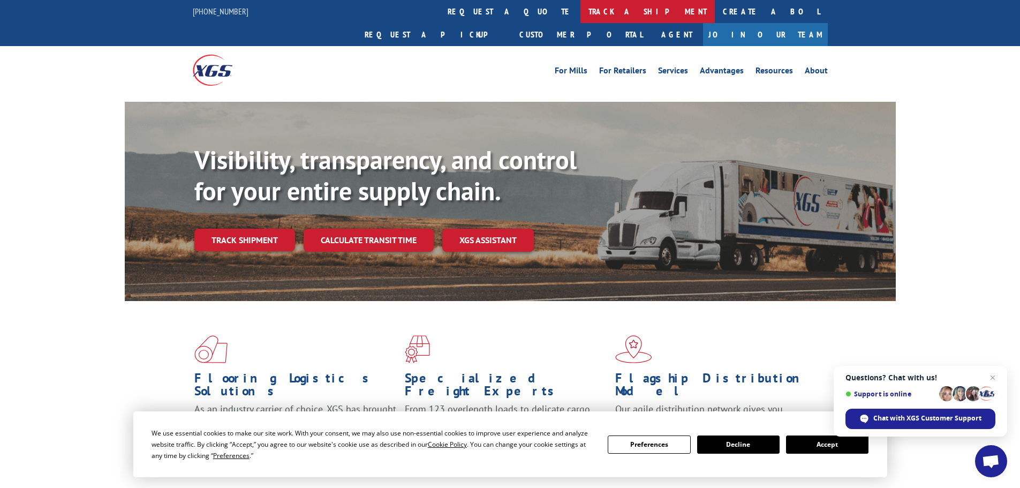
click at [580, 5] on link "track a shipment" at bounding box center [647, 11] width 134 height 23
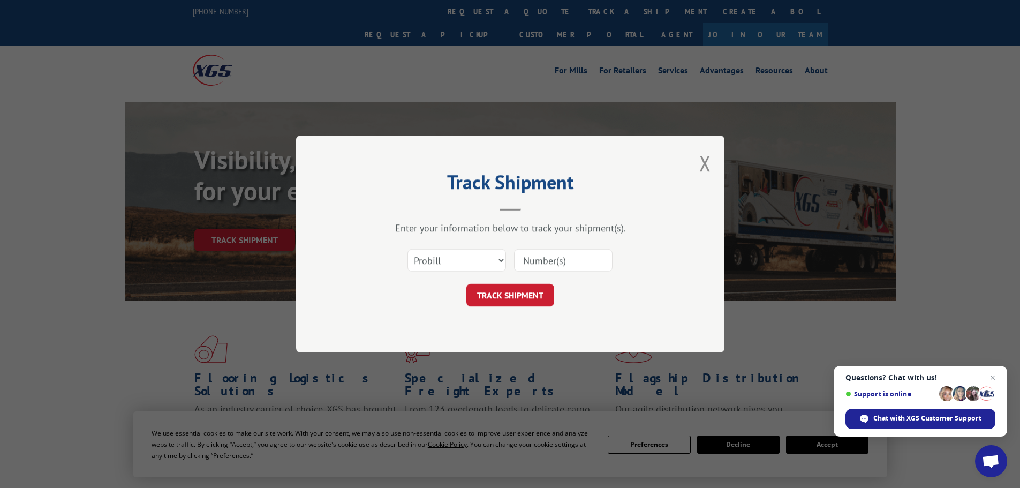
click at [539, 265] on input at bounding box center [563, 260] width 99 height 22
paste input "15339898"
type input "15339898"
click at [523, 296] on button "TRACK SHIPMENT" at bounding box center [510, 295] width 88 height 22
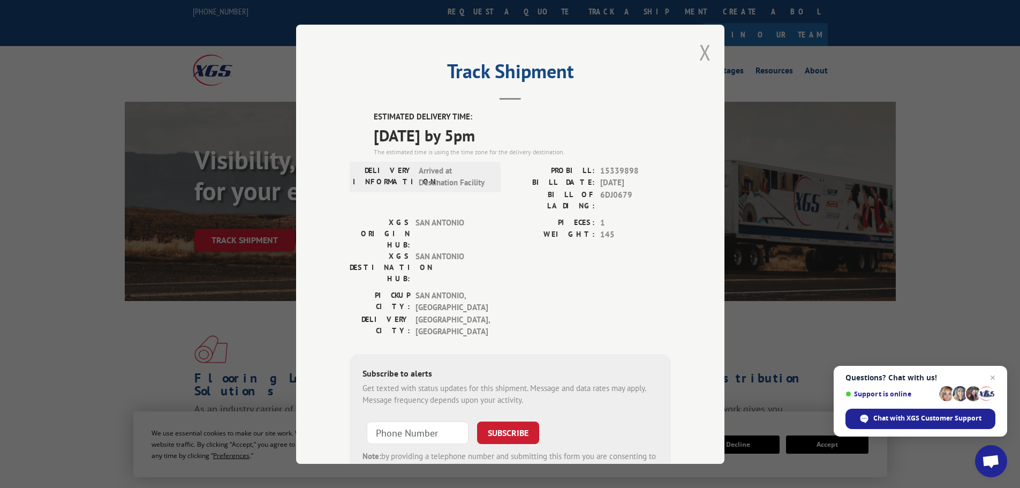
click at [706, 51] on button "Close modal" at bounding box center [705, 52] width 12 height 28
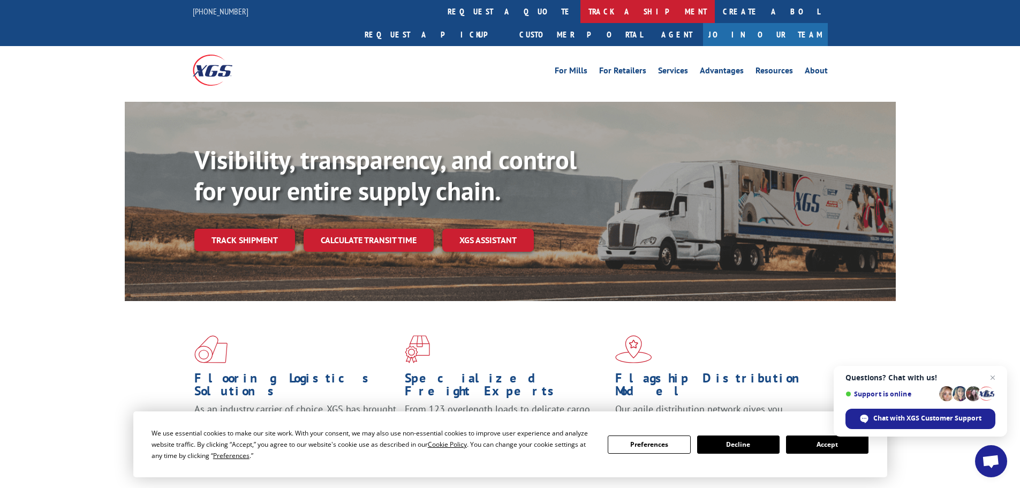
click at [580, 9] on link "track a shipment" at bounding box center [647, 11] width 134 height 23
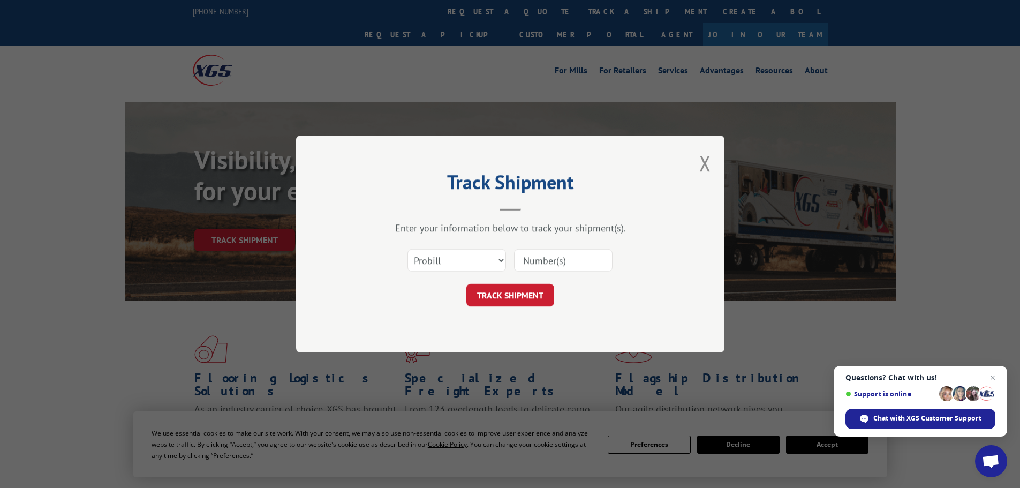
click at [590, 257] on input at bounding box center [563, 260] width 99 height 22
paste input "15339899"
type input "15339899"
click at [509, 292] on button "TRACK SHIPMENT" at bounding box center [510, 295] width 88 height 22
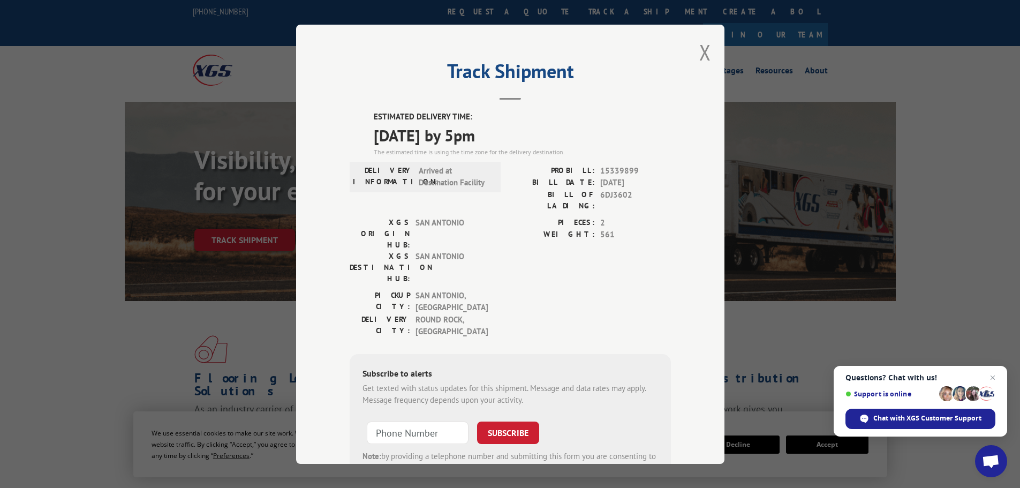
drag, startPoint x: 706, startPoint y: 55, endPoint x: 679, endPoint y: 52, distance: 26.9
click at [706, 55] on button "Close modal" at bounding box center [705, 52] width 12 height 28
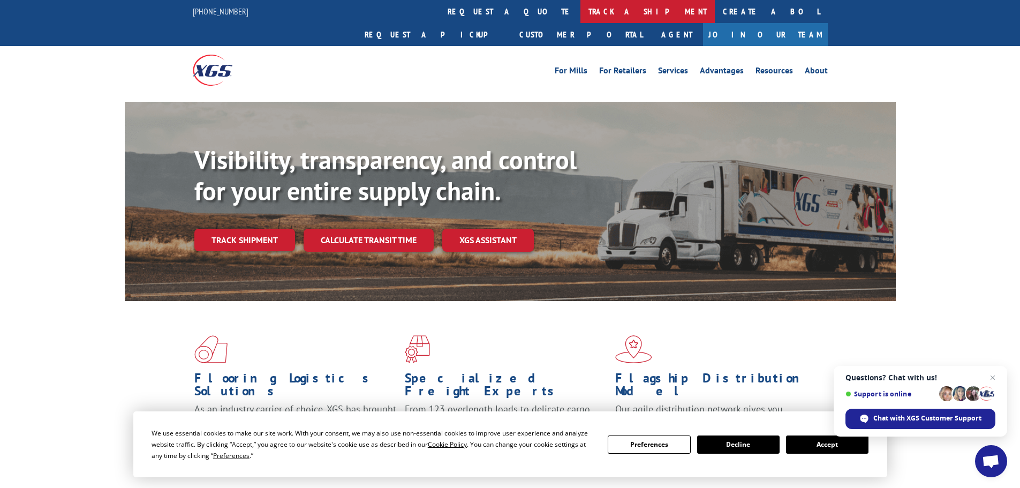
click at [580, 9] on link "track a shipment" at bounding box center [647, 11] width 134 height 23
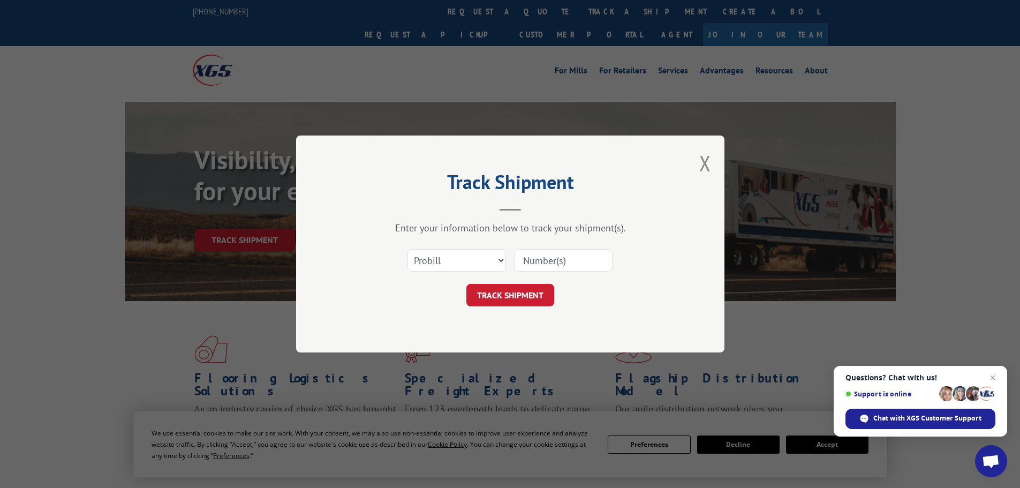
drag, startPoint x: 566, startPoint y: 258, endPoint x: 563, endPoint y: 265, distance: 7.7
click at [566, 258] on input at bounding box center [563, 260] width 99 height 22
paste input "15339891"
type input "15339891"
click at [522, 292] on button "TRACK SHIPMENT" at bounding box center [510, 295] width 88 height 22
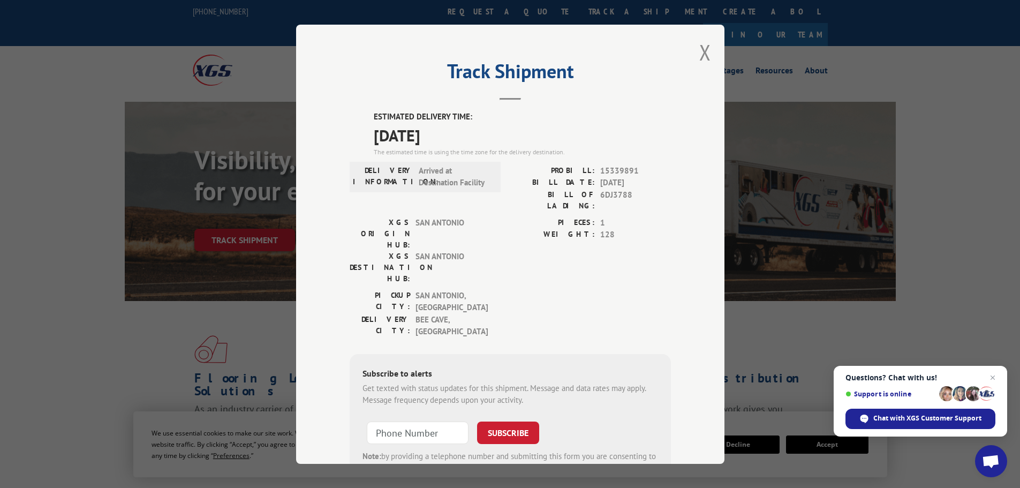
click at [711, 57] on div "Track Shipment ESTIMATED DELIVERY TIME: [DATE] The estimated time is using the …" at bounding box center [510, 244] width 428 height 439
click at [699, 52] on button "Close modal" at bounding box center [705, 52] width 12 height 28
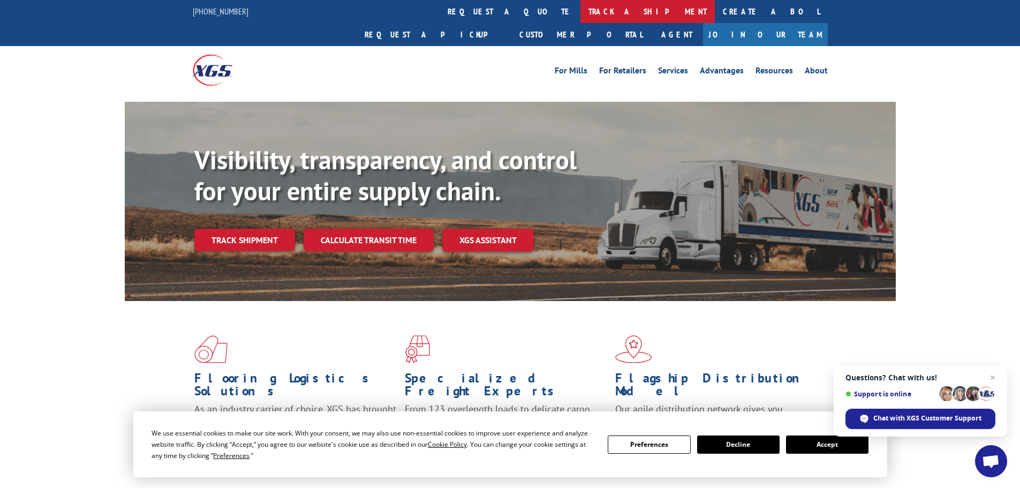
click at [580, 9] on link "track a shipment" at bounding box center [647, 11] width 134 height 23
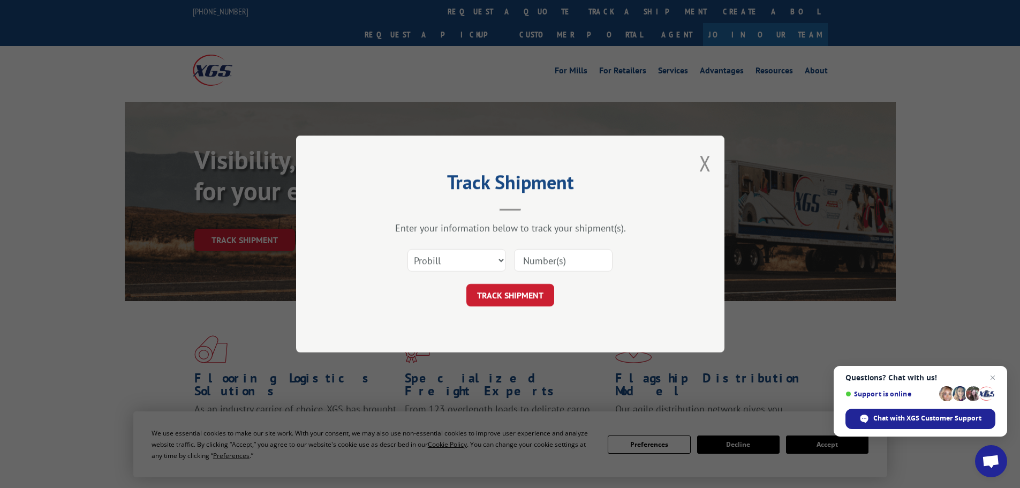
click at [550, 257] on input at bounding box center [563, 260] width 99 height 22
paste input "15339882"
type input "15339882"
click at [522, 294] on button "TRACK SHIPMENT" at bounding box center [510, 295] width 88 height 22
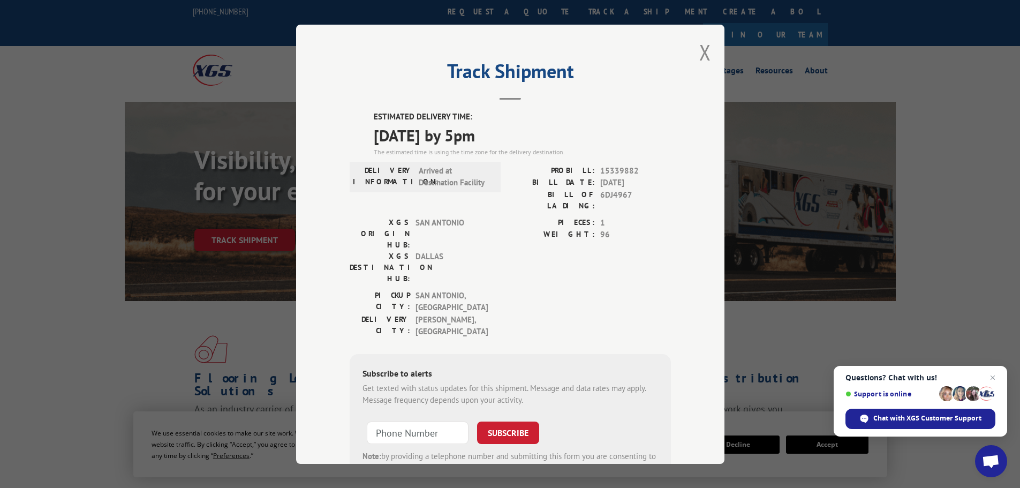
click at [708, 57] on div "Track Shipment ESTIMATED DELIVERY TIME: [DATE] by 5pm The estimated time is usi…" at bounding box center [510, 244] width 428 height 439
click at [706, 50] on button "Close modal" at bounding box center [705, 52] width 12 height 28
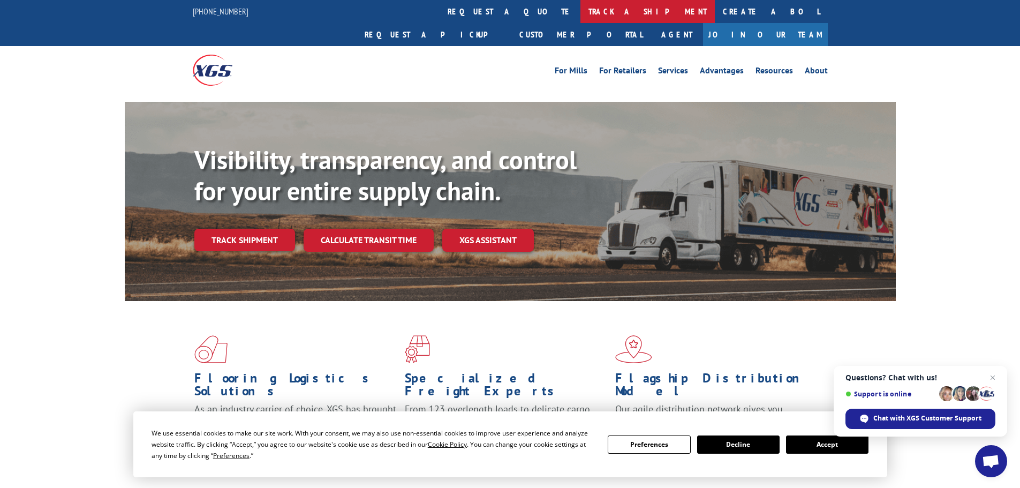
click at [580, 16] on link "track a shipment" at bounding box center [647, 11] width 134 height 23
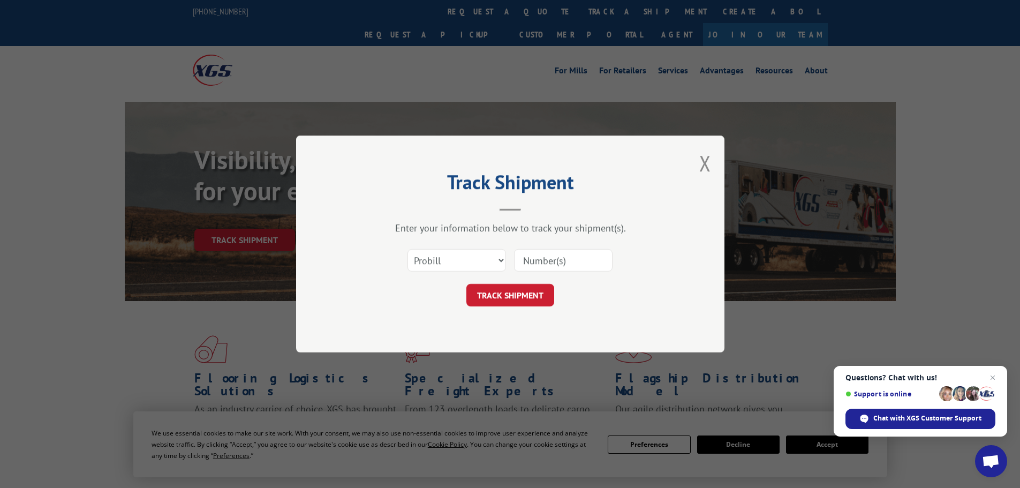
drag, startPoint x: 572, startPoint y: 263, endPoint x: 564, endPoint y: 270, distance: 10.7
click at [572, 263] on input at bounding box center [563, 260] width 99 height 22
paste input "15339883"
type input "15339883"
click at [530, 285] on button "TRACK SHIPMENT" at bounding box center [510, 295] width 88 height 22
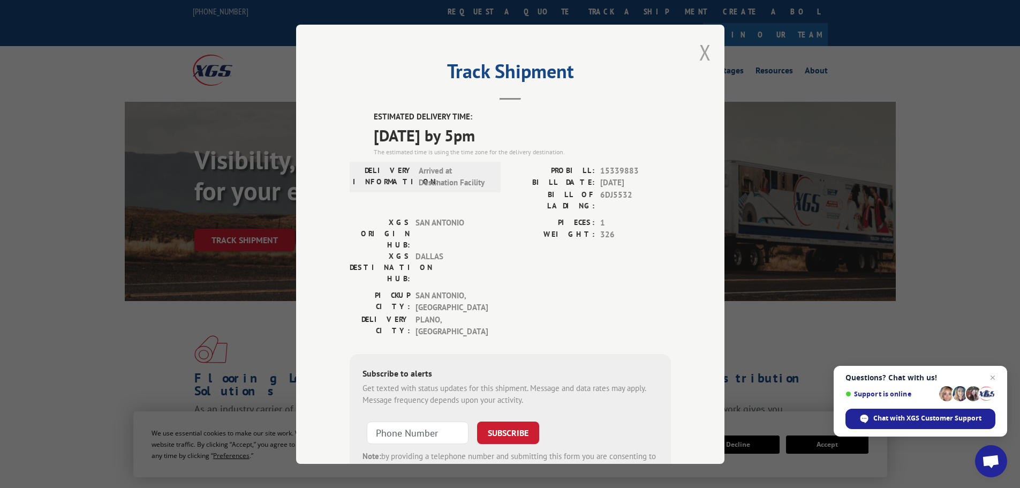
click at [704, 54] on button "Close modal" at bounding box center [705, 52] width 12 height 28
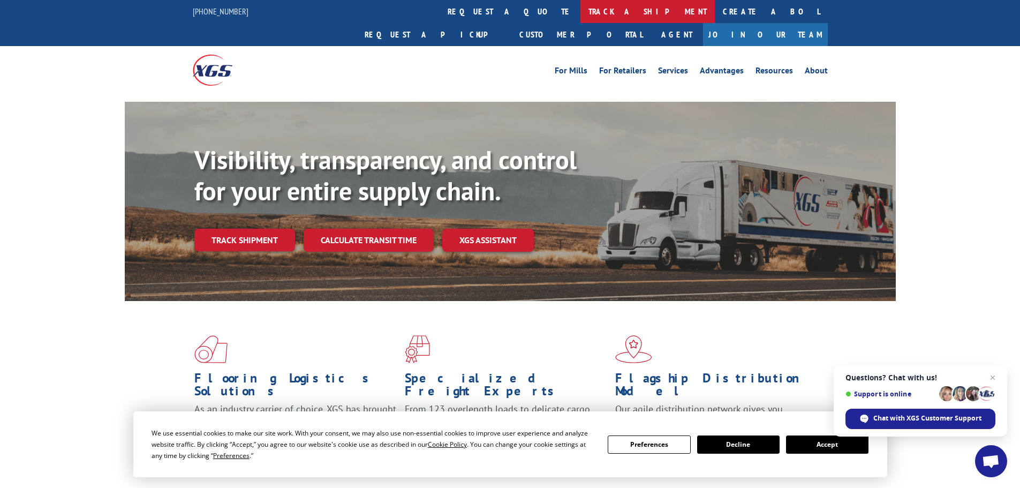
click at [580, 11] on link "track a shipment" at bounding box center [647, 11] width 134 height 23
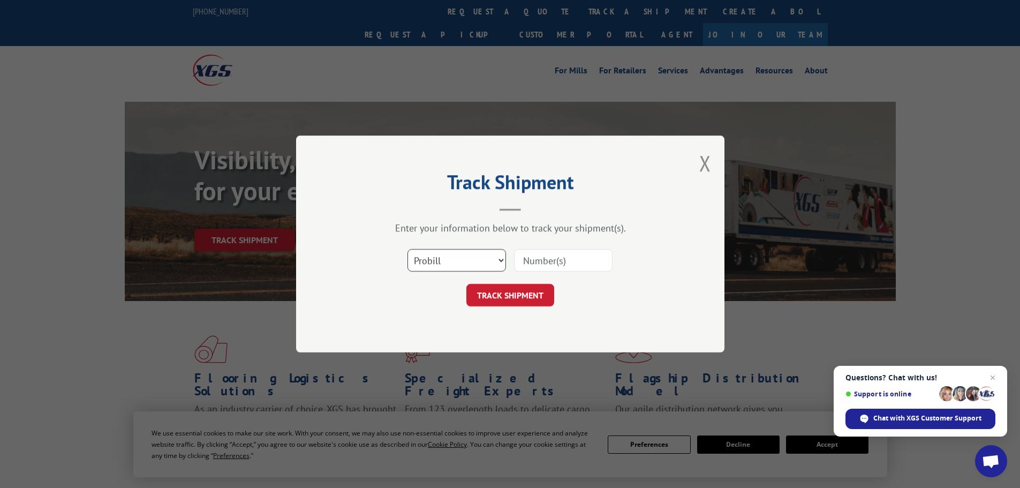
click at [455, 268] on select "Select category... Probill BOL PO" at bounding box center [456, 260] width 99 height 22
select select "bol"
click at [407, 249] on select "Select category... Probill BOL PO" at bounding box center [456, 260] width 99 height 22
drag, startPoint x: 565, startPoint y: 259, endPoint x: 547, endPoint y: 267, distance: 20.6
click at [565, 259] on input at bounding box center [563, 260] width 99 height 22
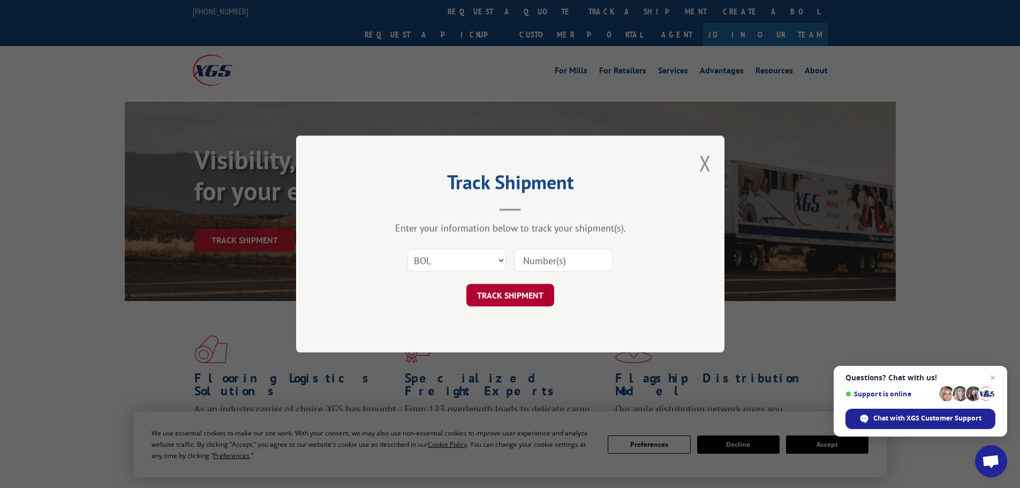
paste input "6DL1148"
type input "6DL1148"
click at [515, 289] on button "TRACK SHIPMENT" at bounding box center [510, 295] width 88 height 22
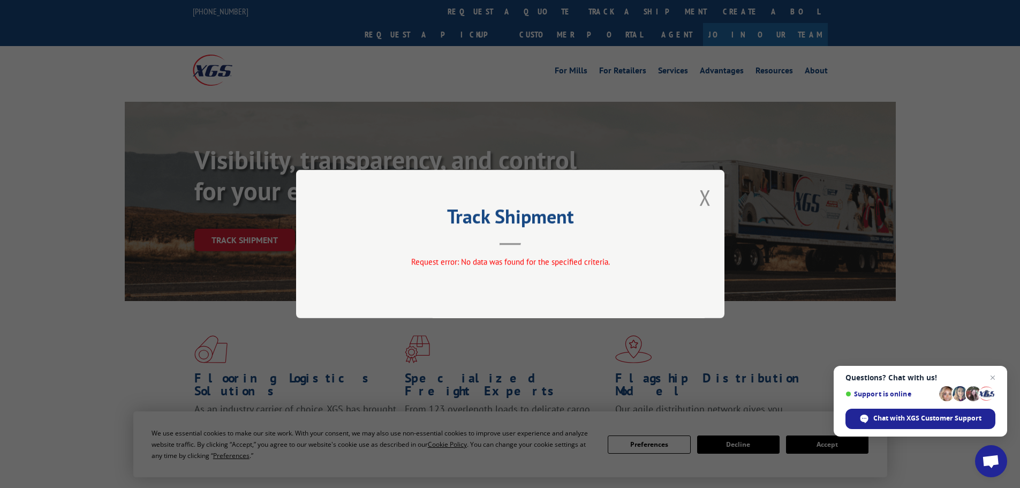
click at [712, 196] on div "Track Shipment Request error: No data was found for the specified criteria." at bounding box center [510, 244] width 428 height 148
click at [707, 196] on button "Close modal" at bounding box center [705, 197] width 12 height 28
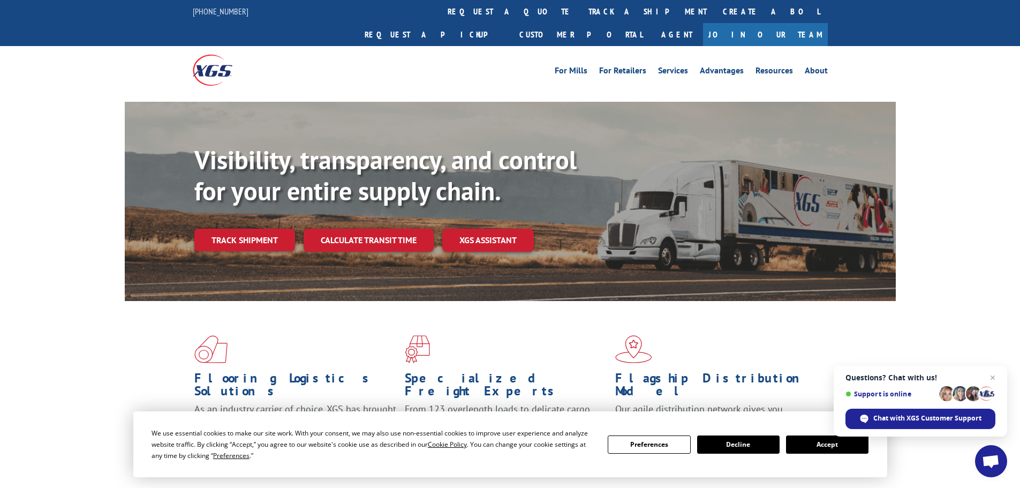
click at [580, 11] on link "track a shipment" at bounding box center [647, 11] width 134 height 23
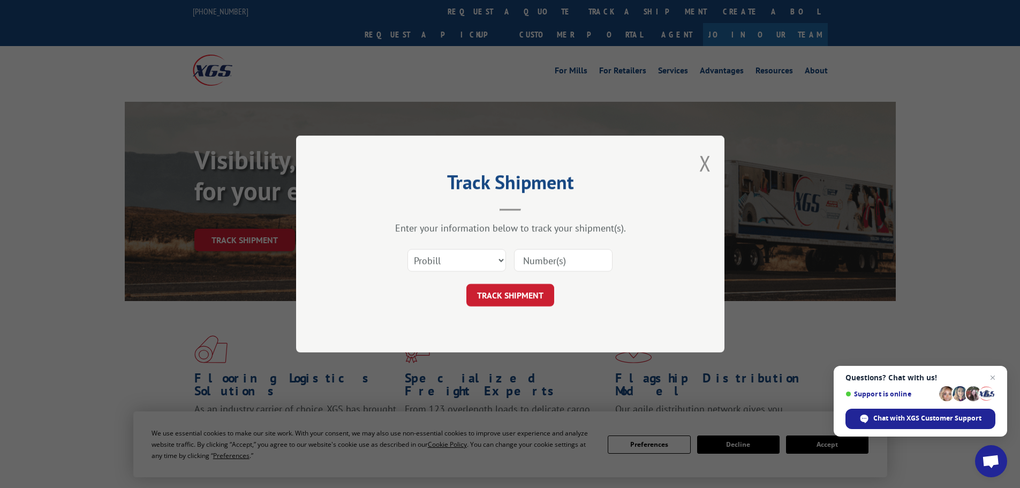
click at [570, 263] on input at bounding box center [563, 260] width 99 height 22
paste input "15339889"
type input "15339889"
click at [533, 302] on button "TRACK SHIPMENT" at bounding box center [510, 295] width 88 height 22
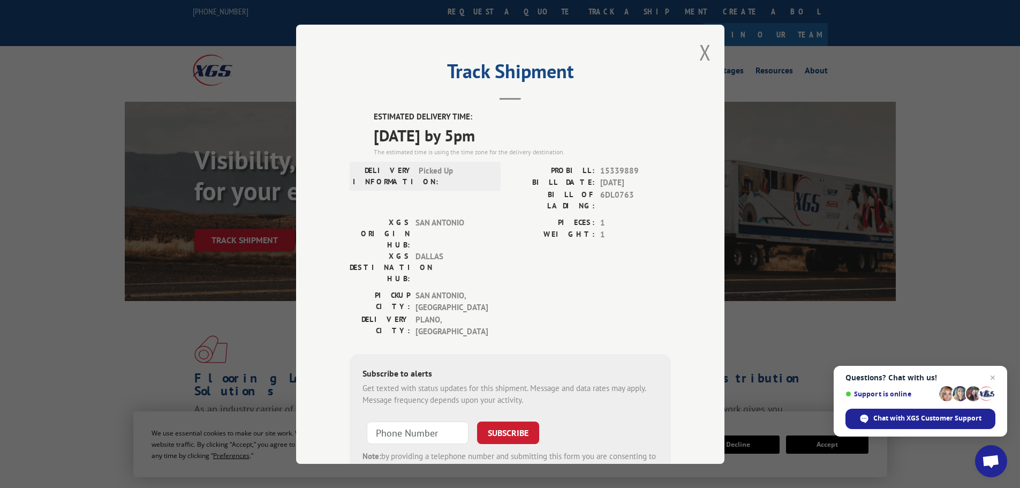
drag, startPoint x: 699, startPoint y: 52, endPoint x: 668, endPoint y: 58, distance: 32.0
click at [699, 52] on button "Close modal" at bounding box center [705, 52] width 12 height 28
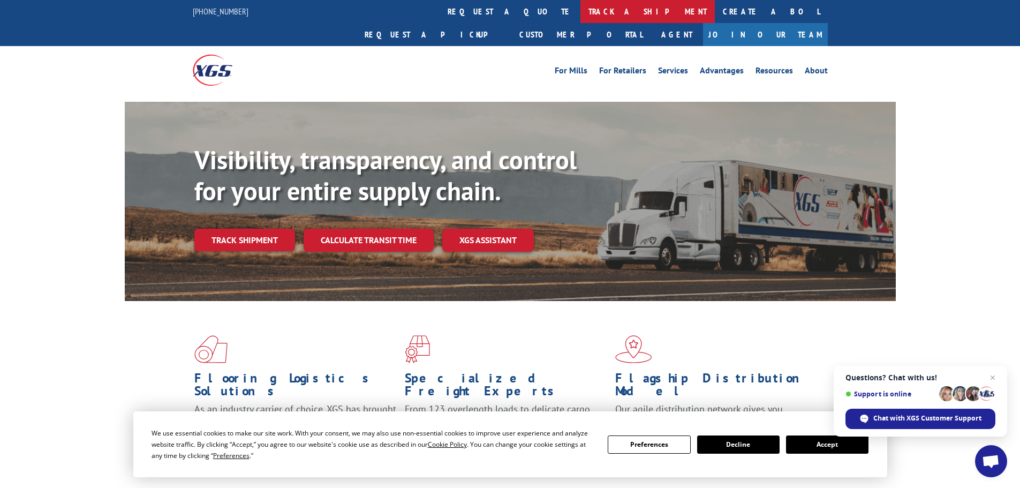
click at [580, 8] on link "track a shipment" at bounding box center [647, 11] width 134 height 23
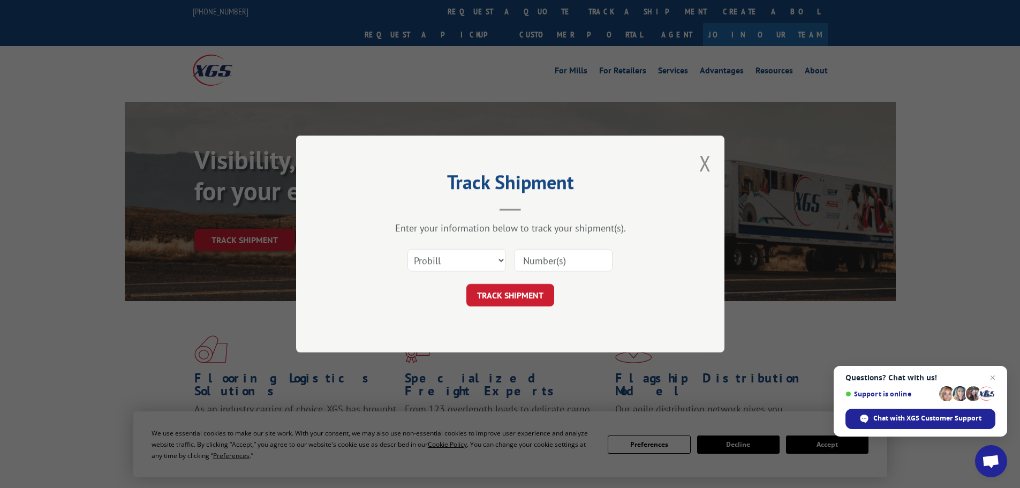
click at [575, 254] on input at bounding box center [563, 260] width 99 height 22
paste input "15339900"
type input "15339900"
click at [520, 296] on button "TRACK SHIPMENT" at bounding box center [510, 295] width 88 height 22
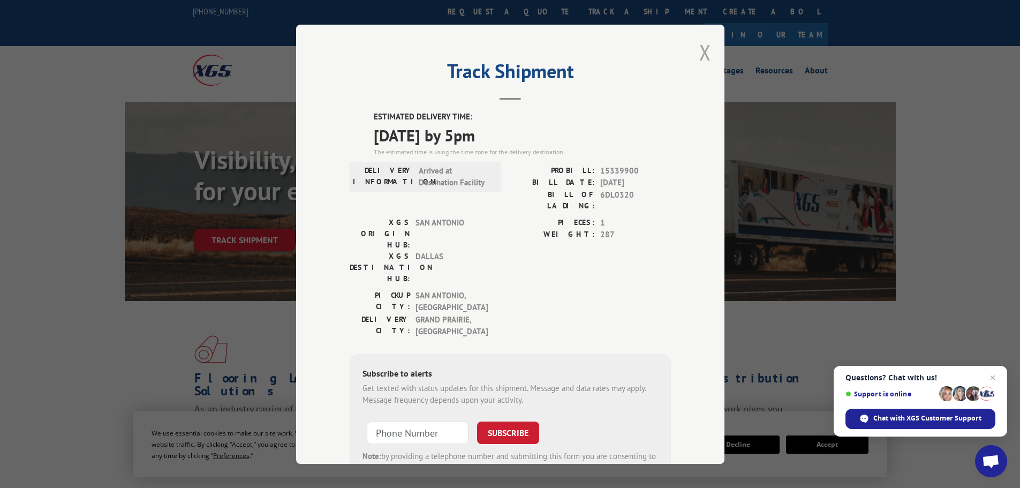
click at [702, 40] on button "Close modal" at bounding box center [705, 52] width 12 height 28
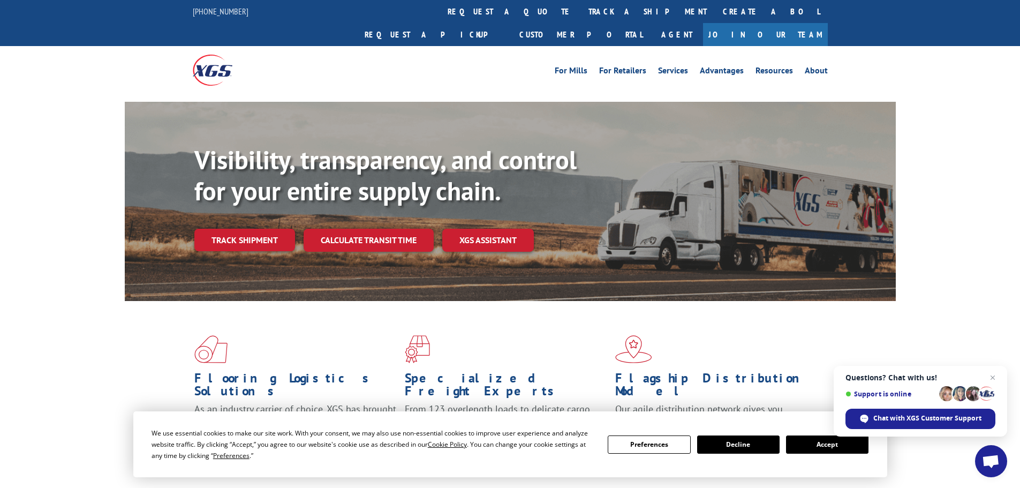
drag, startPoint x: 469, startPoint y: 4, endPoint x: 464, endPoint y: 7, distance: 5.8
click at [580, 4] on link "track a shipment" at bounding box center [647, 11] width 134 height 23
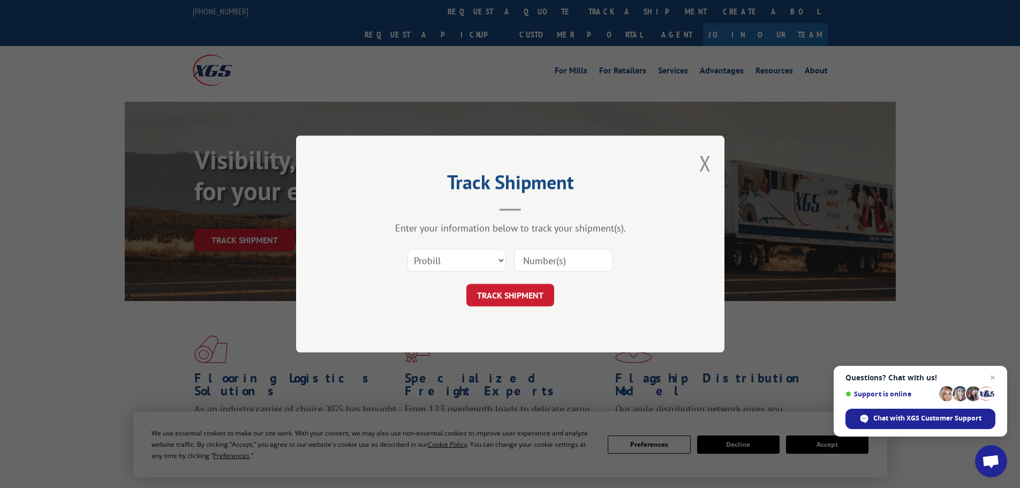
click at [579, 254] on input at bounding box center [563, 260] width 99 height 22
paste input "15472296"
type input "15472296"
click at [525, 288] on button "TRACK SHIPMENT" at bounding box center [510, 295] width 88 height 22
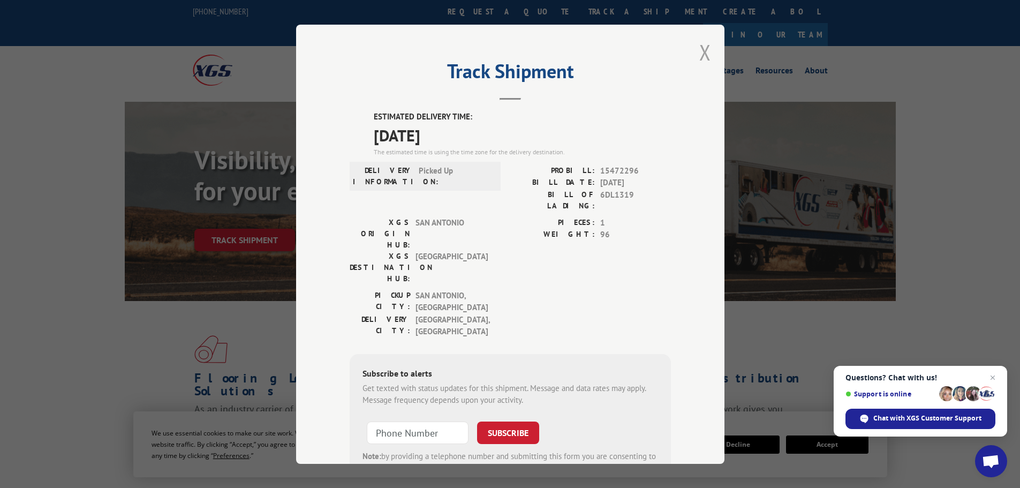
click at [704, 59] on button "Close modal" at bounding box center [705, 52] width 12 height 28
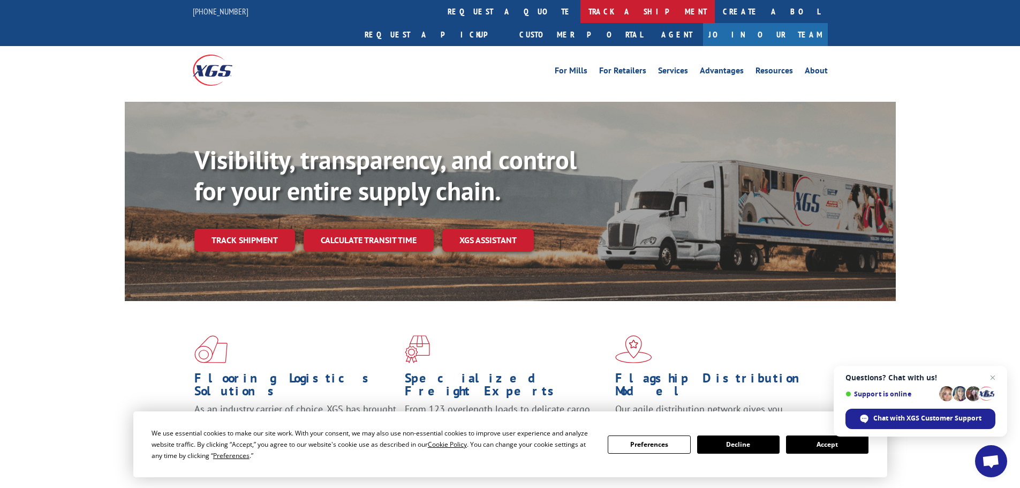
click at [580, 20] on link "track a shipment" at bounding box center [647, 11] width 134 height 23
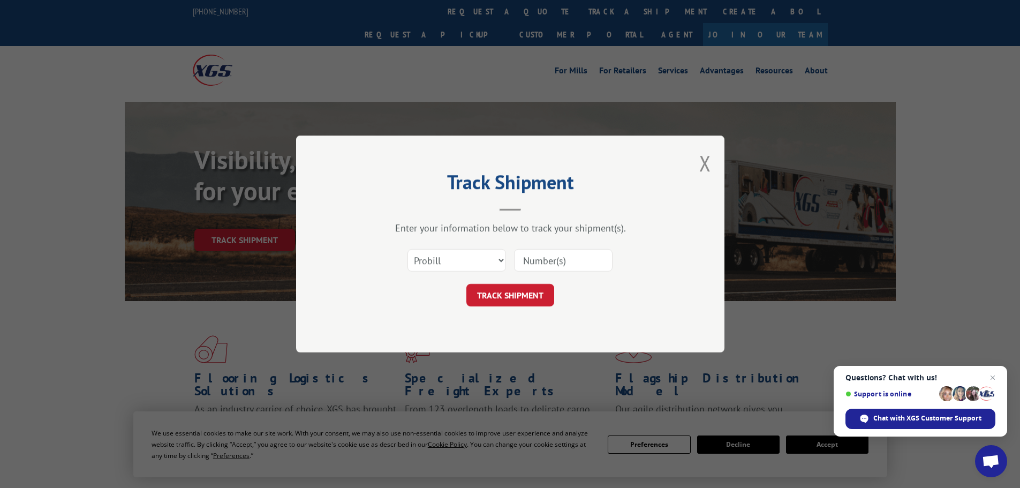
click at [540, 257] on input at bounding box center [563, 260] width 99 height 22
paste input "15472298"
type input "15472298"
click at [529, 285] on button "TRACK SHIPMENT" at bounding box center [510, 295] width 88 height 22
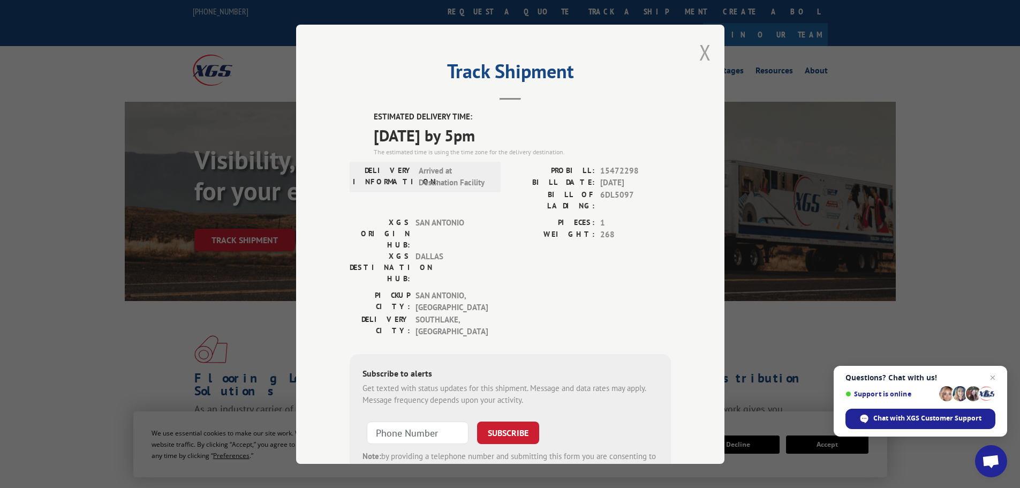
click at [699, 54] on button "Close modal" at bounding box center [705, 52] width 12 height 28
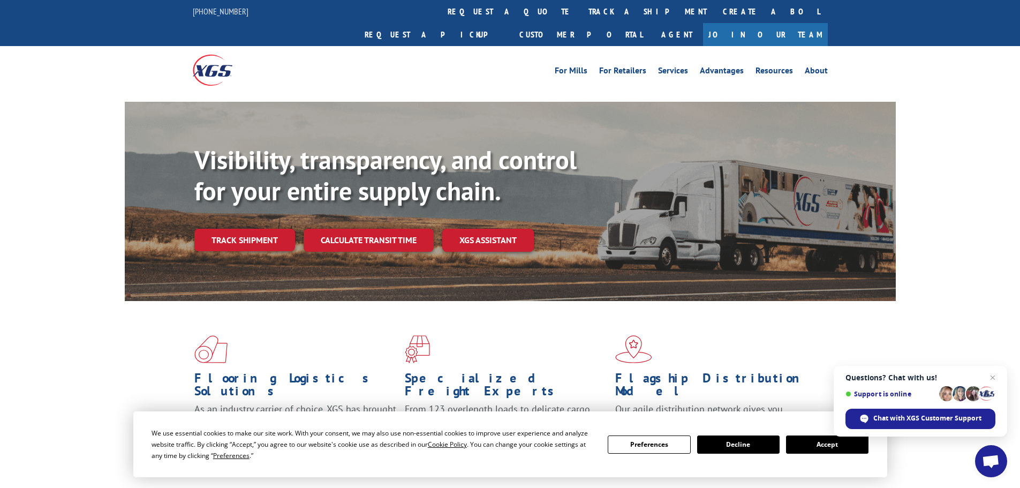
click at [580, 10] on link "track a shipment" at bounding box center [647, 11] width 134 height 23
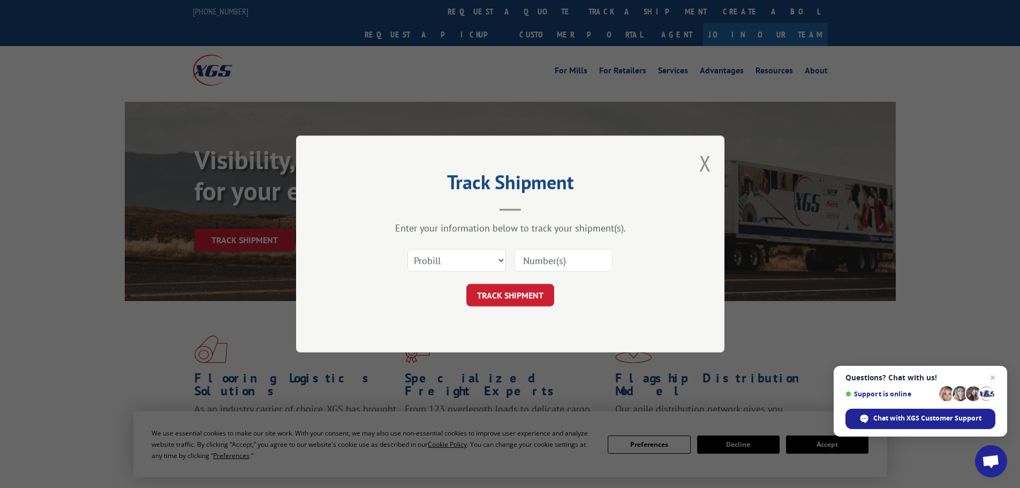
click at [586, 253] on input at bounding box center [563, 260] width 99 height 22
paste input "15472286"
type input "15472286"
click at [504, 289] on button "TRACK SHIPMENT" at bounding box center [510, 295] width 88 height 22
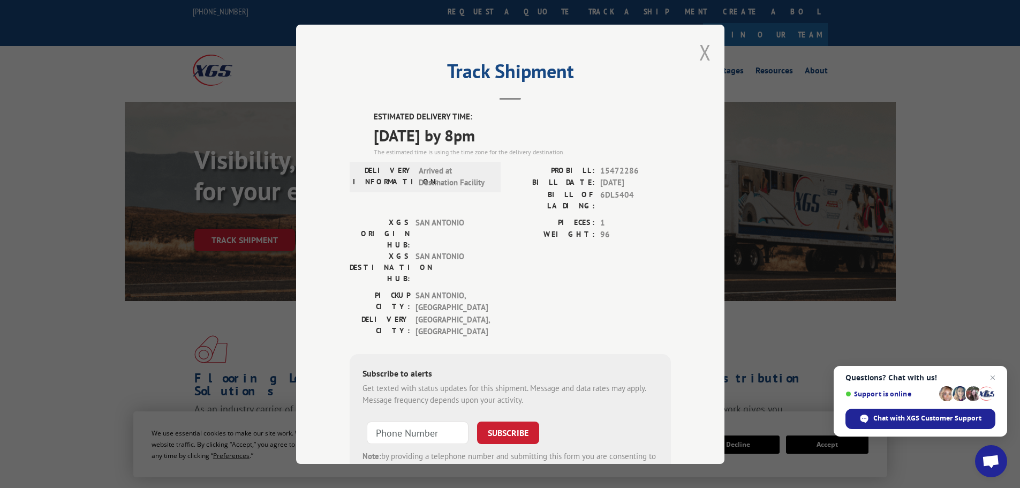
click at [700, 51] on button "Close modal" at bounding box center [705, 52] width 12 height 28
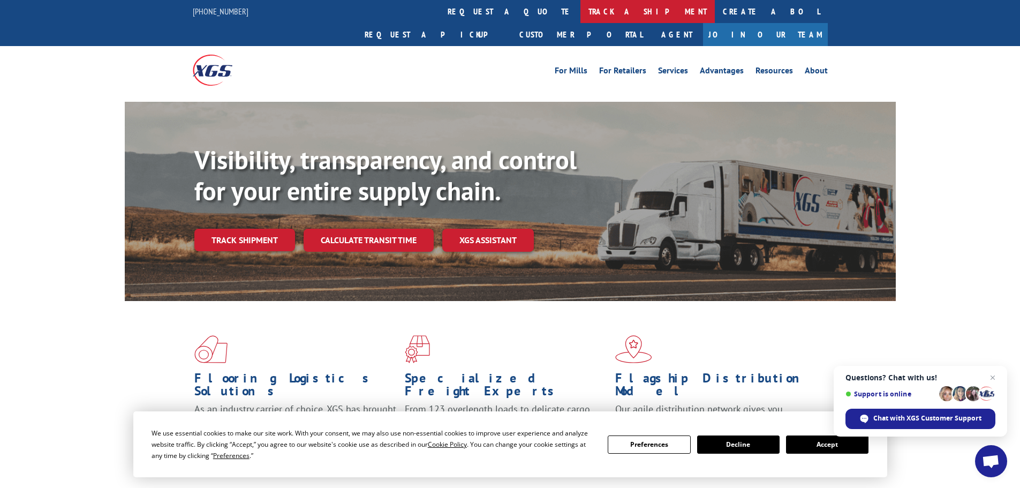
click at [580, 7] on link "track a shipment" at bounding box center [647, 11] width 134 height 23
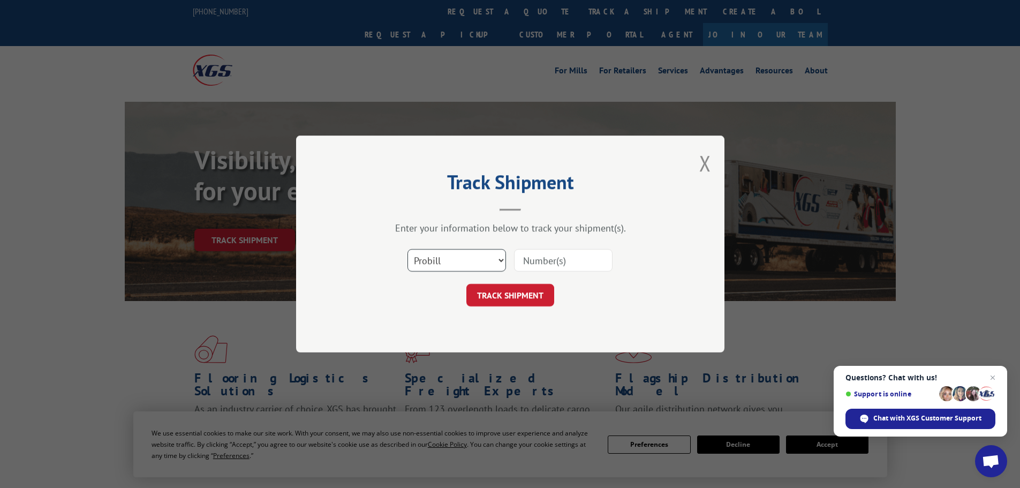
drag, startPoint x: 489, startPoint y: 263, endPoint x: 488, endPoint y: 270, distance: 7.0
click at [489, 263] on select "Select category... Probill BOL PO" at bounding box center [456, 260] width 99 height 22
select select "bol"
click at [407, 249] on select "Select category... Probill BOL PO" at bounding box center [456, 260] width 99 height 22
click at [562, 273] on div "Select category... Probill BOL PO" at bounding box center [510, 260] width 321 height 35
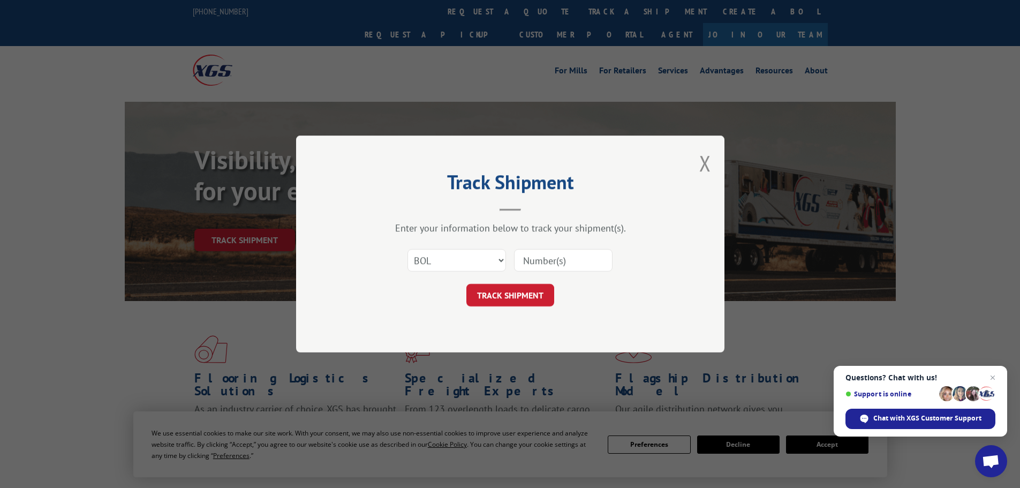
click at [567, 262] on input at bounding box center [563, 260] width 99 height 22
paste input "6DL6410"
type input "6DL6410"
click at [531, 299] on button "TRACK SHIPMENT" at bounding box center [510, 295] width 88 height 22
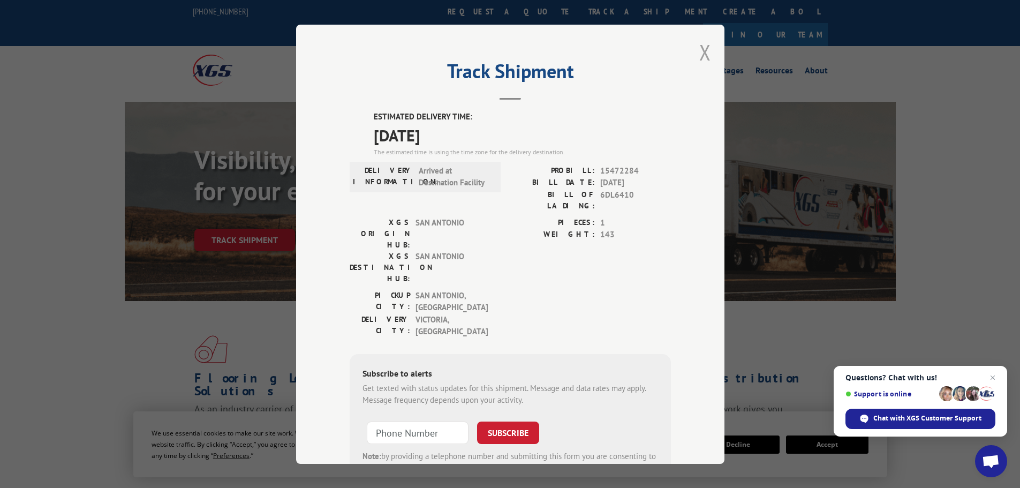
click at [699, 49] on button "Close modal" at bounding box center [705, 52] width 12 height 28
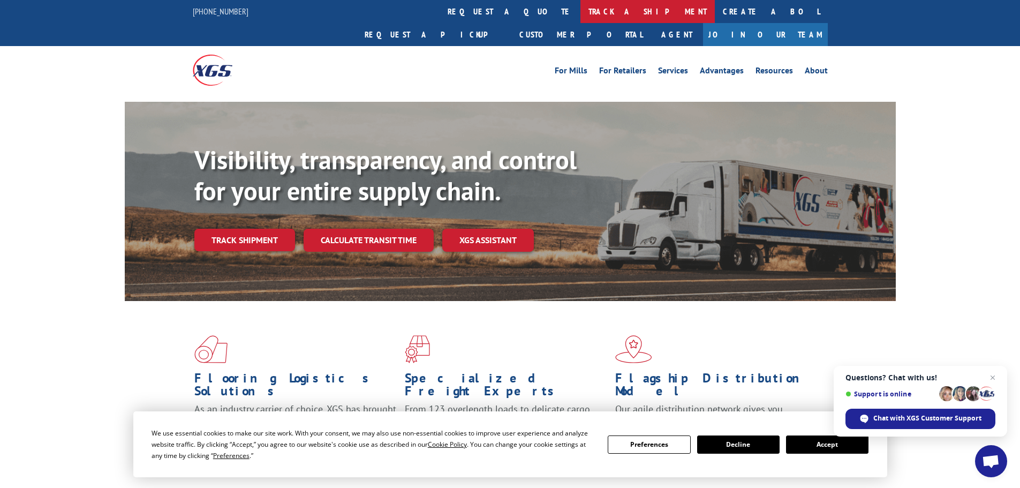
click at [580, 21] on link "track a shipment" at bounding box center [647, 11] width 134 height 23
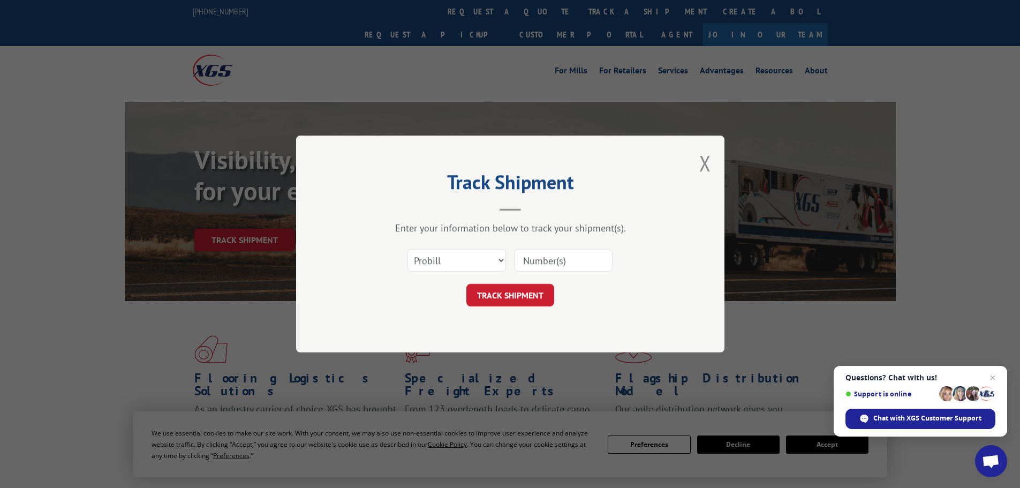
click at [553, 266] on input at bounding box center [563, 260] width 99 height 22
paste input "15472285"
type input "15472285"
click at [532, 293] on button "TRACK SHIPMENT" at bounding box center [510, 295] width 88 height 22
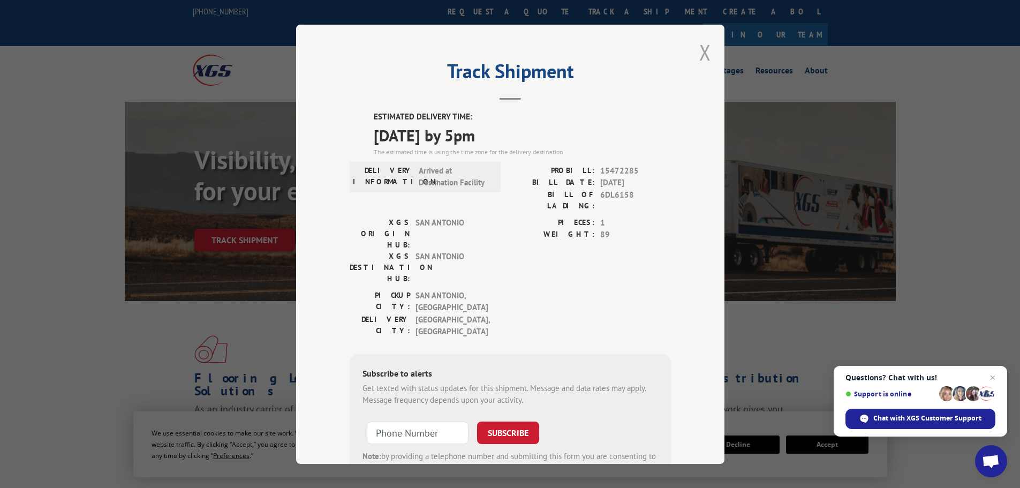
drag, startPoint x: 713, startPoint y: 50, endPoint x: 706, endPoint y: 54, distance: 7.7
click at [711, 52] on div "Track Shipment ESTIMATED DELIVERY TIME: [DATE] by 5pm The estimated time is usi…" at bounding box center [510, 244] width 428 height 439
drag, startPoint x: 706, startPoint y: 54, endPoint x: 619, endPoint y: 50, distance: 86.8
click at [705, 54] on button "Close modal" at bounding box center [705, 52] width 12 height 28
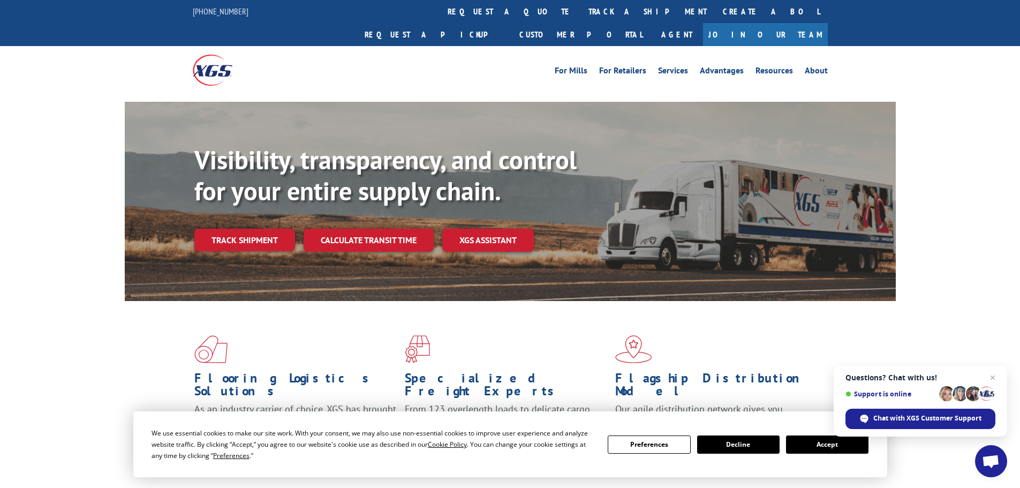
drag, startPoint x: 487, startPoint y: 10, endPoint x: 467, endPoint y: 29, distance: 27.3
click at [580, 10] on link "track a shipment" at bounding box center [647, 11] width 134 height 23
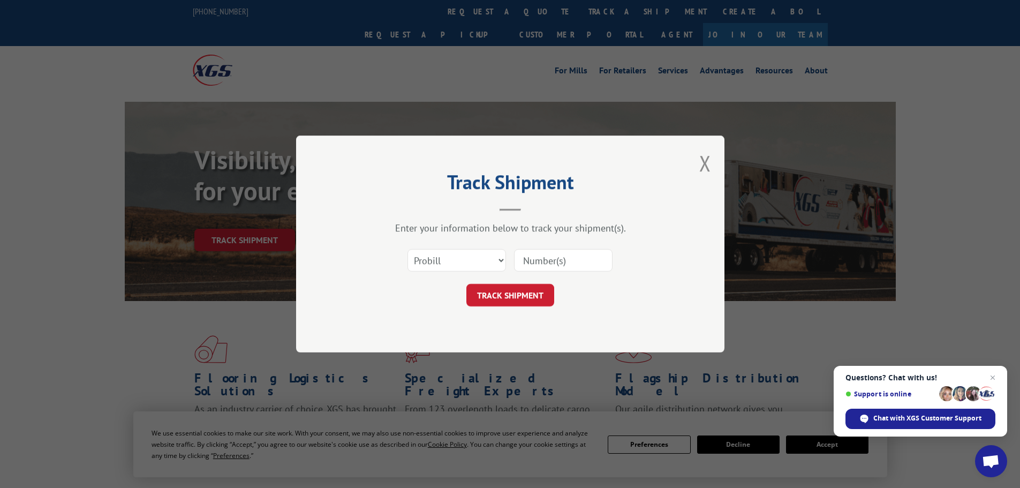
drag, startPoint x: 580, startPoint y: 269, endPoint x: 568, endPoint y: 269, distance: 12.3
click at [580, 269] on input at bounding box center [563, 260] width 99 height 22
paste input "15472281"
type input "15472281"
click at [527, 281] on form "Select category... Probill BOL PO 15472281 TRACK SHIPMENT" at bounding box center [510, 275] width 321 height 64
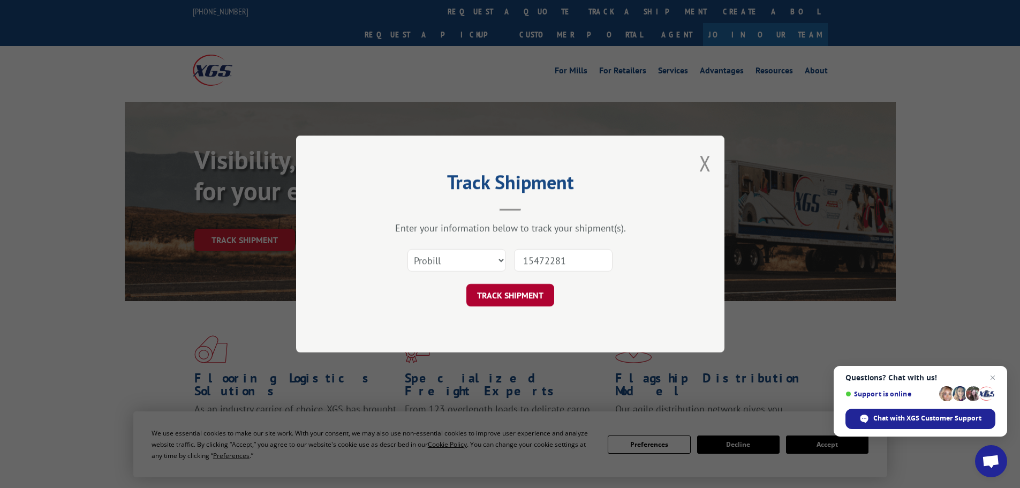
click at [528, 298] on button "TRACK SHIPMENT" at bounding box center [510, 295] width 88 height 22
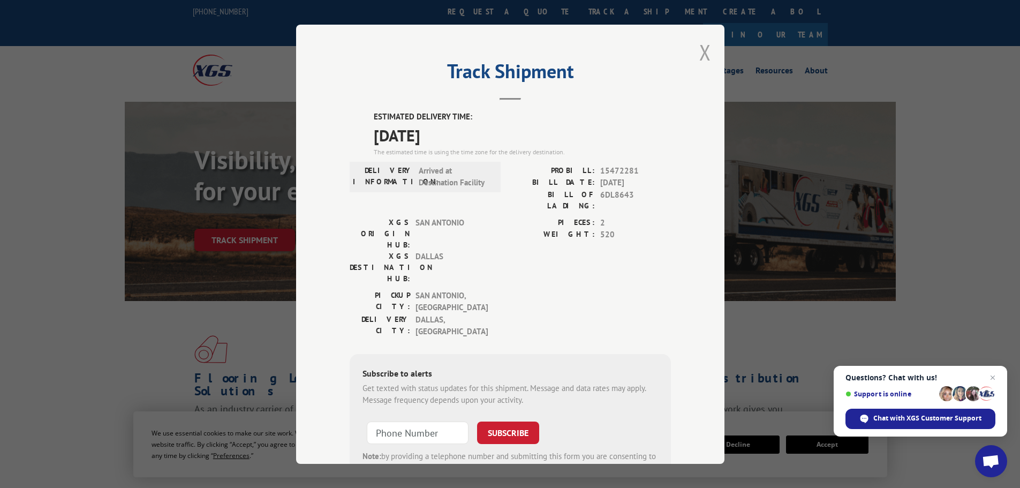
drag, startPoint x: 711, startPoint y: 55, endPoint x: 702, endPoint y: 56, distance: 8.7
click at [708, 56] on div "Track Shipment ESTIMATED DELIVERY TIME: [DATE] The estimated time is using the …" at bounding box center [510, 244] width 428 height 439
click at [701, 56] on button "Close modal" at bounding box center [705, 52] width 12 height 28
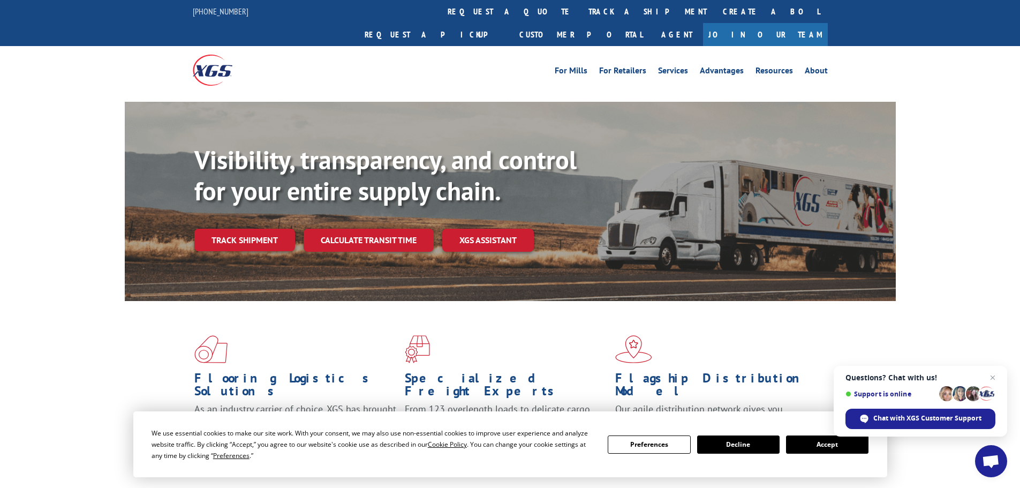
click at [500, 46] on div "For Mills For Retailers Services Advantages Resources About For Mills For Retai…" at bounding box center [510, 70] width 635 height 48
click at [580, 16] on link "track a shipment" at bounding box center [647, 11] width 134 height 23
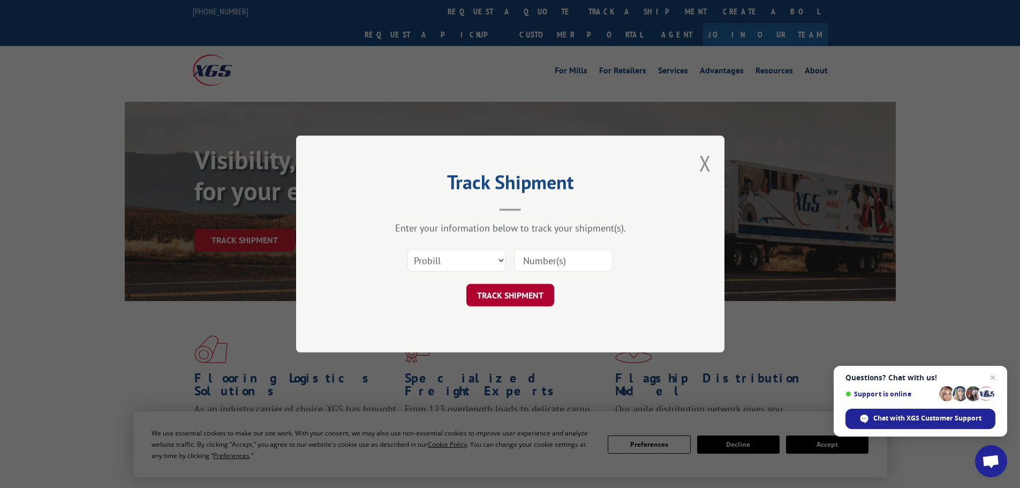
drag, startPoint x: 596, startPoint y: 263, endPoint x: 503, endPoint y: 294, distance: 98.4
click at [596, 263] on input at bounding box center [563, 260] width 99 height 22
paste input "15472282"
type input "15472282"
click at [490, 298] on button "TRACK SHIPMENT" at bounding box center [510, 295] width 88 height 22
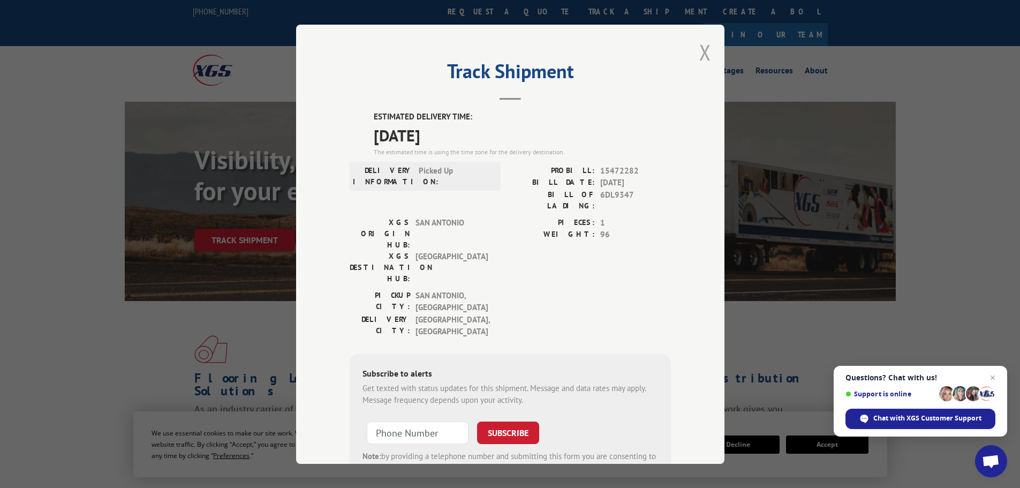
click at [706, 50] on button "Close modal" at bounding box center [705, 52] width 12 height 28
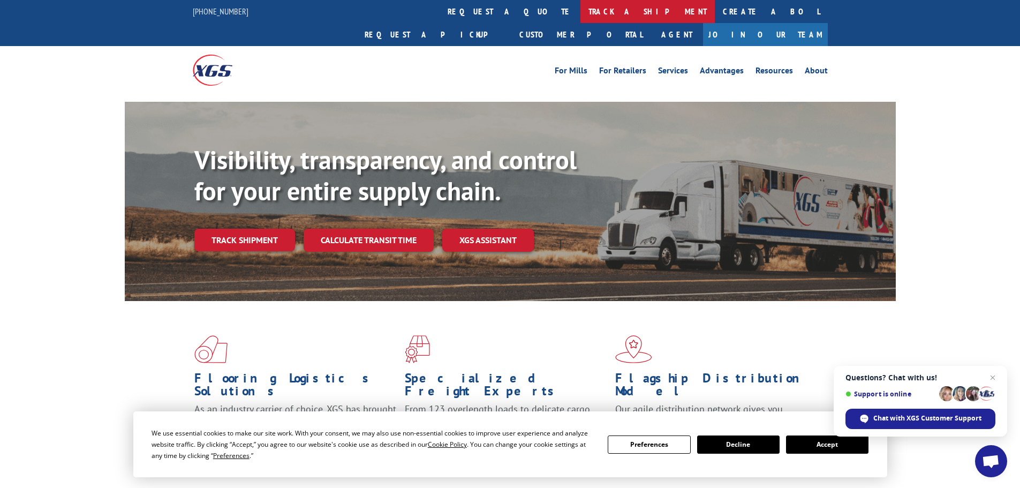
click at [580, 6] on link "track a shipment" at bounding box center [647, 11] width 134 height 23
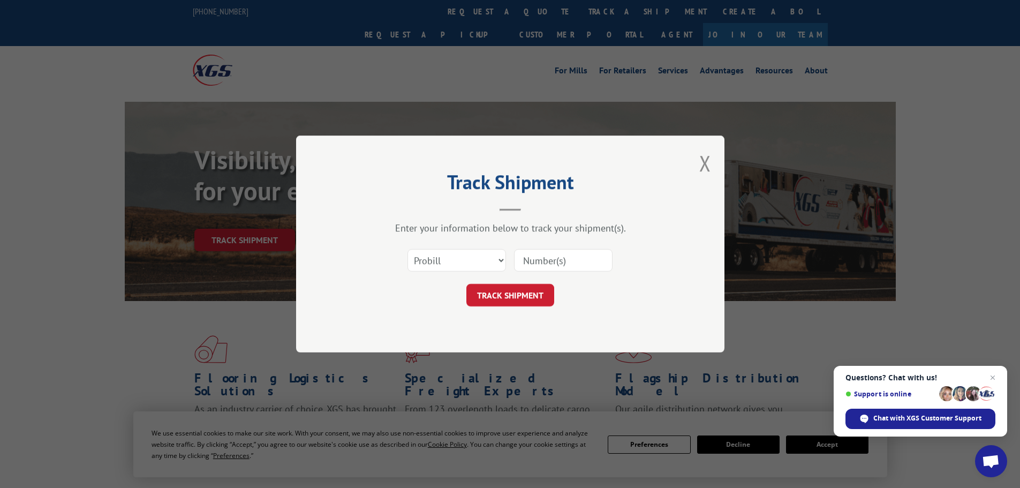
drag, startPoint x: 587, startPoint y: 266, endPoint x: 580, endPoint y: 268, distance: 7.3
click at [587, 266] on input at bounding box center [563, 260] width 99 height 22
paste input "15472283"
type input "15472283"
click at [519, 294] on button "TRACK SHIPMENT" at bounding box center [510, 295] width 88 height 22
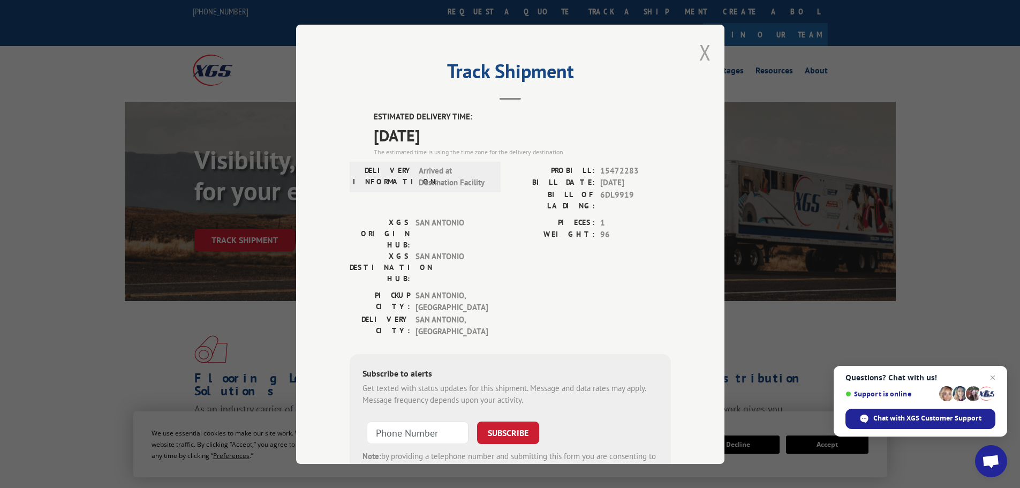
click at [699, 48] on button "Close modal" at bounding box center [705, 52] width 12 height 28
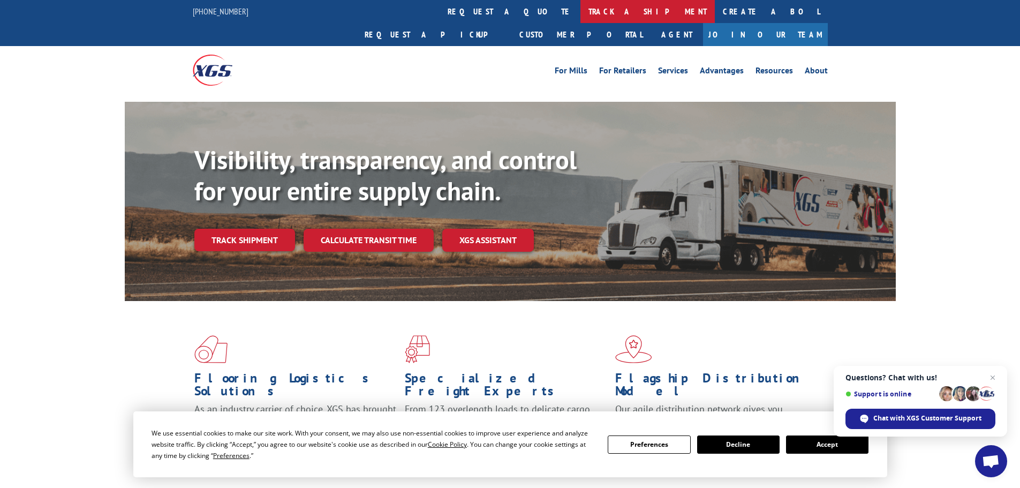
click at [580, 4] on link "track a shipment" at bounding box center [647, 11] width 134 height 23
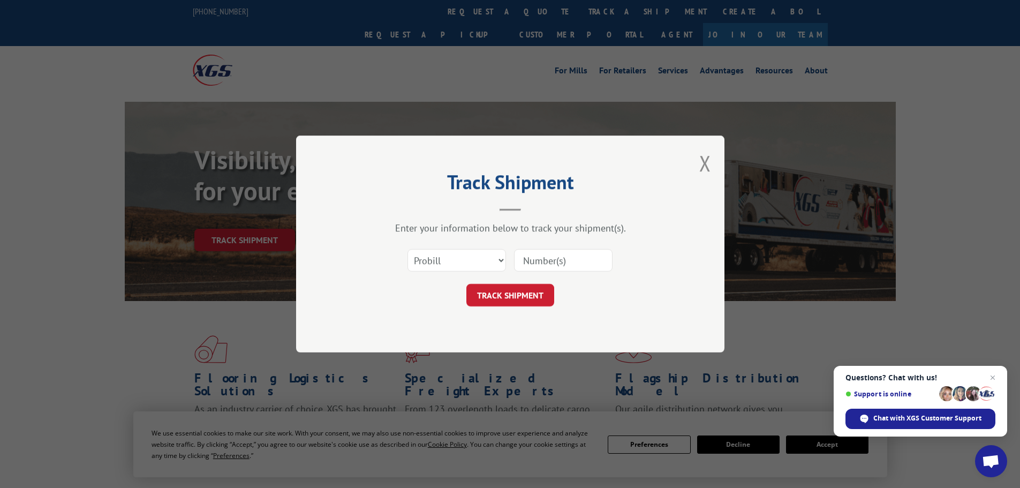
click at [562, 262] on input at bounding box center [563, 260] width 99 height 22
paste input "15472266"
type input "15472266"
click at [530, 288] on button "TRACK SHIPMENT" at bounding box center [510, 295] width 88 height 22
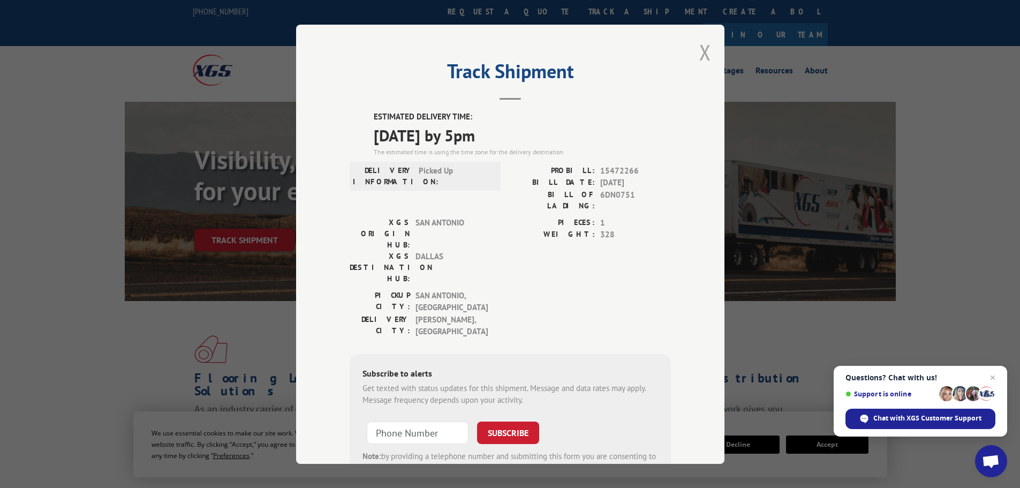
click at [699, 51] on button "Close modal" at bounding box center [705, 52] width 12 height 28
